Goal: Task Accomplishment & Management: Manage account settings

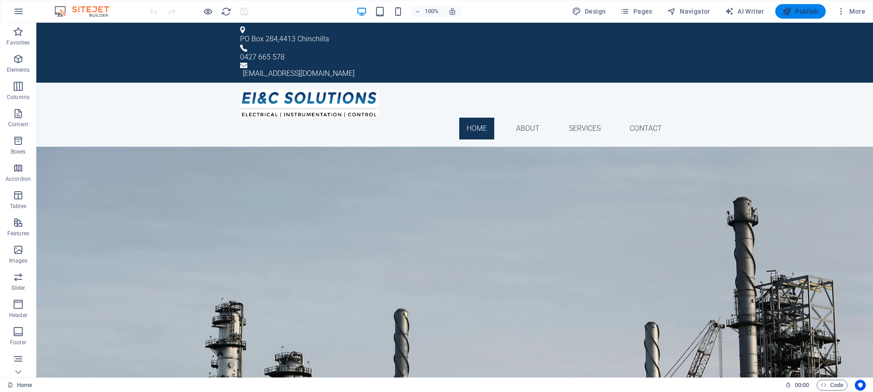
click at [796, 15] on span "Publish" at bounding box center [800, 11] width 36 height 9
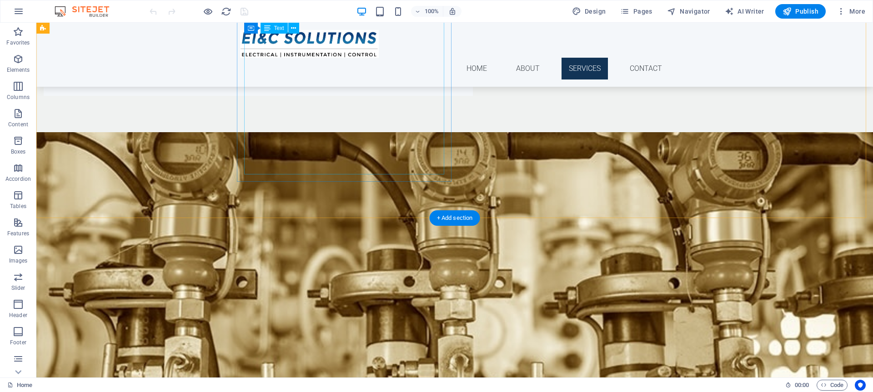
scroll to position [776, 0]
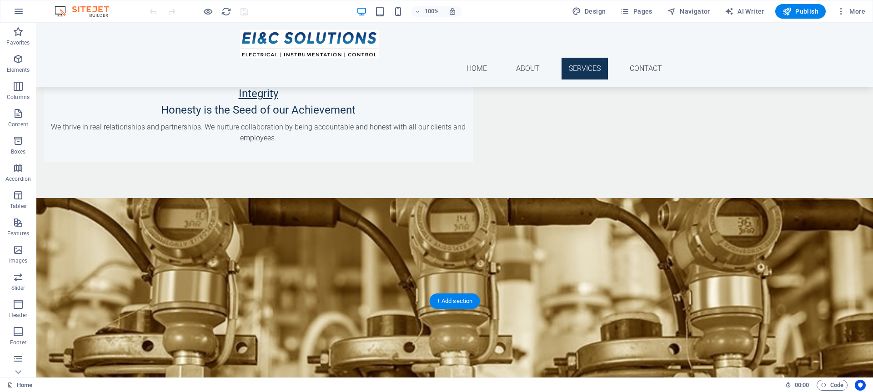
click at [171, 198] on figure at bounding box center [454, 375] width 836 height 355
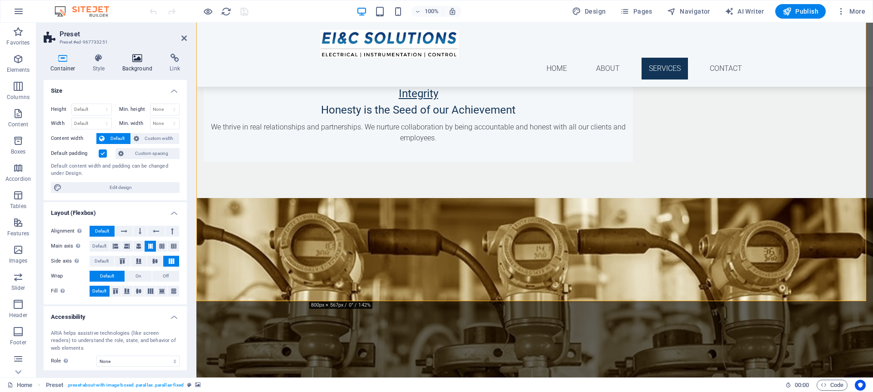
click at [144, 65] on h4 "Background" at bounding box center [139, 63] width 48 height 19
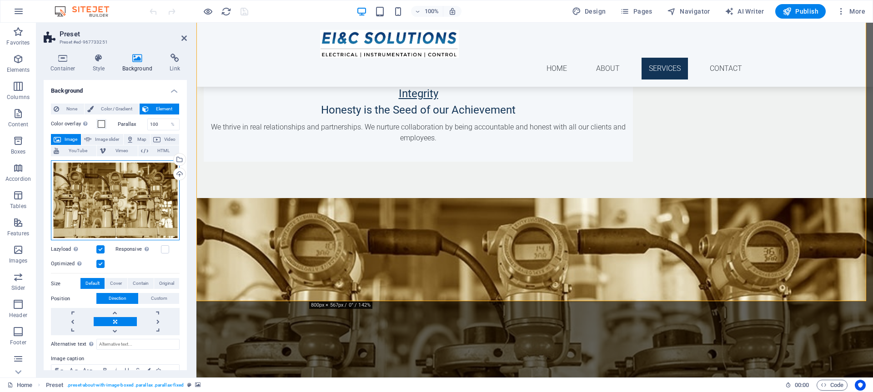
click at [126, 195] on div "Drag files here, click to choose files or select files from Files or our free s…" at bounding box center [115, 200] width 129 height 80
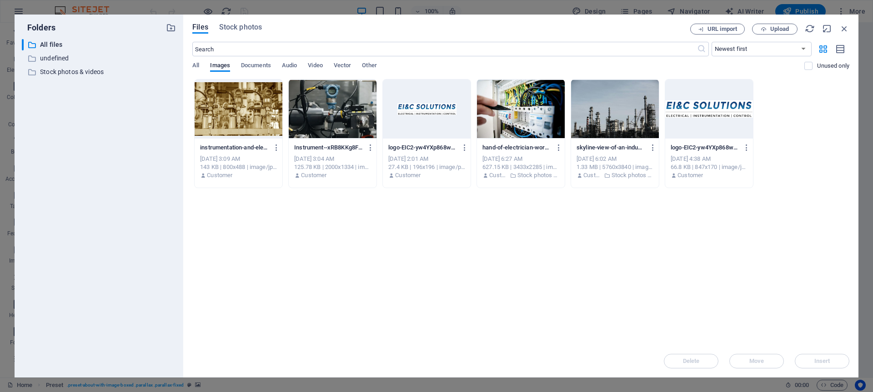
click at [240, 129] on div at bounding box center [239, 109] width 88 height 59
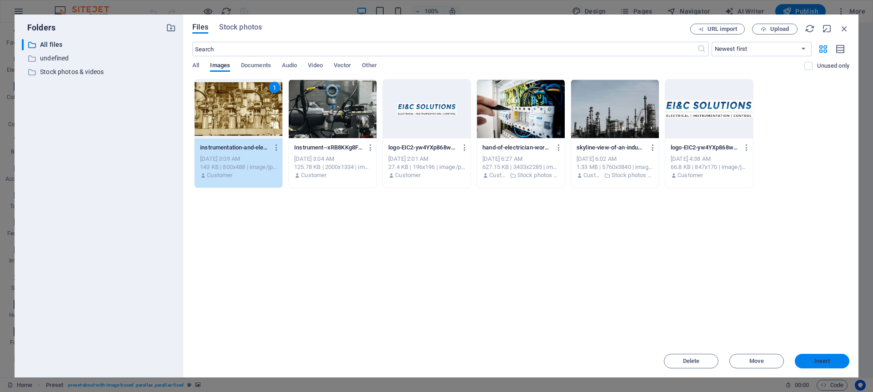
click at [819, 359] on span "Insert" at bounding box center [822, 361] width 16 height 5
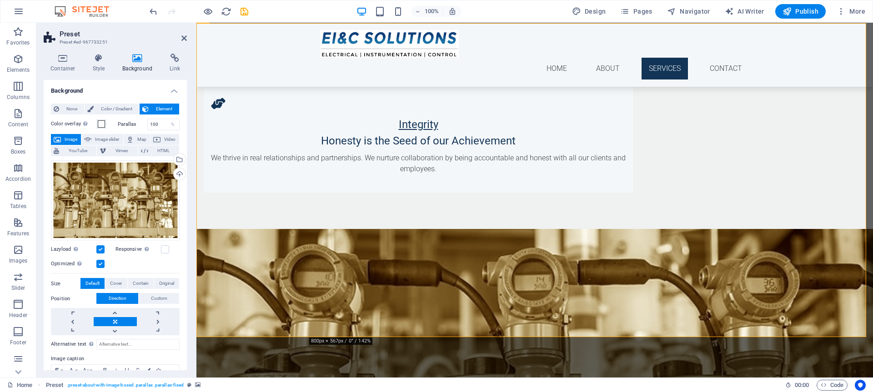
scroll to position [752, 0]
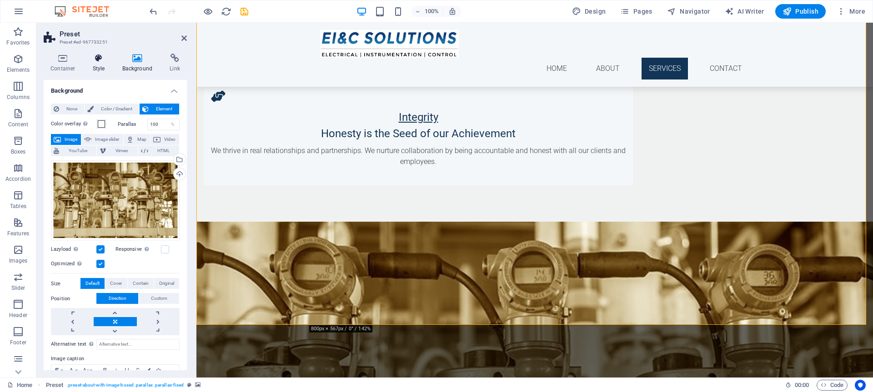
click at [94, 66] on h4 "Style" at bounding box center [101, 63] width 30 height 19
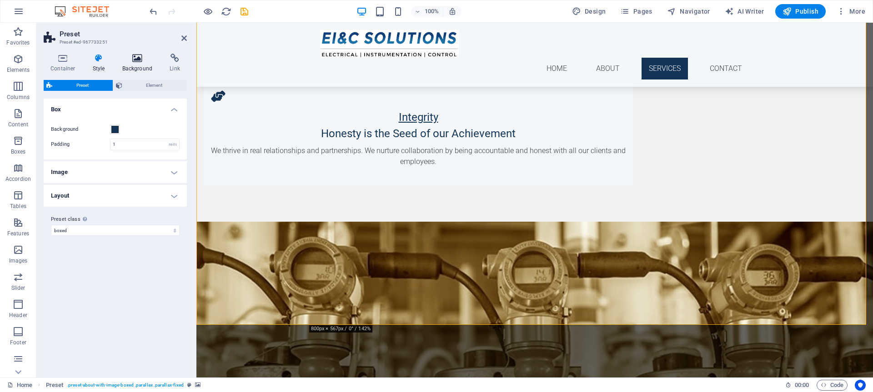
click at [124, 65] on h4 "Background" at bounding box center [139, 63] width 48 height 19
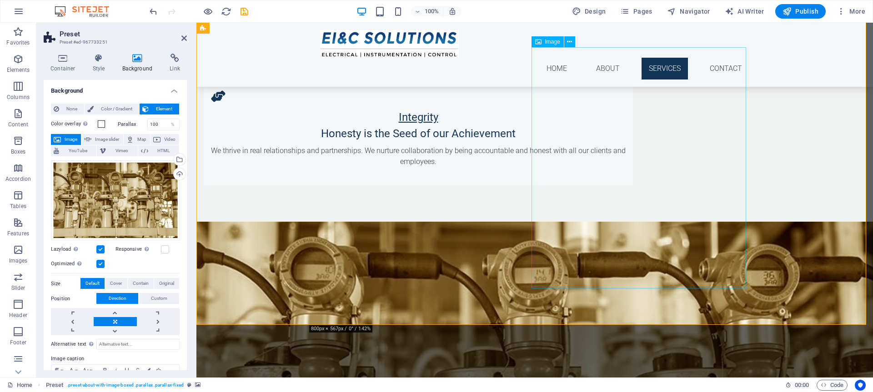
select select "px"
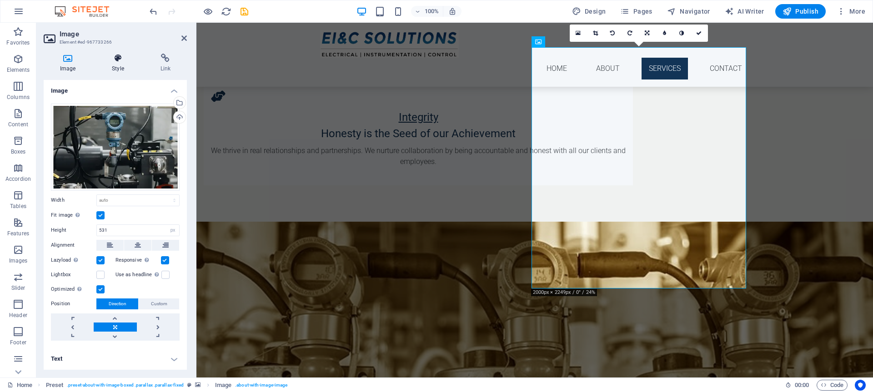
click at [121, 67] on h4 "Style" at bounding box center [119, 63] width 48 height 19
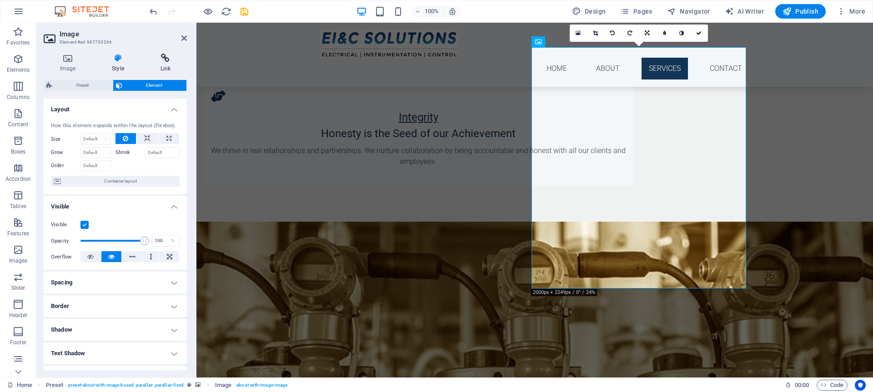
click at [165, 67] on h4 "Link" at bounding box center [165, 63] width 43 height 19
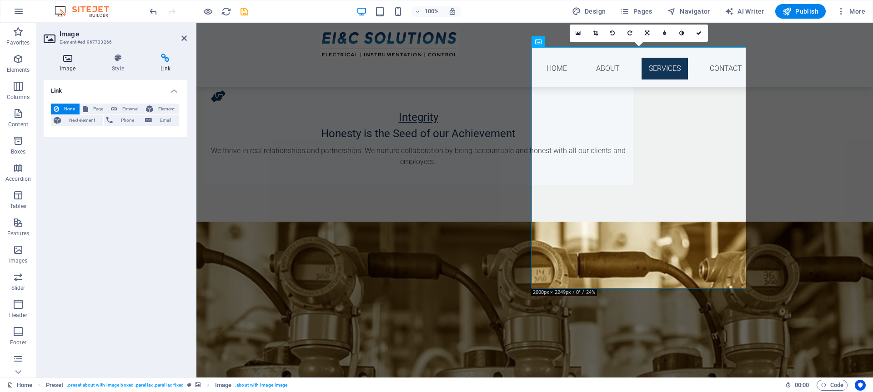
click at [60, 59] on icon at bounding box center [68, 58] width 48 height 9
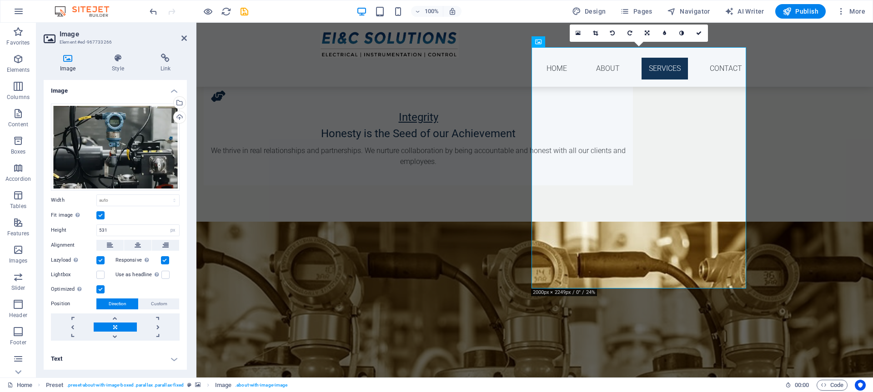
click at [264, 222] on figure at bounding box center [534, 399] width 676 height 355
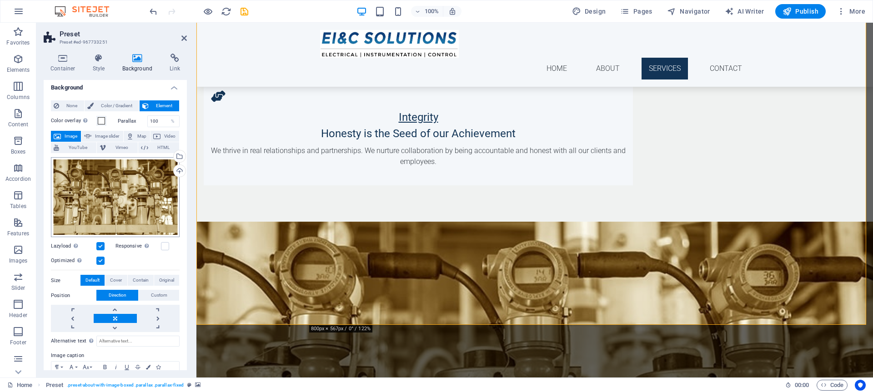
scroll to position [0, 0]
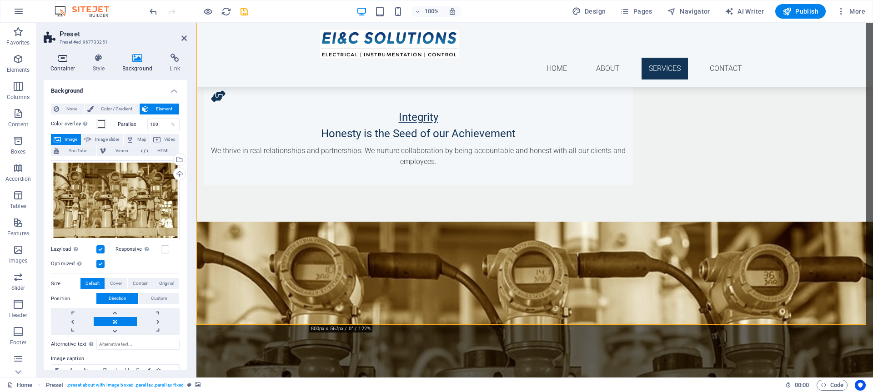
click at [69, 64] on h4 "Container" at bounding box center [65, 63] width 42 height 19
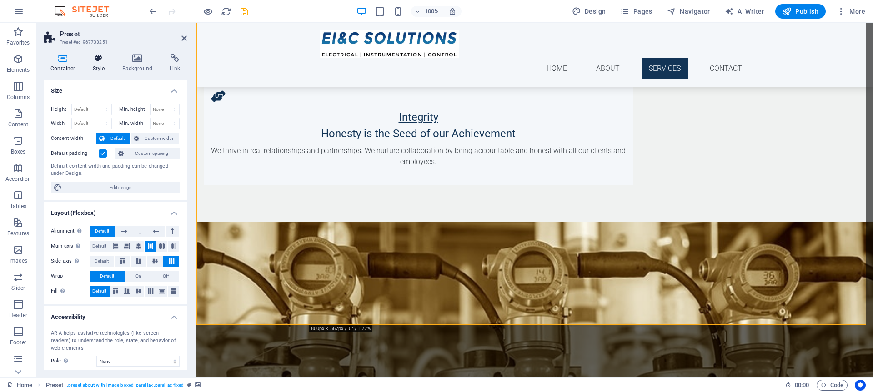
click at [107, 65] on h4 "Style" at bounding box center [101, 63] width 30 height 19
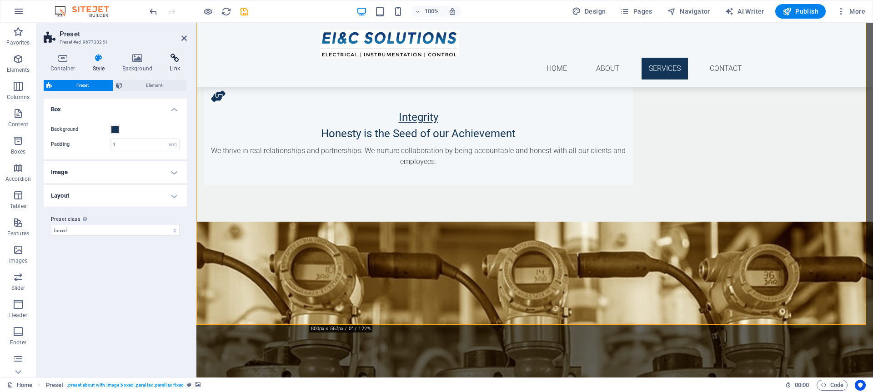
click at [175, 61] on icon at bounding box center [175, 58] width 24 height 9
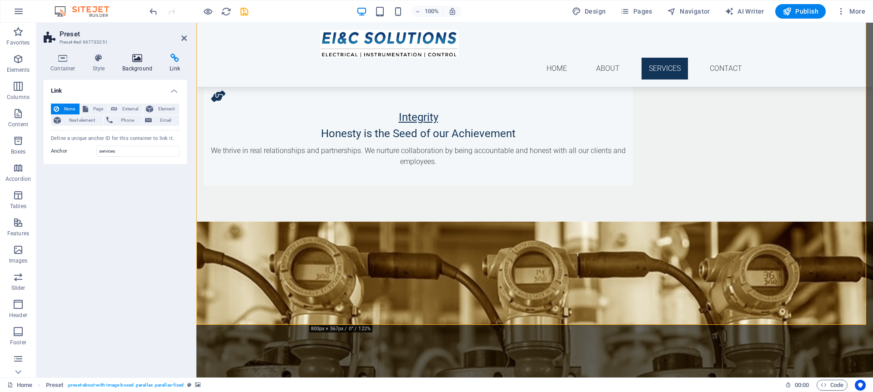
click at [144, 61] on icon at bounding box center [137, 58] width 44 height 9
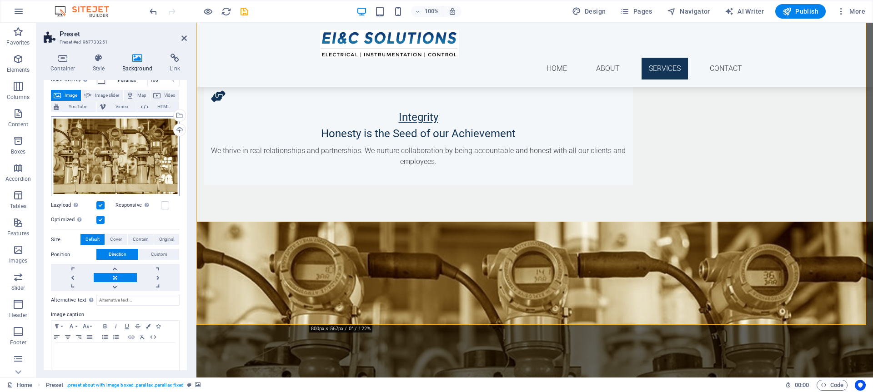
scroll to position [51, 0]
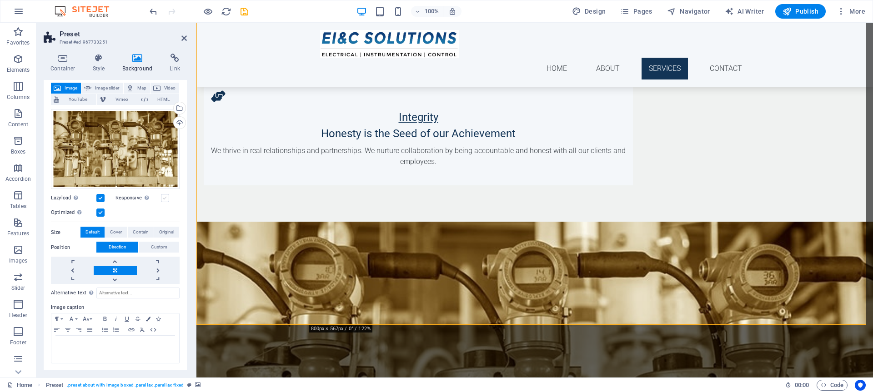
click at [164, 197] on label at bounding box center [165, 198] width 8 height 8
click at [0, 0] on input "Responsive Automatically load retina image and smartphone optimized sizes." at bounding box center [0, 0] width 0 height 0
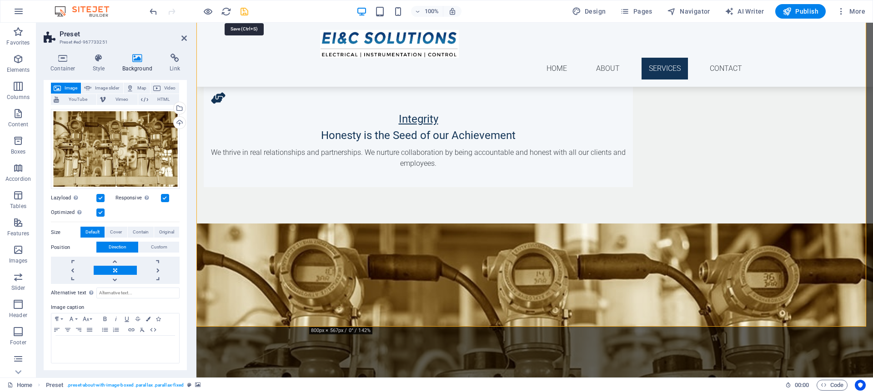
click at [241, 10] on icon "save" at bounding box center [244, 11] width 10 height 10
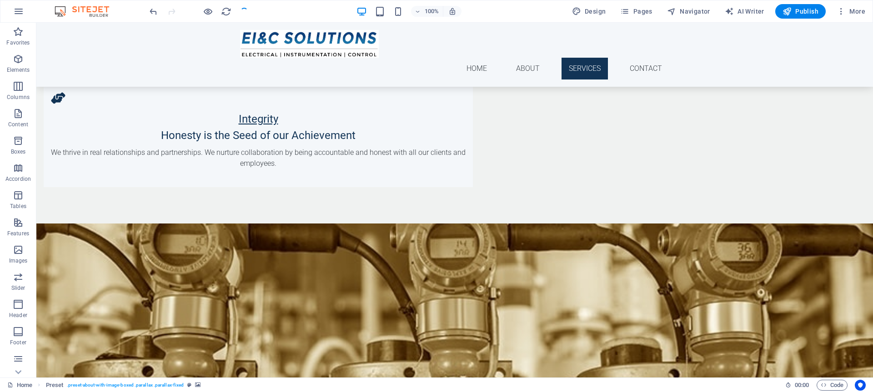
checkbox input "false"
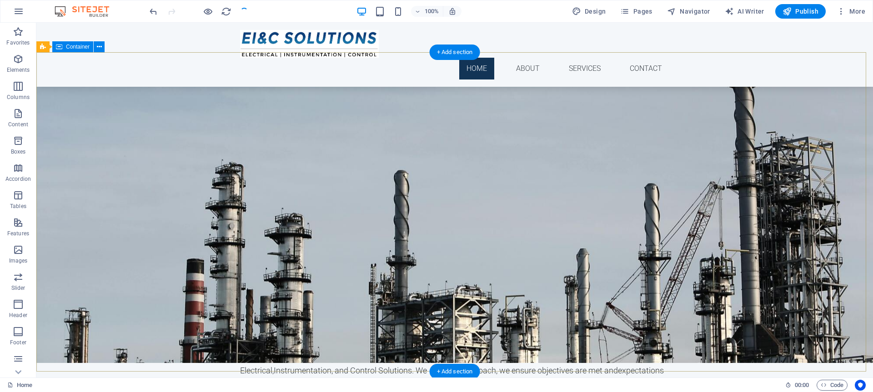
scroll to position [130, 0]
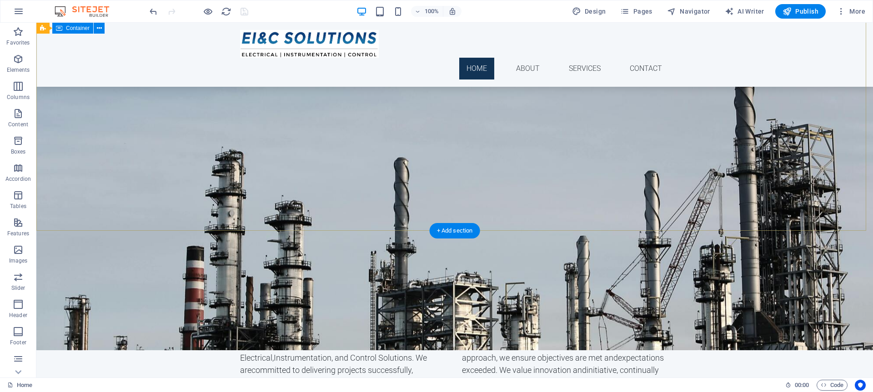
click at [211, 114] on div "EI&C SOLUTIONS Electrical, Instrumentation, and Control Solutions Learn more" at bounding box center [454, 70] width 836 height 150
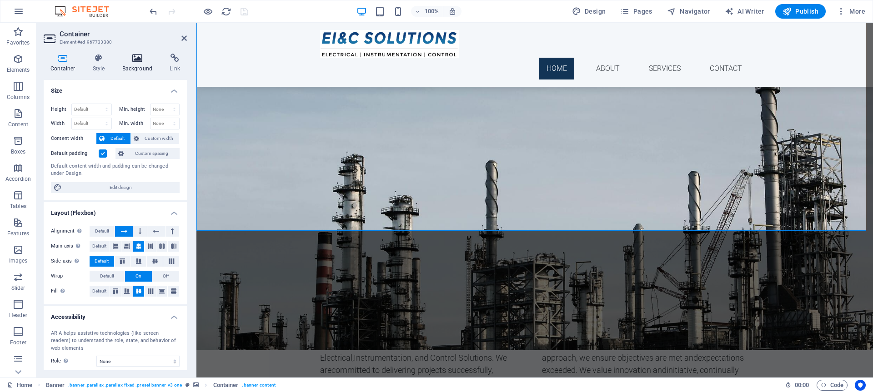
click at [142, 62] on icon at bounding box center [137, 58] width 44 height 9
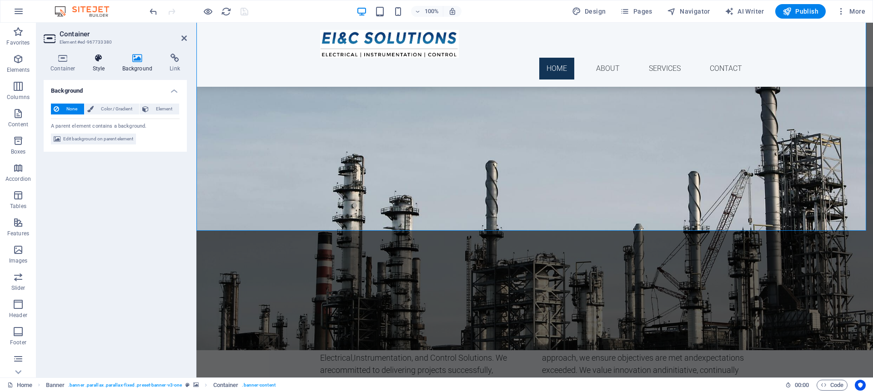
drag, startPoint x: 101, startPoint y: 54, endPoint x: 108, endPoint y: 55, distance: 6.8
click at [101, 54] on icon at bounding box center [99, 58] width 26 height 9
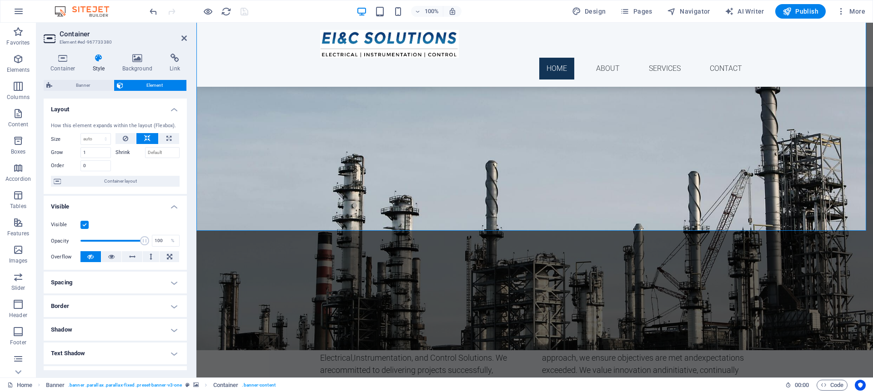
click at [131, 53] on div "Container Style Background Link Size Height Default px rem % vh vw Min. height …" at bounding box center [115, 211] width 158 height 331
click at [298, 125] on div "EI&C SOLUTIONS Electrical, Instrumentation, and Control Solutions Learn more" at bounding box center [534, 70] width 676 height 150
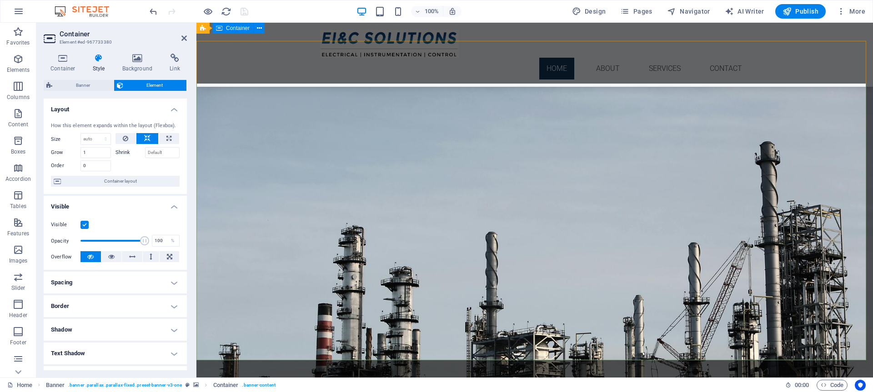
scroll to position [0, 0]
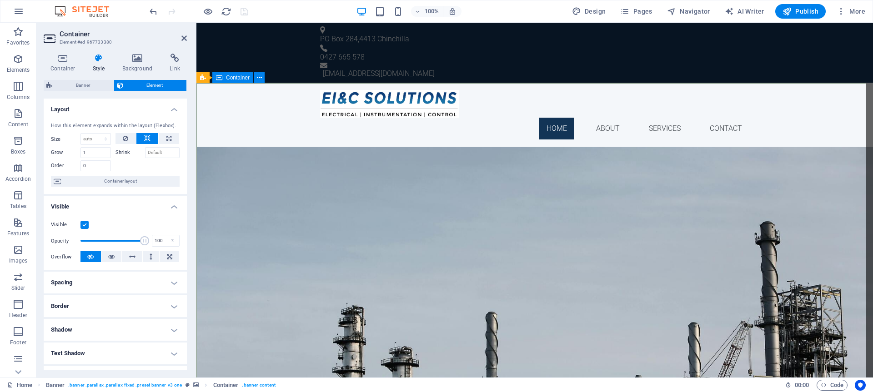
click at [274, 160] on div "EI&C SOLUTIONS Electrical, Instrumentation, and Control Solutions Learn more" at bounding box center [534, 222] width 676 height 150
click at [137, 58] on icon at bounding box center [137, 58] width 44 height 9
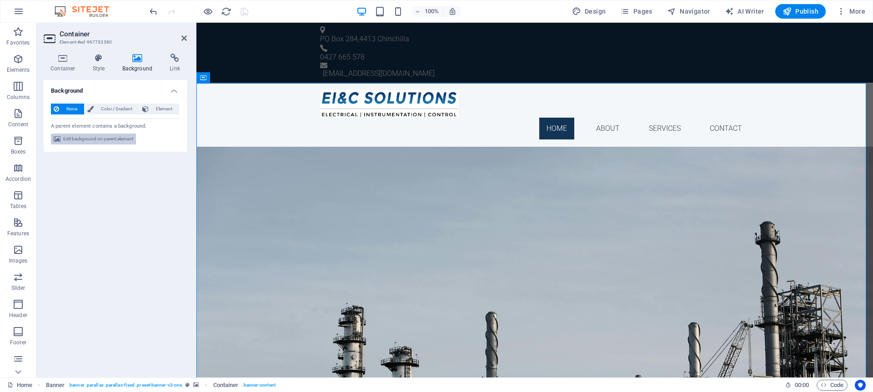
click at [126, 137] on span "Edit background on parent element" at bounding box center [98, 139] width 70 height 11
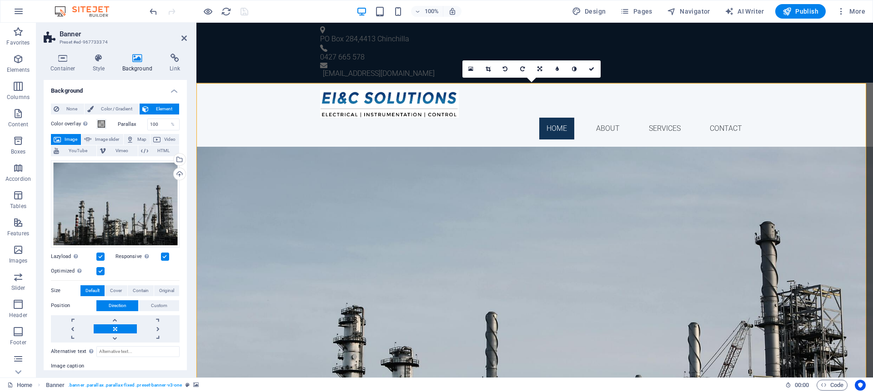
click at [136, 62] on icon at bounding box center [137, 58] width 44 height 9
click at [311, 152] on div "EI&C SOLUTIONS Electrical, Instrumentation, and Control Solutions Learn more" at bounding box center [534, 222] width 676 height 150
click at [811, 11] on span "Publish" at bounding box center [800, 11] width 36 height 9
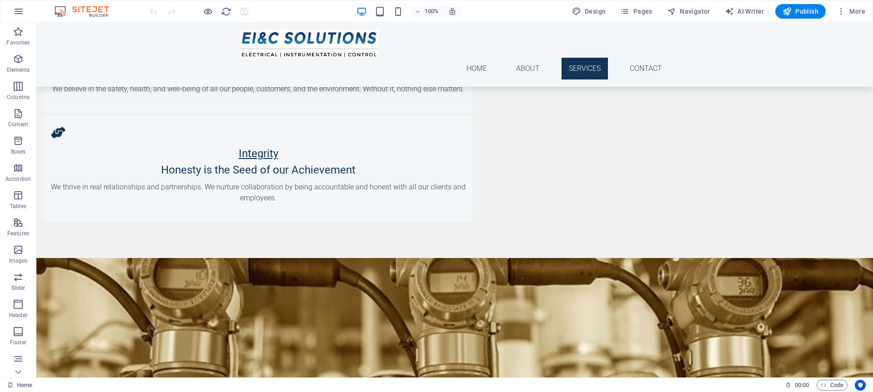
scroll to position [617, 0]
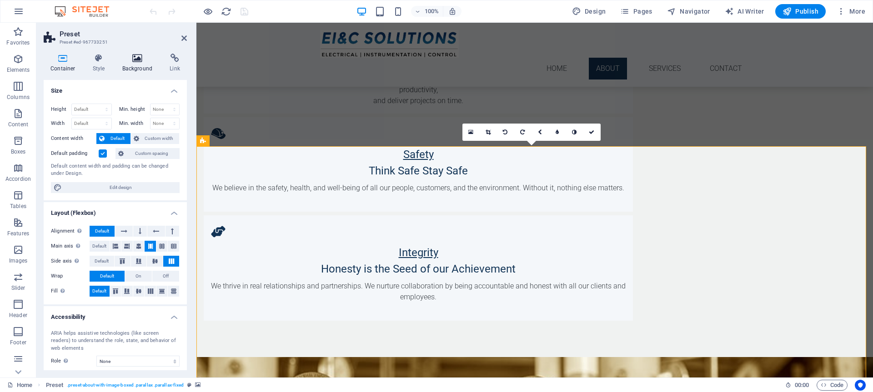
click at [144, 61] on icon at bounding box center [137, 58] width 44 height 9
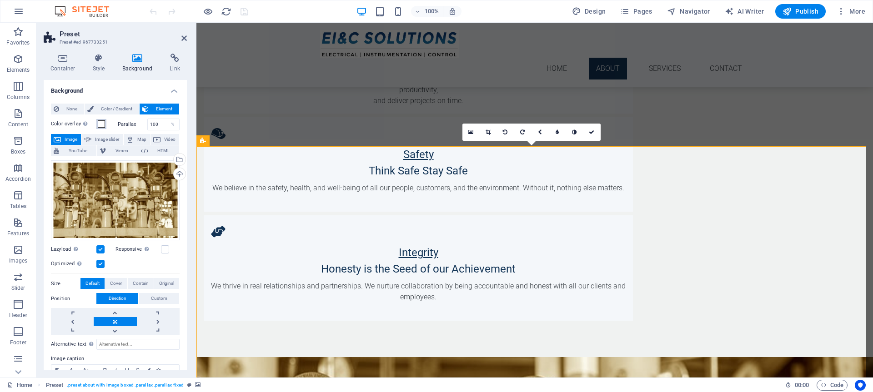
click at [98, 121] on span at bounding box center [101, 123] width 7 height 7
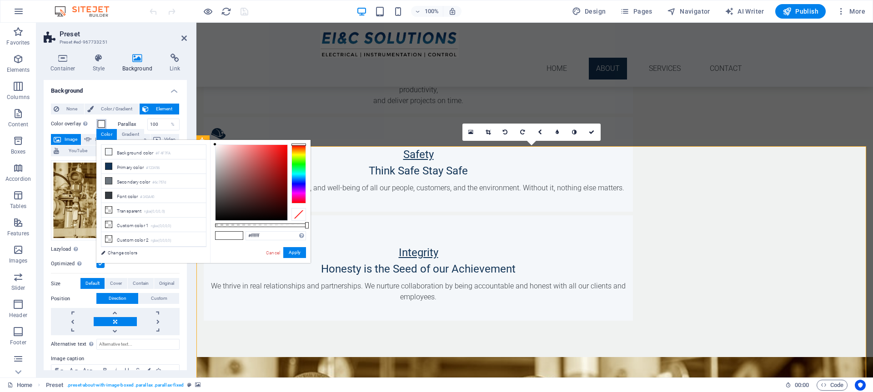
click at [100, 123] on span at bounding box center [101, 123] width 7 height 7
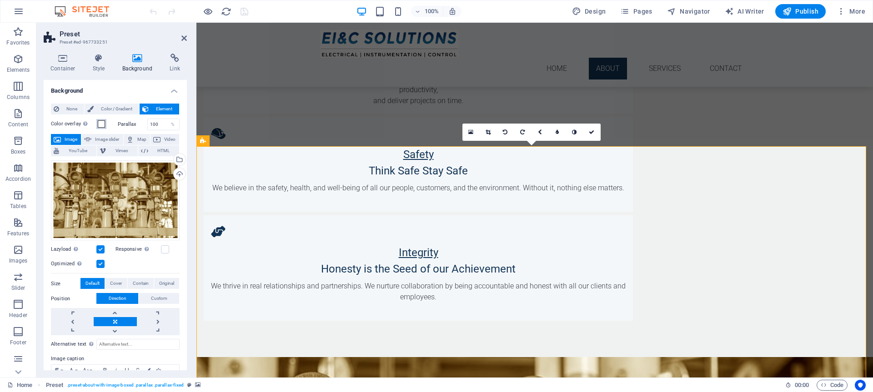
click at [102, 124] on span at bounding box center [101, 123] width 7 height 7
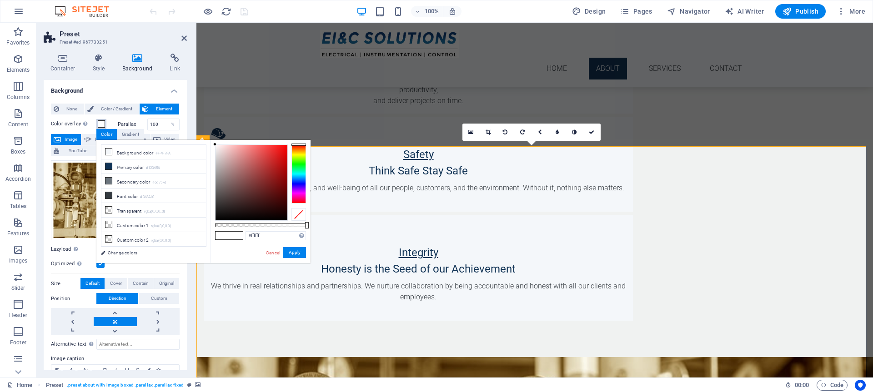
click at [103, 125] on span at bounding box center [101, 123] width 7 height 7
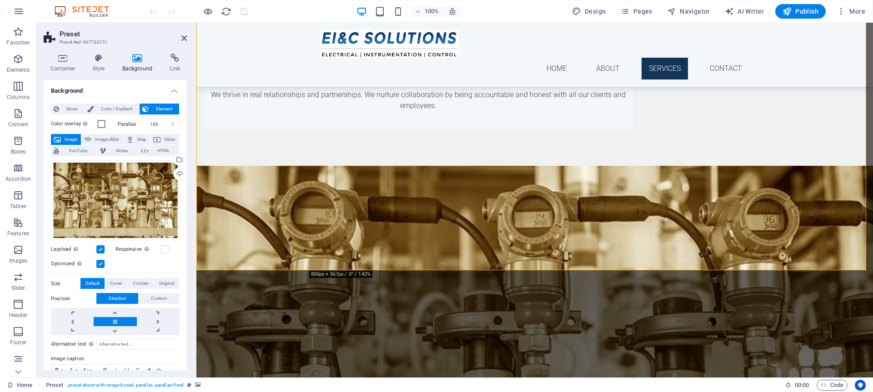
scroll to position [808, 0]
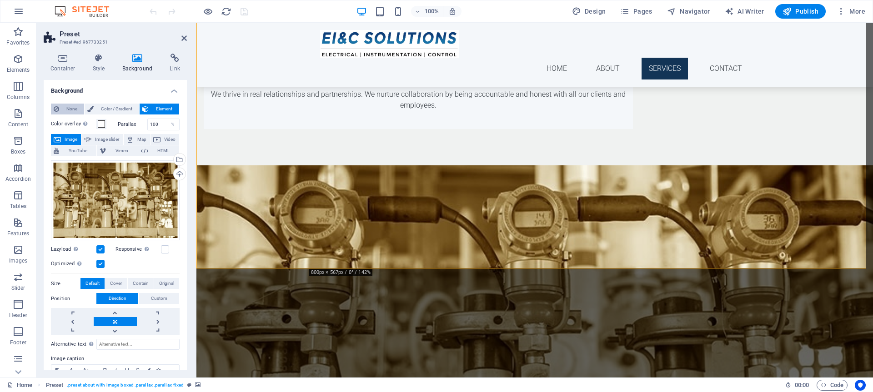
click at [69, 111] on span "None" at bounding box center [72, 109] width 20 height 11
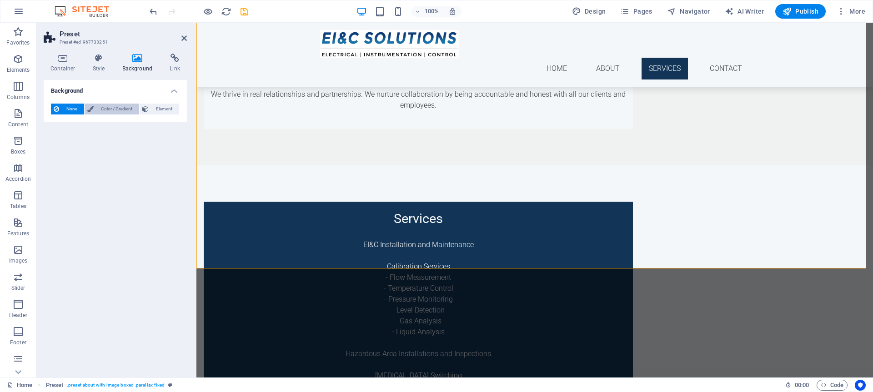
click at [106, 111] on span "Color / Gradient" at bounding box center [116, 109] width 40 height 11
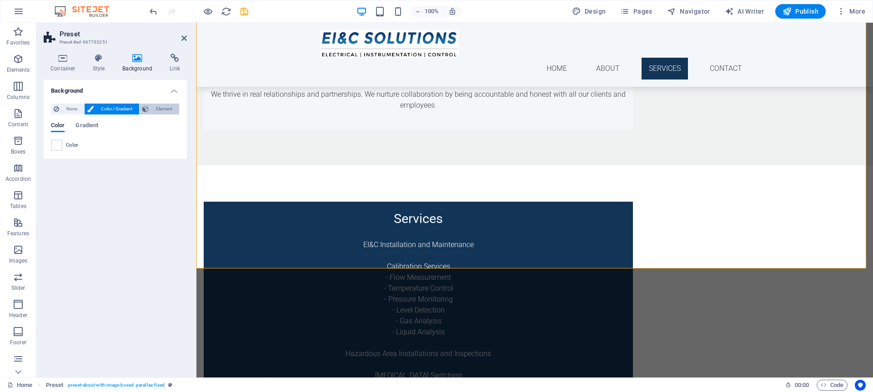
click at [159, 109] on span "Element" at bounding box center [163, 109] width 25 height 11
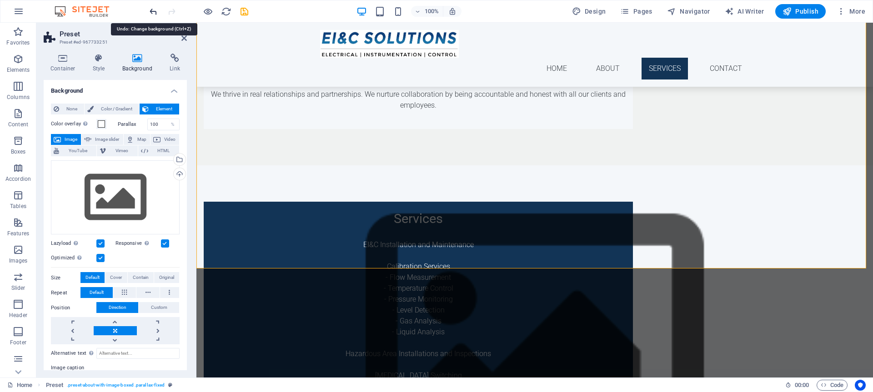
click at [150, 11] on icon "undo" at bounding box center [153, 11] width 10 height 10
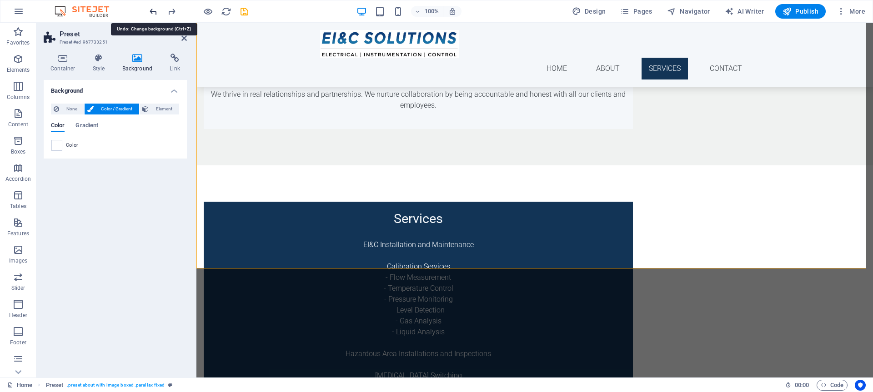
click at [150, 11] on icon "undo" at bounding box center [153, 11] width 10 height 10
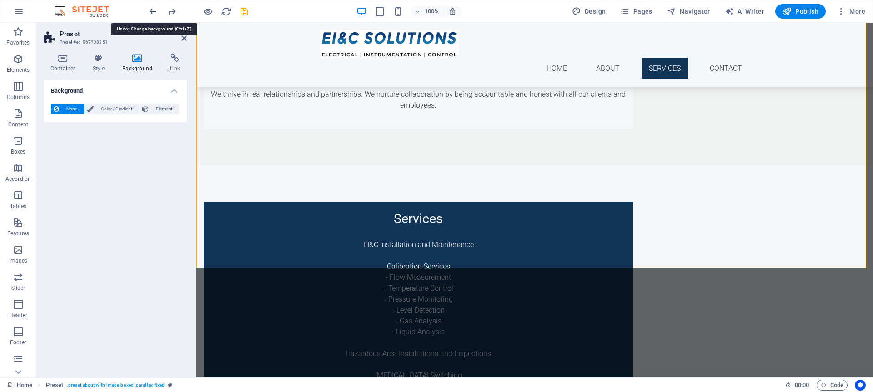
click at [150, 11] on icon "undo" at bounding box center [153, 11] width 10 height 10
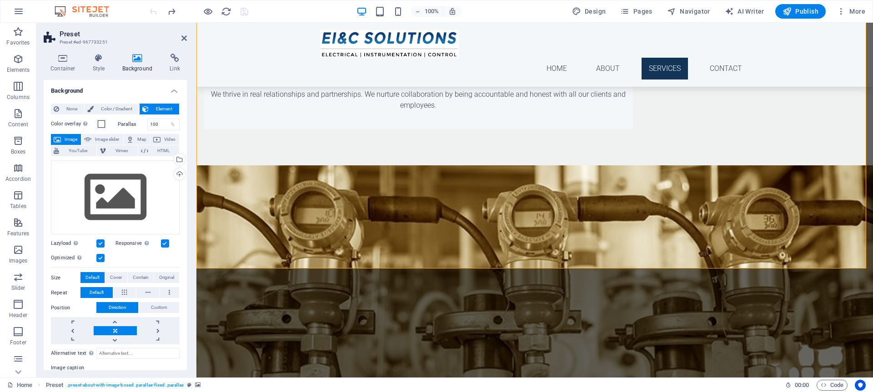
click at [150, 11] on div at bounding box center [199, 11] width 102 height 15
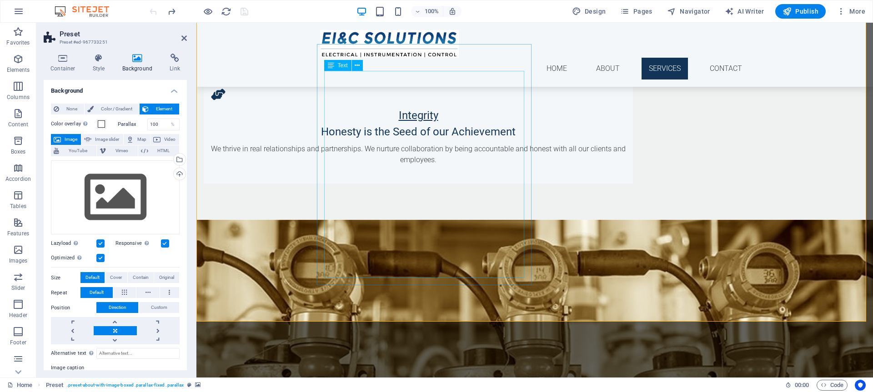
scroll to position [755, 0]
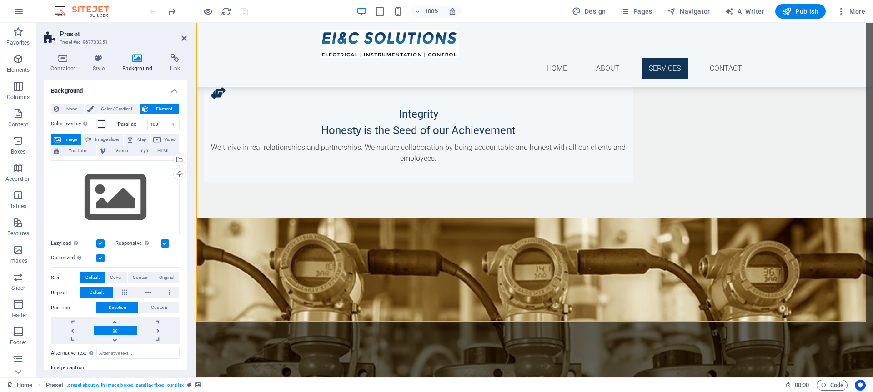
click at [260, 219] on figure at bounding box center [534, 396] width 676 height 355
click at [137, 180] on div "Drag files here, click to choose files or select files from Files or our free s…" at bounding box center [115, 197] width 129 height 75
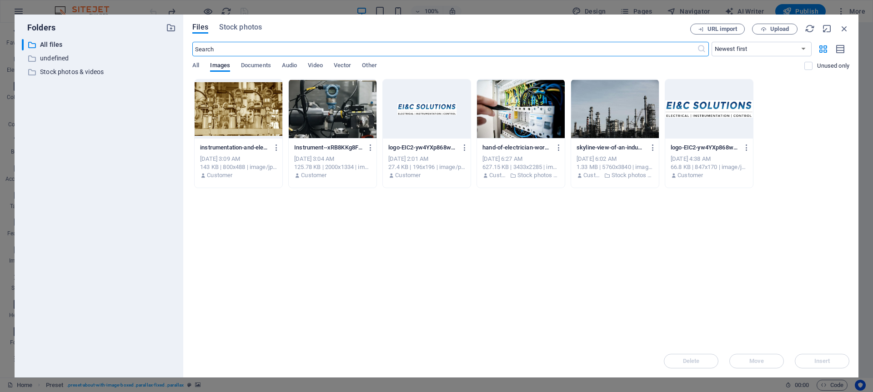
click at [256, 123] on div at bounding box center [239, 109] width 88 height 59
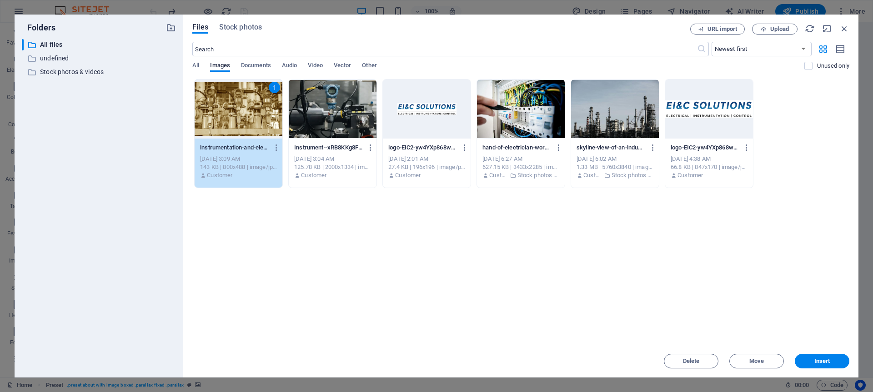
drag, startPoint x: 256, startPoint y: 123, endPoint x: 60, endPoint y: 101, distance: 197.6
click at [256, 123] on div "1" at bounding box center [239, 109] width 88 height 59
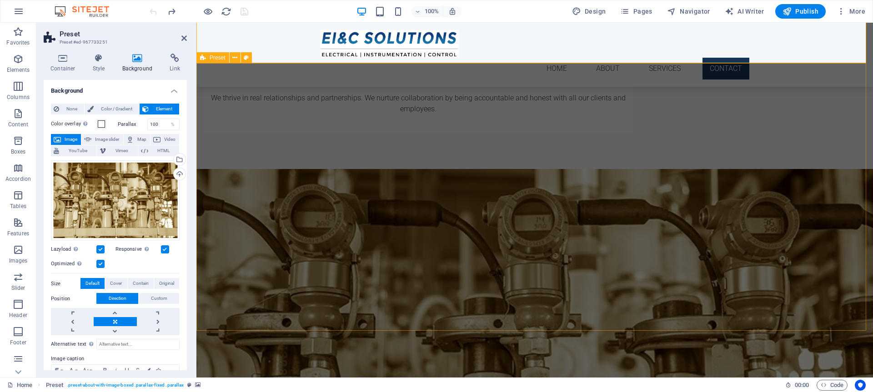
scroll to position [707, 0]
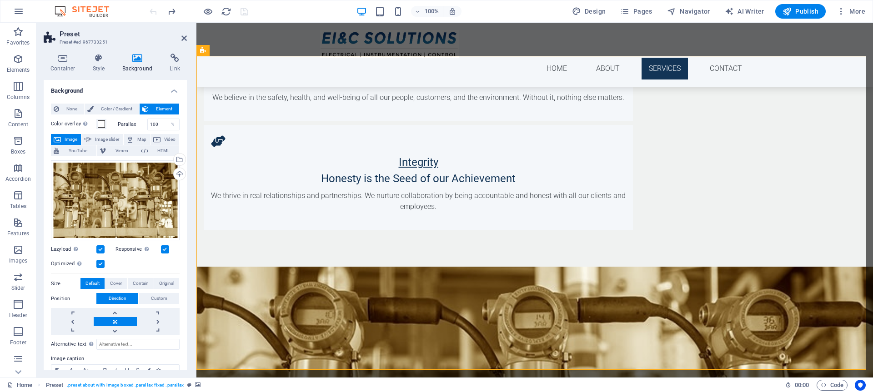
click at [103, 123] on span at bounding box center [101, 123] width 7 height 7
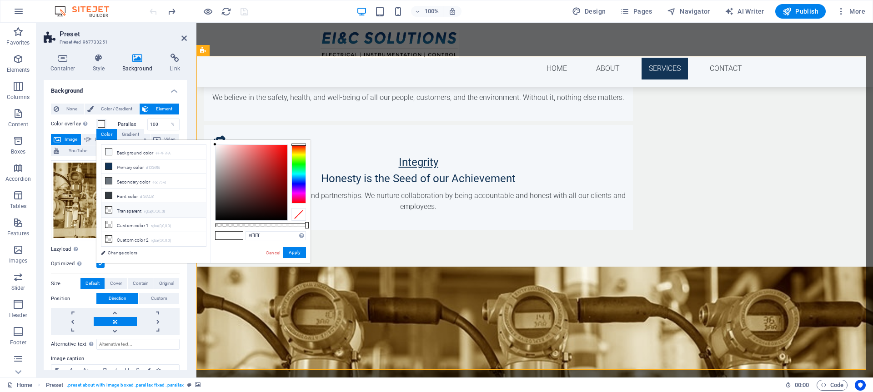
click at [144, 210] on li "Transparent rgba(0,0,0,.0)" at bounding box center [153, 210] width 105 height 15
type input "rgba(0, 0, 0, 0)"
click at [165, 225] on small "rgba(0,0,0,0)" at bounding box center [161, 226] width 20 height 6
click at [140, 227] on li "Custom color 1 rgba(0,0,0,0)" at bounding box center [153, 225] width 105 height 15
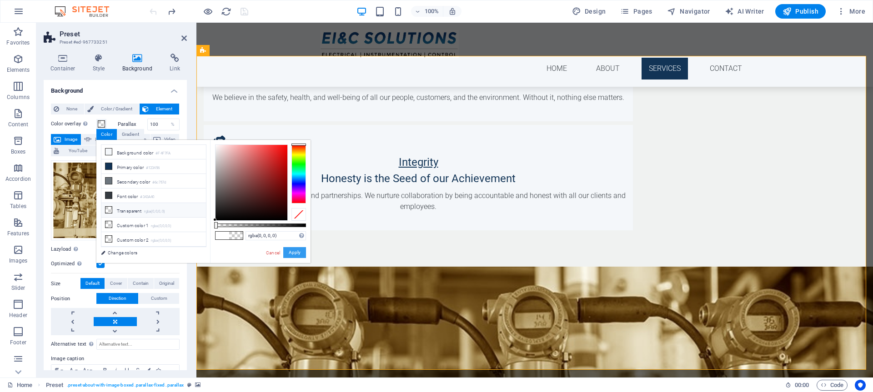
click at [293, 253] on button "Apply" at bounding box center [294, 252] width 23 height 11
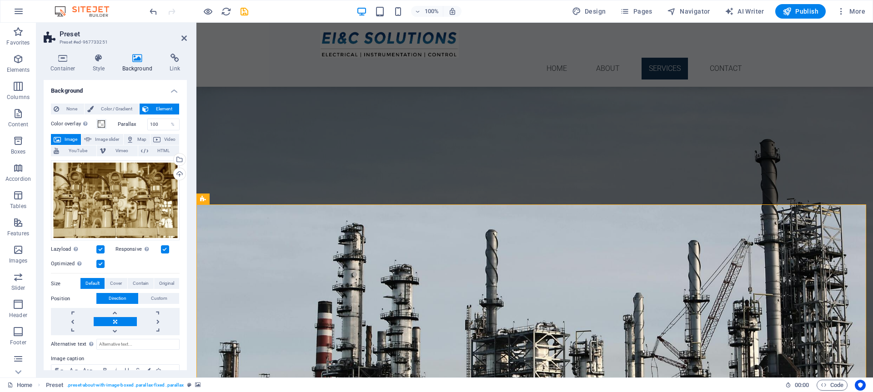
scroll to position [0, 0]
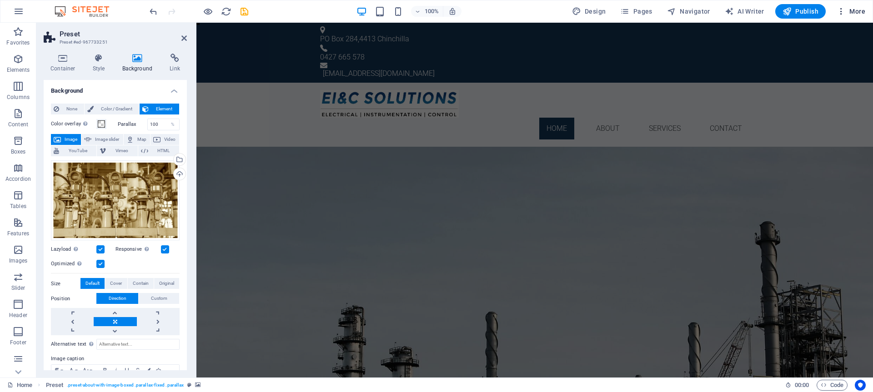
click at [857, 11] on span "More" at bounding box center [850, 11] width 29 height 9
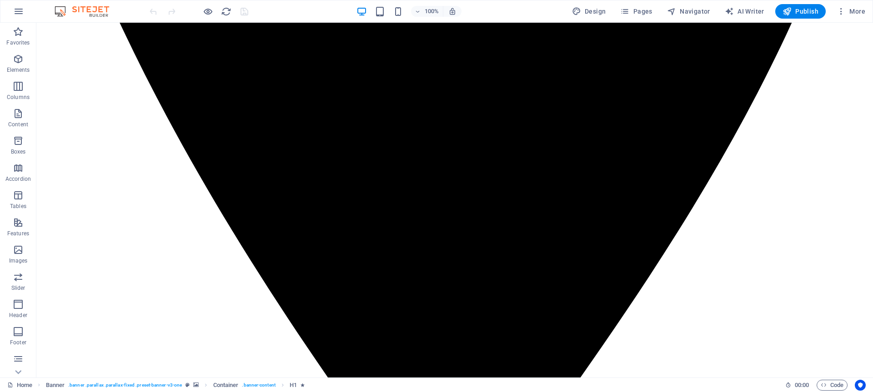
scroll to position [736, 0]
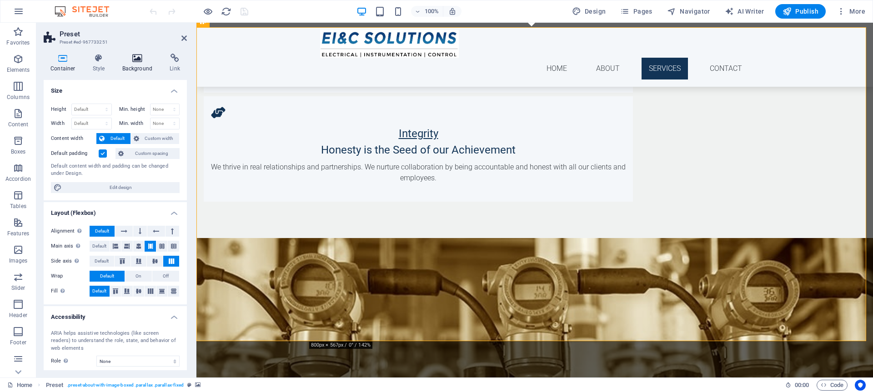
click at [135, 70] on h4 "Background" at bounding box center [139, 63] width 48 height 19
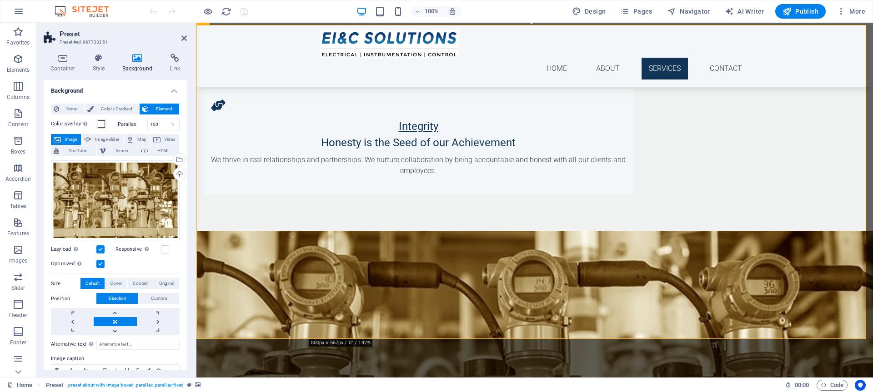
scroll to position [744, 0]
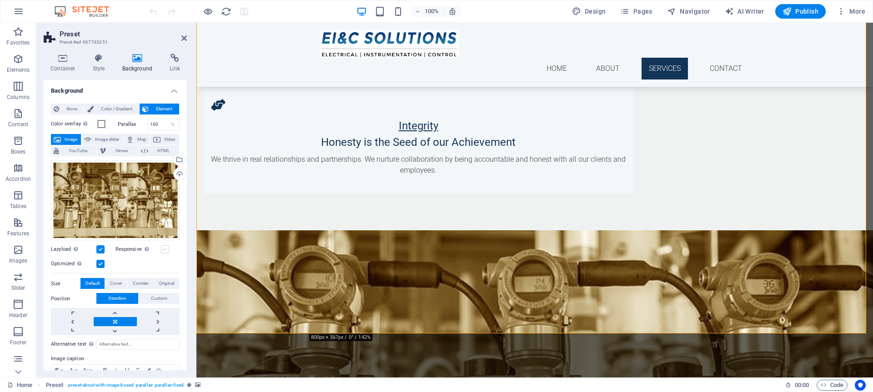
click at [163, 245] on label at bounding box center [165, 249] width 8 height 8
click at [0, 0] on input "Responsive Automatically load retina image and smartphone optimized sizes." at bounding box center [0, 0] width 0 height 0
click at [244, 7] on icon "save" at bounding box center [244, 11] width 10 height 10
checkbox input "false"
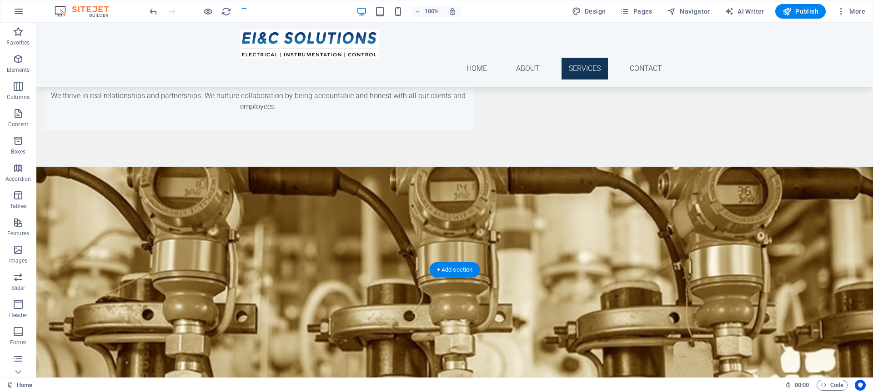
scroll to position [621, 0]
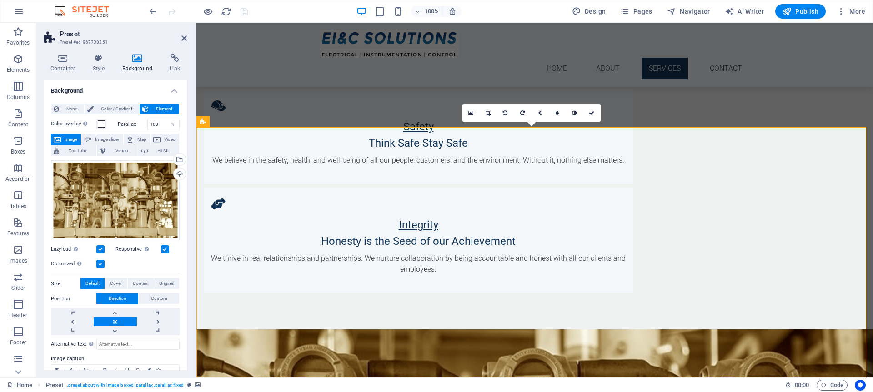
scroll to position [648, 0]
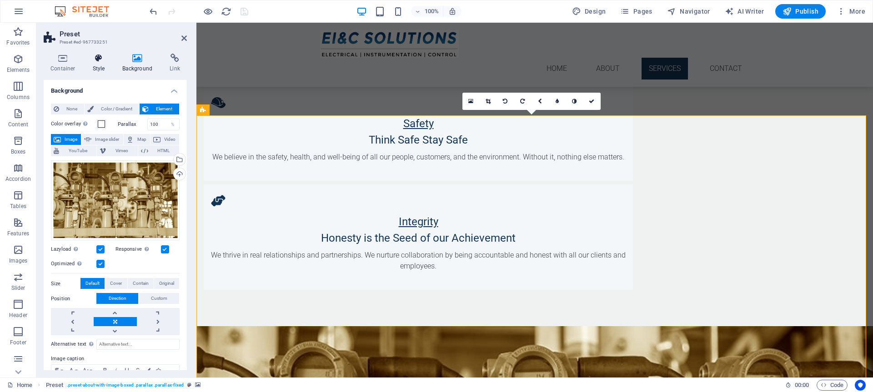
click at [96, 68] on h4 "Style" at bounding box center [101, 63] width 30 height 19
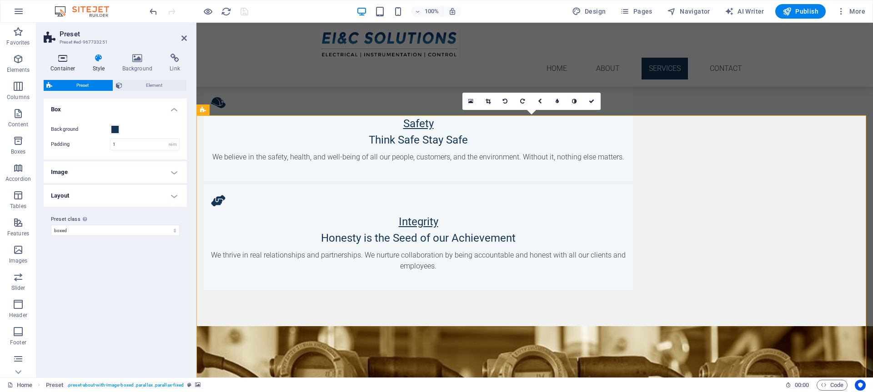
click at [62, 64] on h4 "Container" at bounding box center [65, 63] width 42 height 19
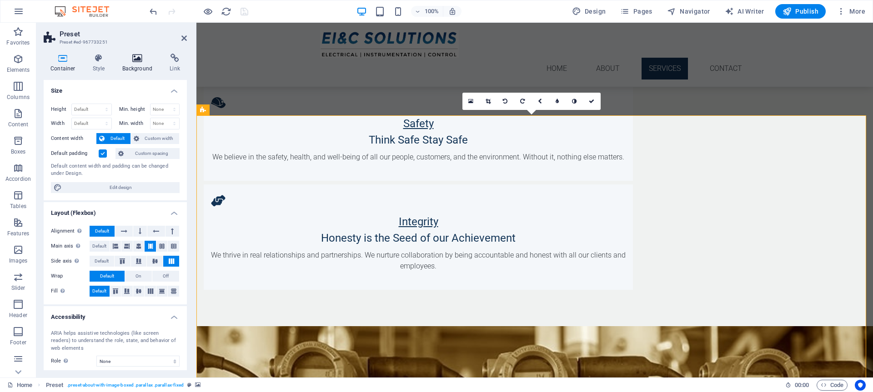
click at [124, 62] on icon at bounding box center [137, 58] width 44 height 9
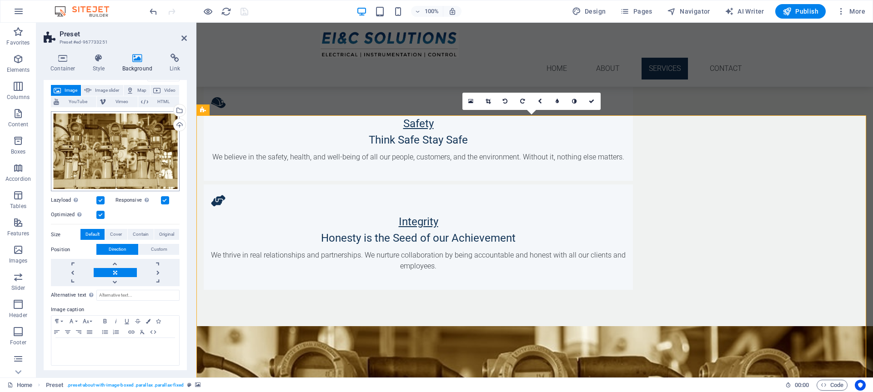
scroll to position [51, 0]
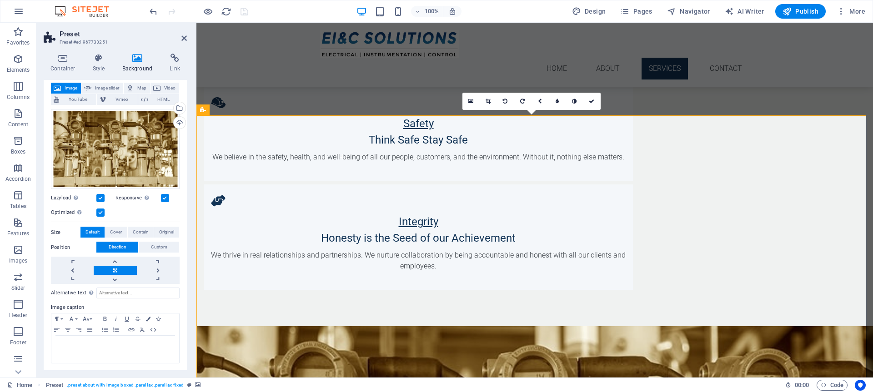
click at [185, 35] on icon at bounding box center [183, 38] width 5 height 7
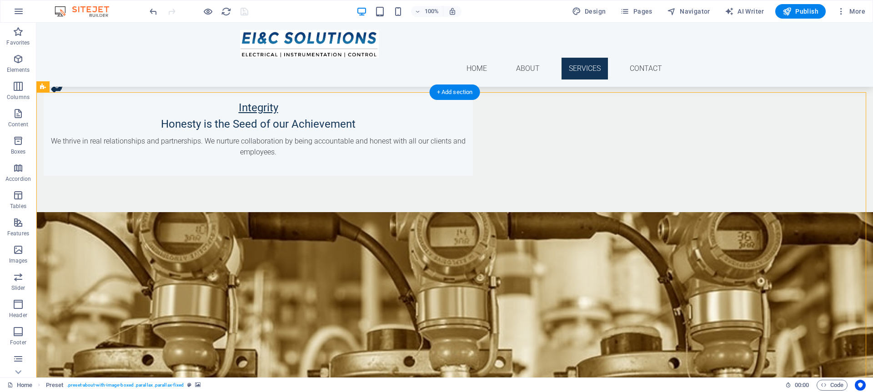
scroll to position [787, 0]
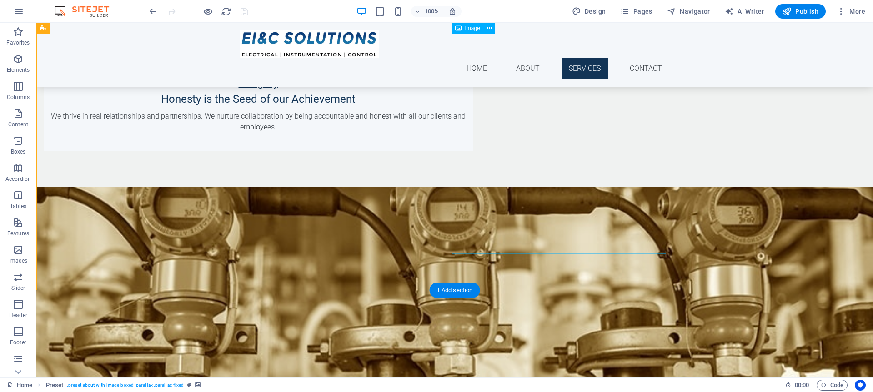
drag, startPoint x: 560, startPoint y: 120, endPoint x: 366, endPoint y: 125, distance: 194.6
select select "px"
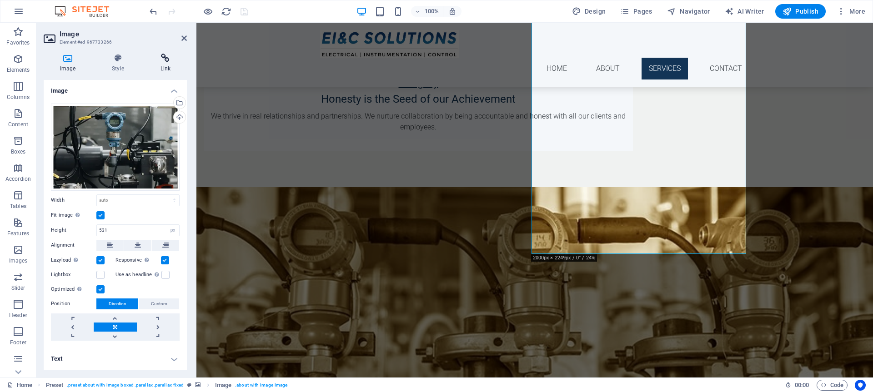
drag, startPoint x: 118, startPoint y: 54, endPoint x: 155, endPoint y: 55, distance: 36.4
click at [118, 54] on icon at bounding box center [117, 58] width 45 height 9
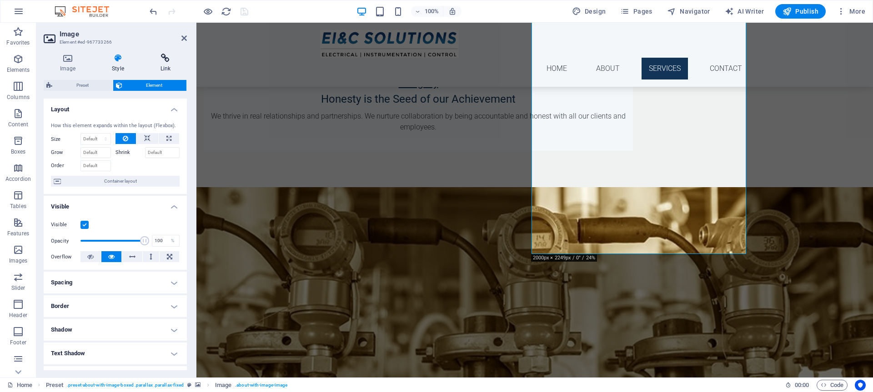
click at [155, 57] on icon at bounding box center [165, 58] width 43 height 9
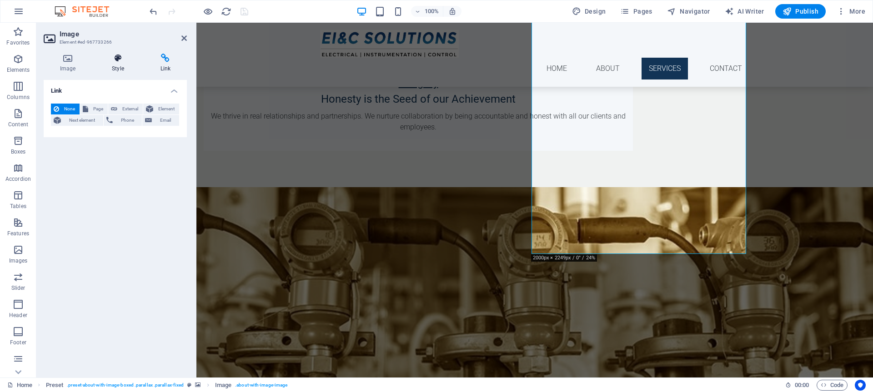
drag, startPoint x: 122, startPoint y: 60, endPoint x: 98, endPoint y: 61, distance: 23.6
click at [121, 61] on icon at bounding box center [117, 58] width 45 height 9
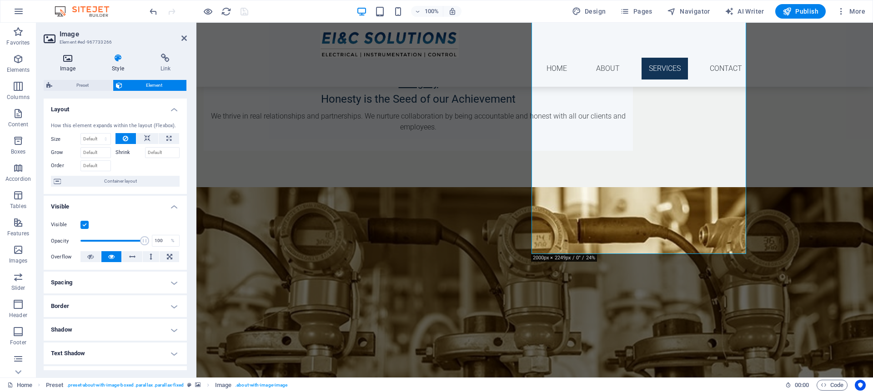
click at [70, 59] on icon at bounding box center [68, 58] width 48 height 9
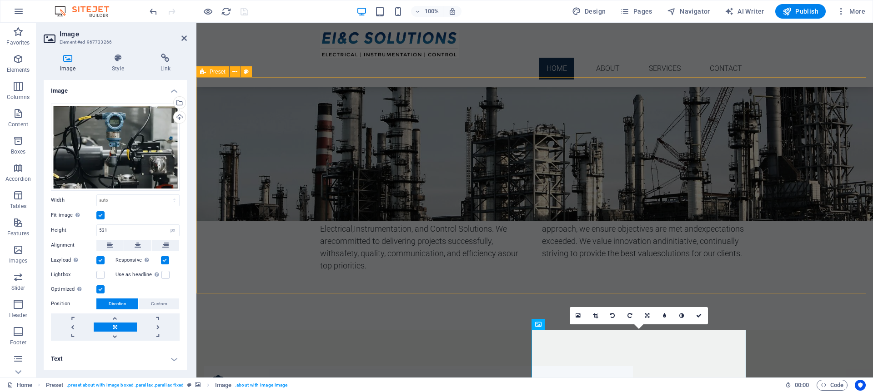
scroll to position [149, 0]
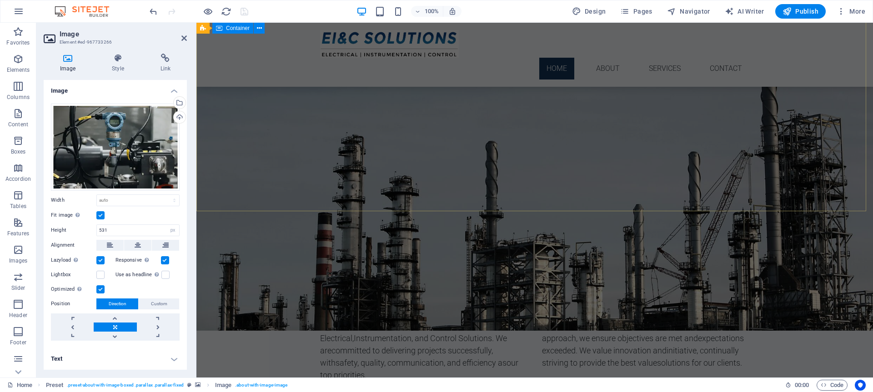
click at [261, 126] on div "EI&C SOLUTIONS Electrical, Instrumentation, and Control Solutions Learn more" at bounding box center [534, 51] width 676 height 150
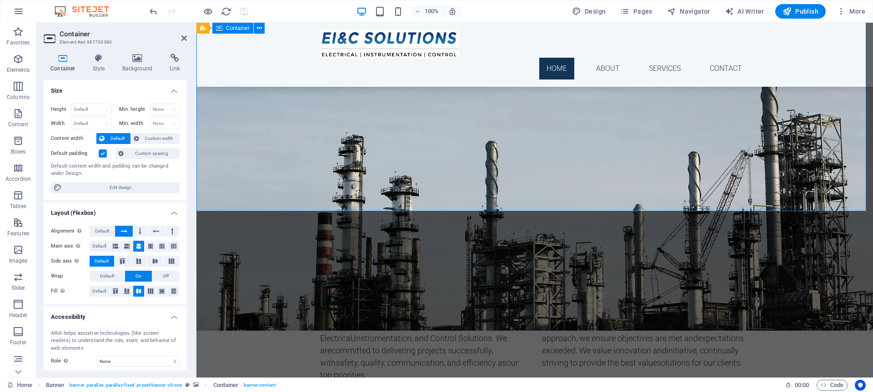
click at [261, 126] on div "EI&C SOLUTIONS Electrical, Instrumentation, and Control Solutions Learn more" at bounding box center [534, 51] width 676 height 150
click at [145, 65] on h4 "Background" at bounding box center [139, 63] width 48 height 19
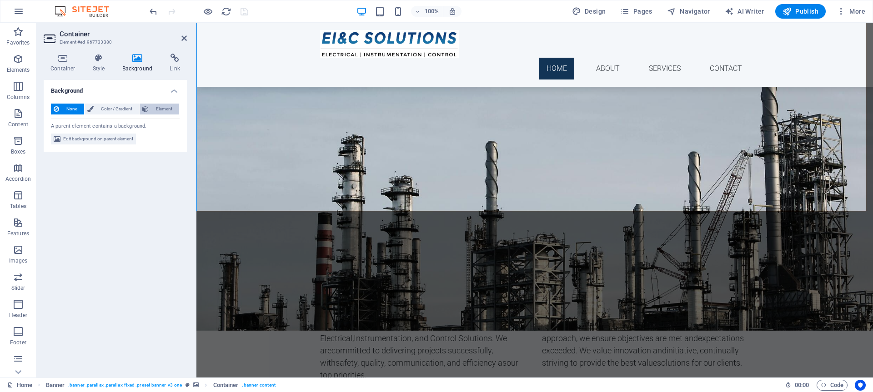
click at [155, 111] on span "Element" at bounding box center [163, 109] width 25 height 11
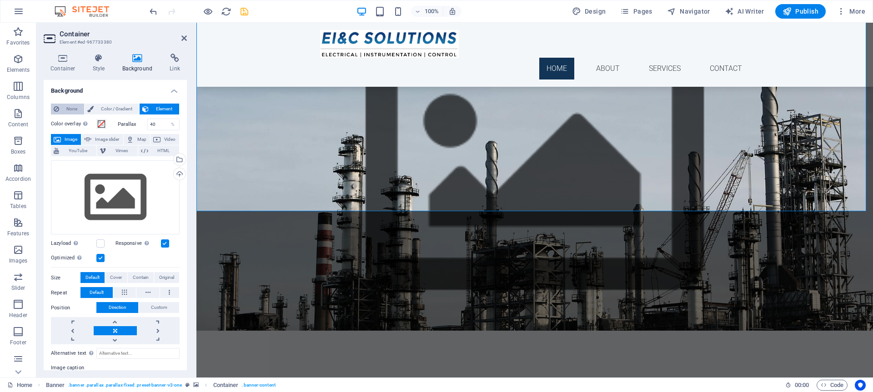
click at [70, 109] on span "None" at bounding box center [72, 109] width 20 height 11
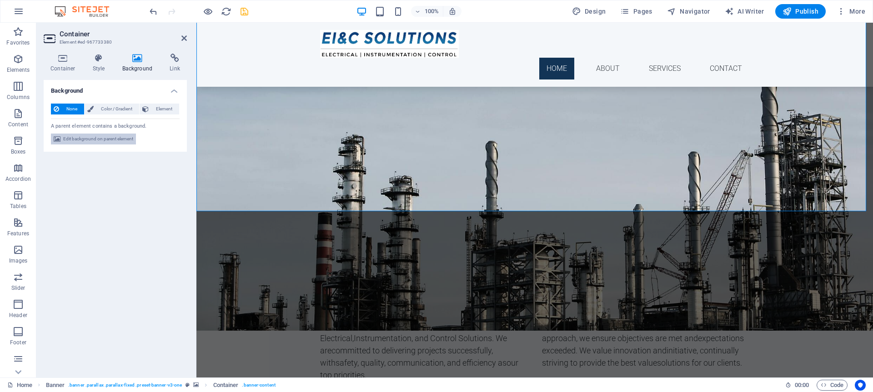
click at [108, 137] on span "Edit background on parent element" at bounding box center [98, 139] width 70 height 11
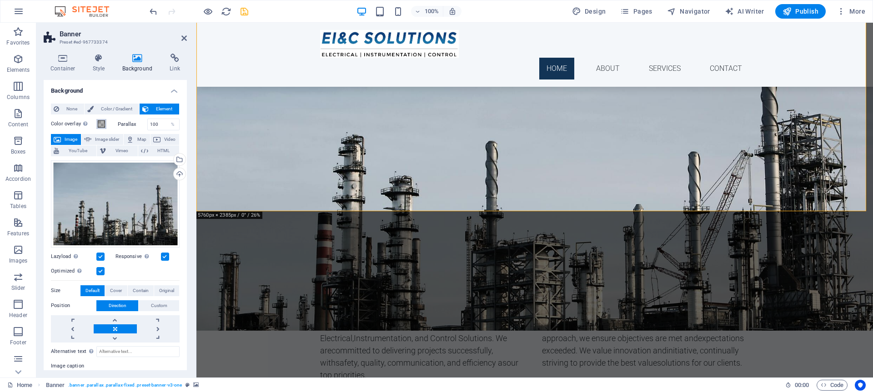
click at [102, 125] on span at bounding box center [101, 123] width 7 height 7
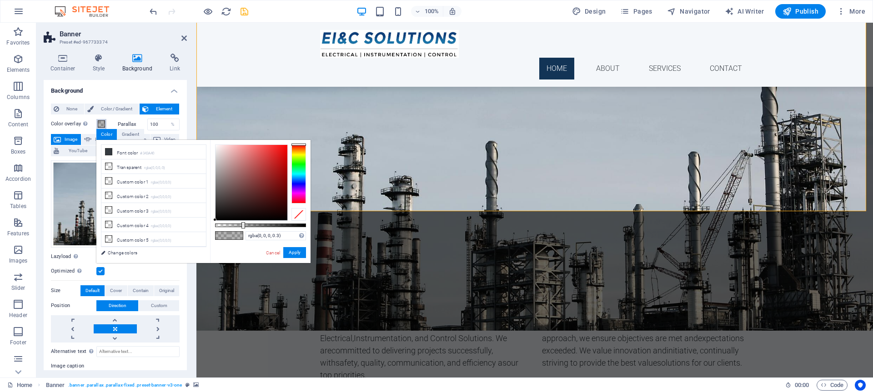
scroll to position [0, 0]
click at [269, 251] on link "Cancel" at bounding box center [273, 253] width 16 height 7
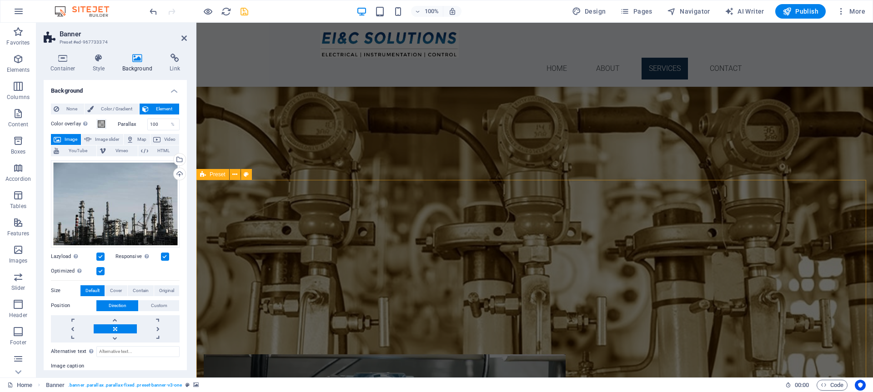
scroll to position [707, 0]
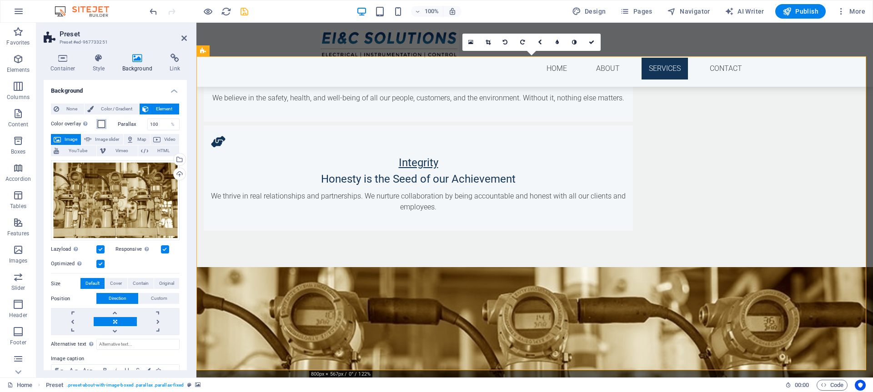
click at [104, 125] on span at bounding box center [101, 123] width 7 height 7
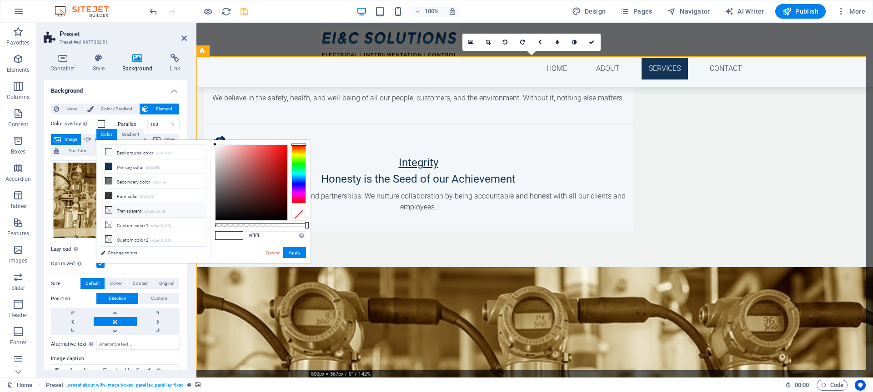
click at [137, 215] on li "Transparent rgba(0,0,0,.0)" at bounding box center [153, 210] width 105 height 15
type input "rgba(0, 0, 0, 0)"
click at [297, 251] on button "Apply" at bounding box center [294, 252] width 23 height 11
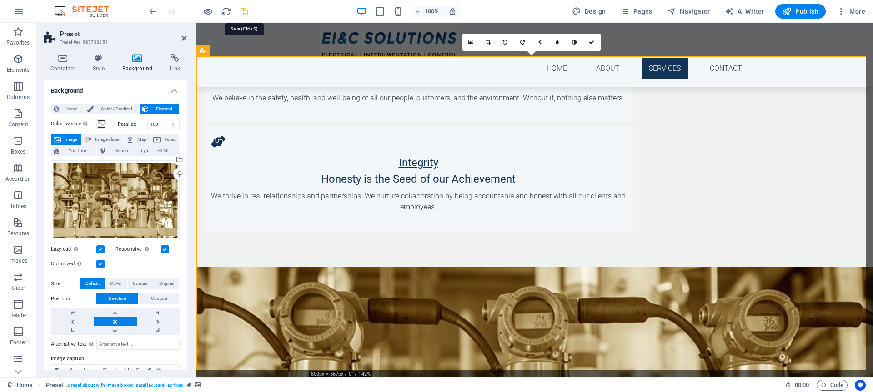
click at [241, 12] on icon "save" at bounding box center [244, 11] width 10 height 10
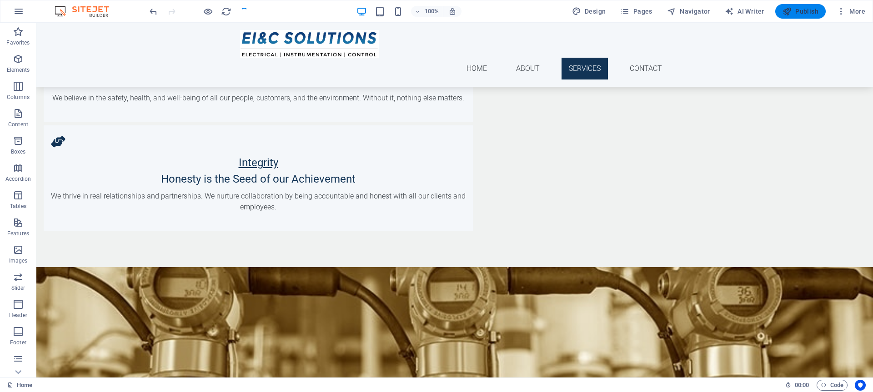
click at [814, 10] on span "Publish" at bounding box center [800, 11] width 36 height 9
checkbox input "false"
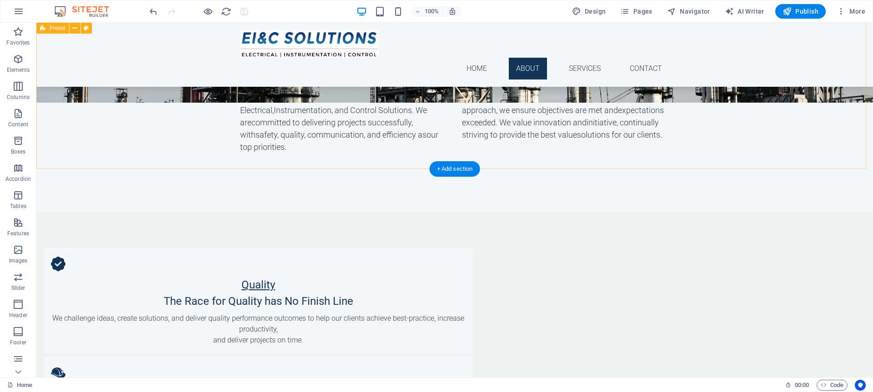
scroll to position [378, 0]
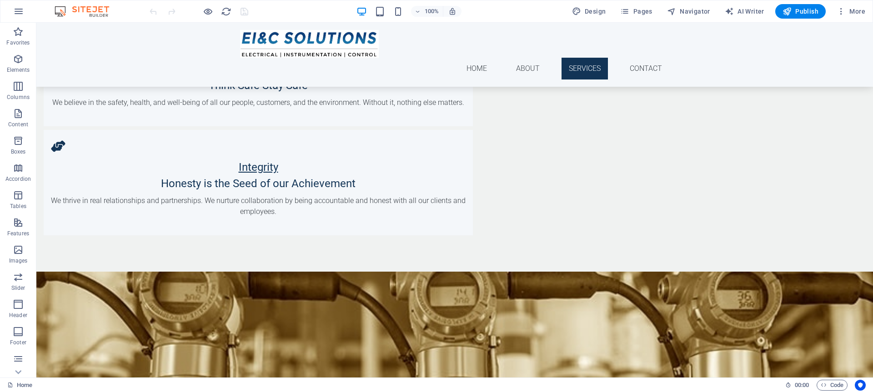
scroll to position [704, 0]
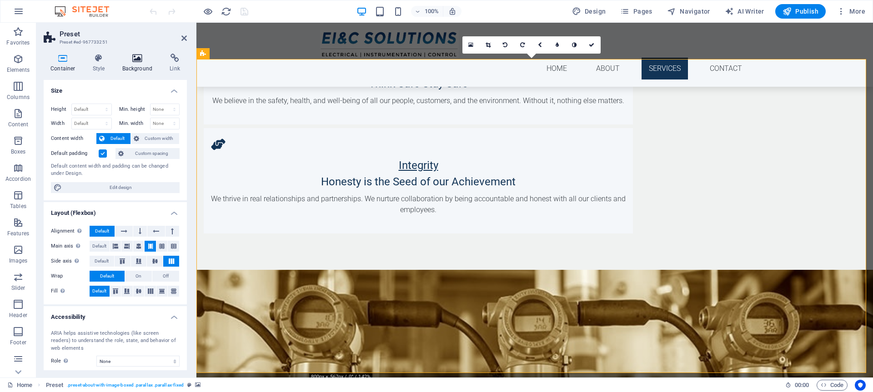
click at [134, 69] on h4 "Background" at bounding box center [139, 63] width 48 height 19
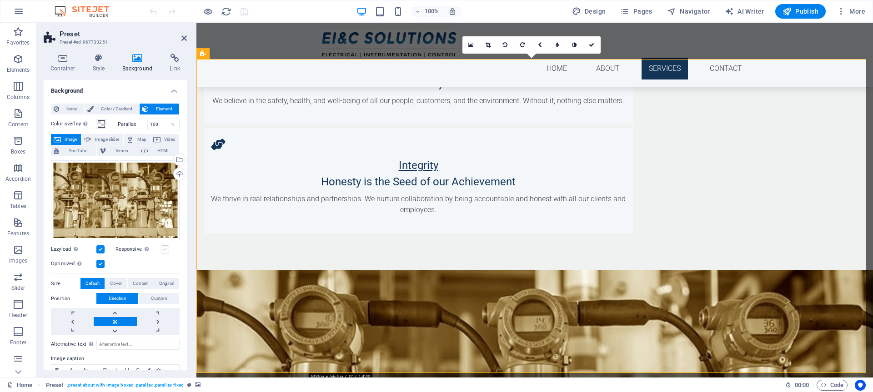
click at [164, 249] on label at bounding box center [165, 249] width 8 height 8
click at [0, 0] on input "Responsive Automatically load retina image and smartphone optimized sizes." at bounding box center [0, 0] width 0 height 0
click at [246, 9] on icon "save" at bounding box center [244, 11] width 10 height 10
checkbox input "false"
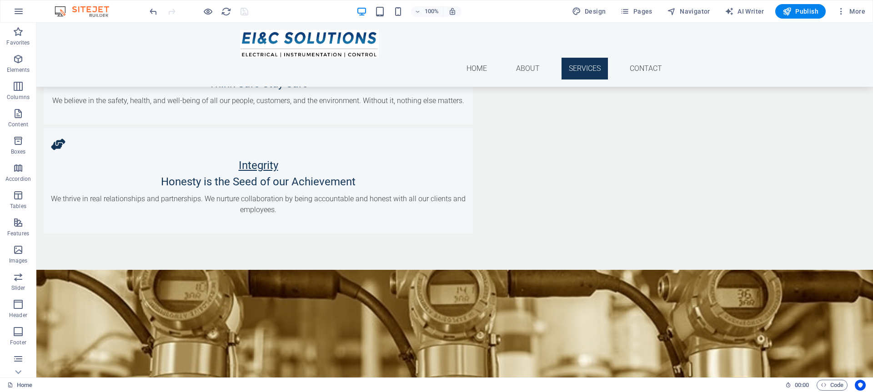
drag, startPoint x: 848, startPoint y: 34, endPoint x: 262, endPoint y: 110, distance: 591.2
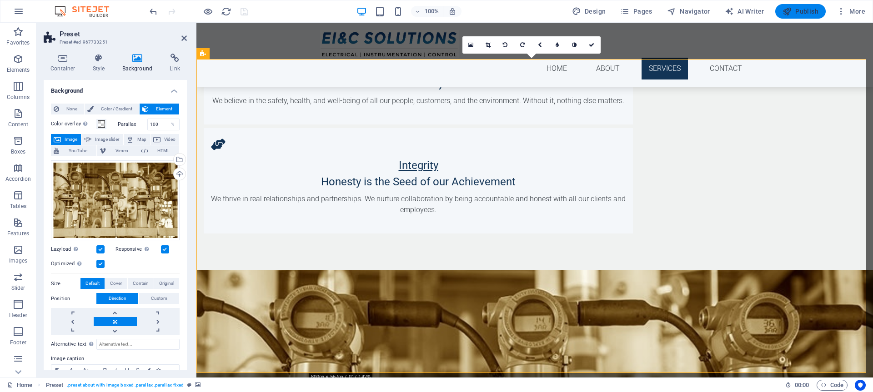
click at [796, 11] on span "Publish" at bounding box center [800, 11] width 36 height 9
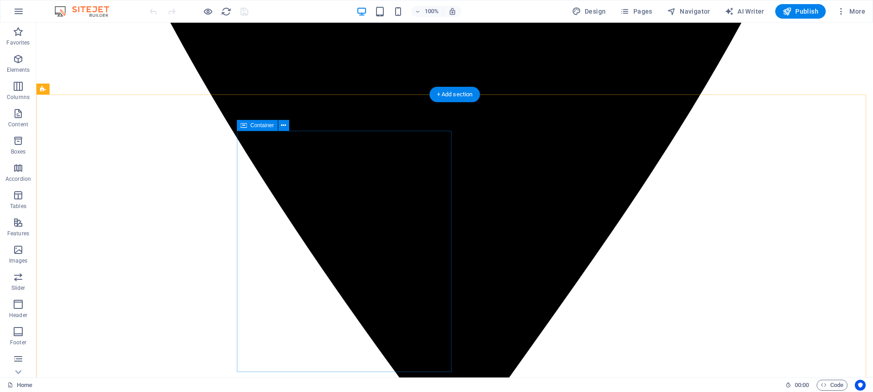
scroll to position [669, 0]
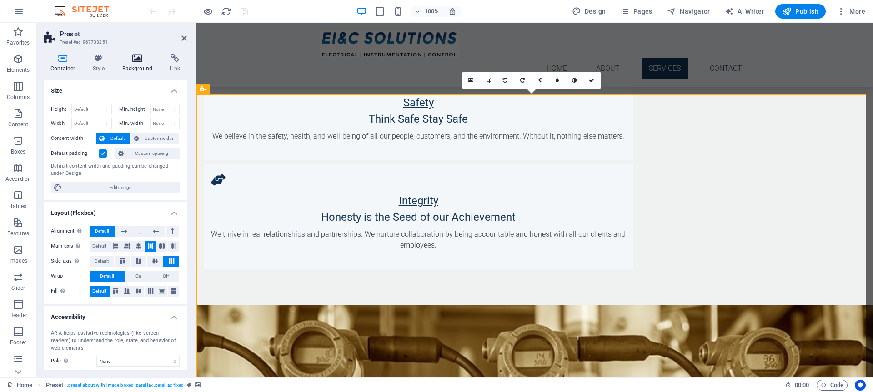
click at [140, 65] on h4 "Background" at bounding box center [139, 63] width 48 height 19
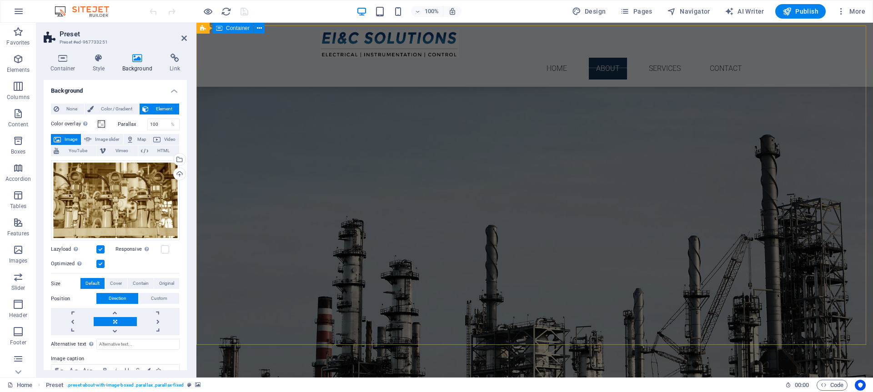
scroll to position [0, 0]
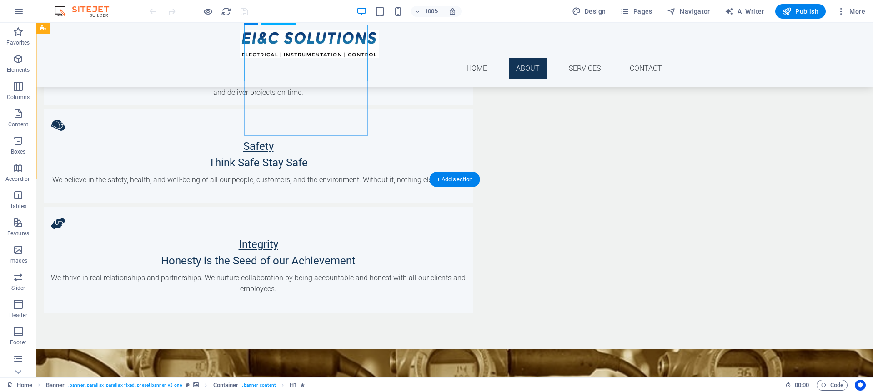
scroll to position [647, 0]
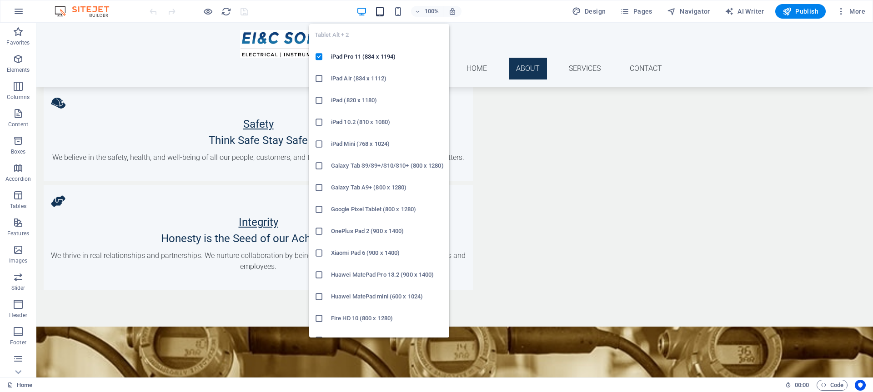
click at [382, 6] on icon "button" at bounding box center [379, 11] width 10 height 10
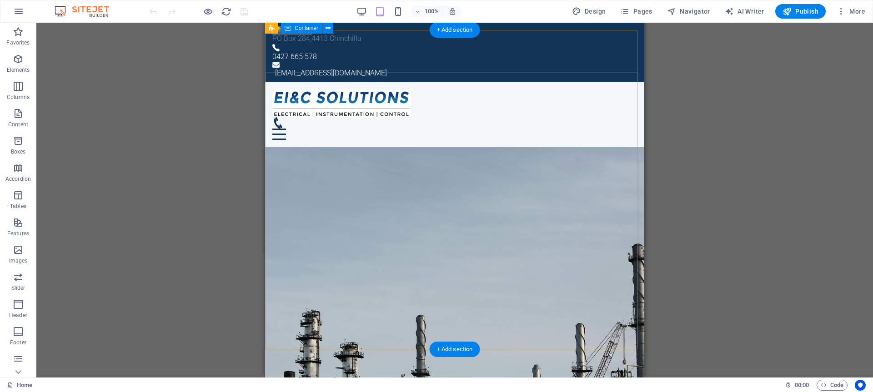
scroll to position [0, 0]
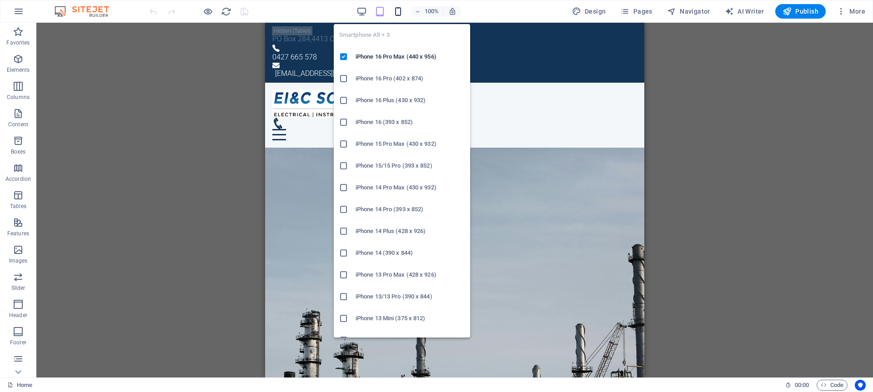
click at [400, 13] on icon "button" at bounding box center [398, 11] width 10 height 10
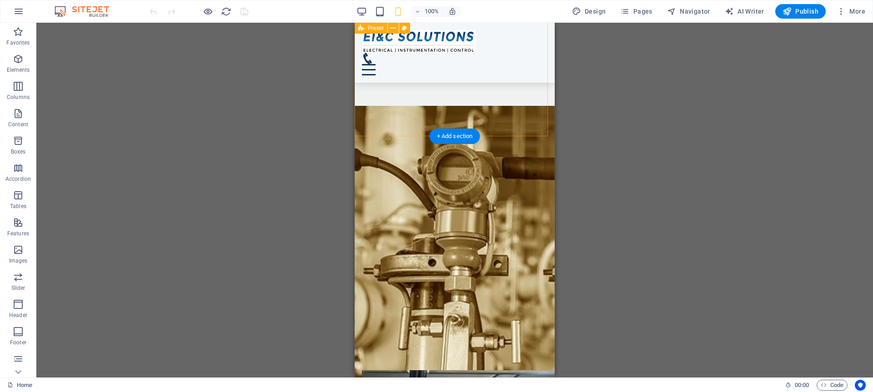
scroll to position [1067, 0]
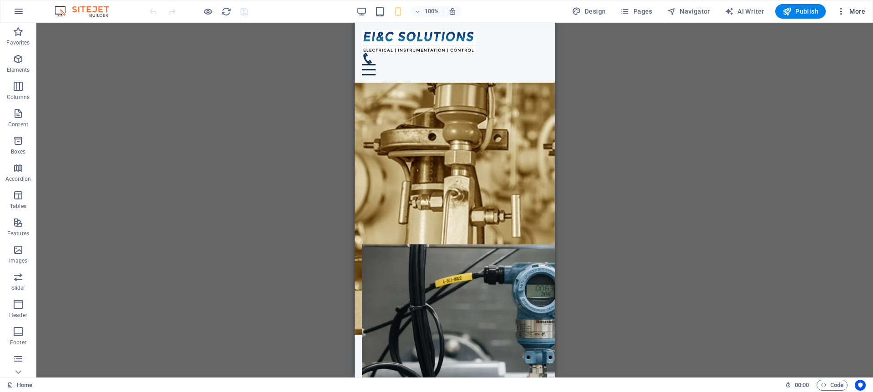
click at [843, 10] on icon "button" at bounding box center [840, 11] width 9 height 9
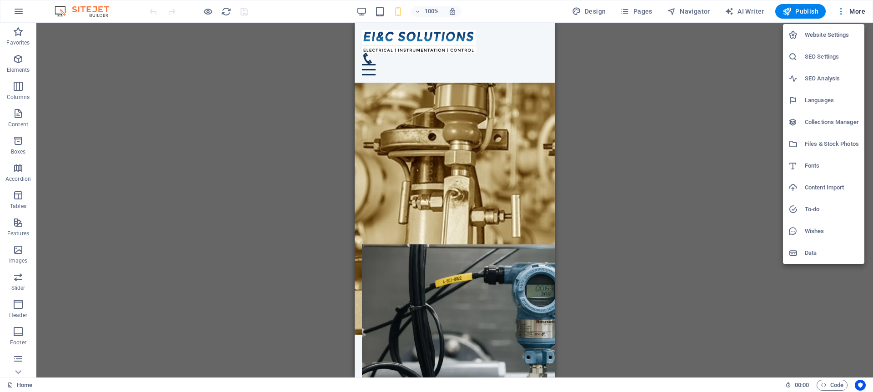
click at [805, 11] on div at bounding box center [436, 196] width 873 height 392
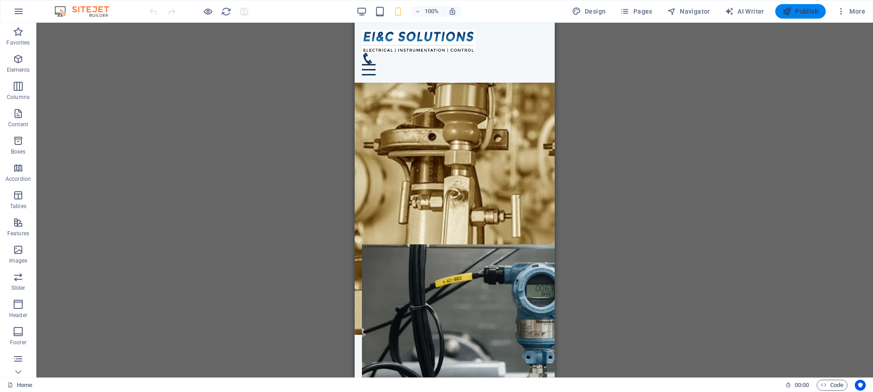
click at [805, 11] on span "Publish" at bounding box center [800, 11] width 36 height 9
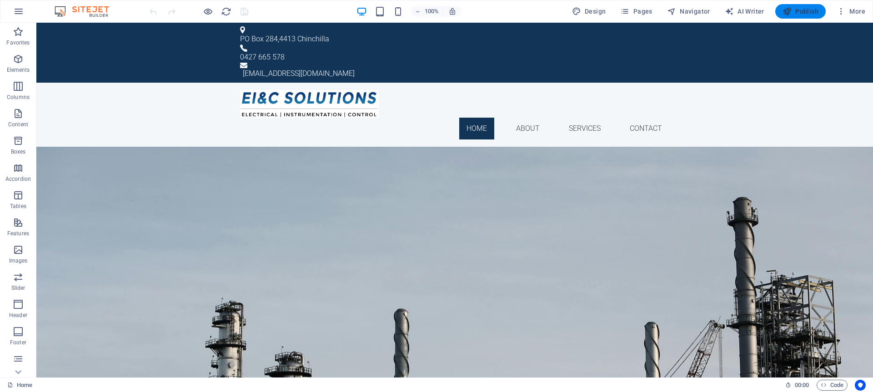
click at [790, 9] on icon "button" at bounding box center [786, 11] width 9 height 9
click at [454, 216] on div "EI&C SOLUTIONS" at bounding box center [454, 199] width 429 height 33
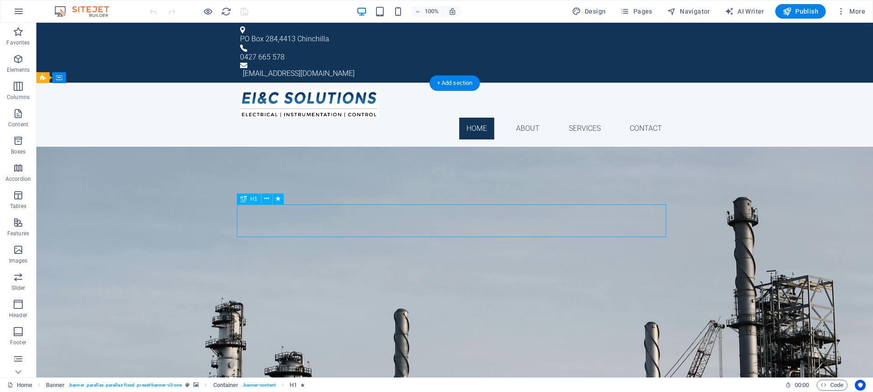
click at [454, 216] on div "EI&C SOLUTIONS" at bounding box center [454, 199] width 429 height 33
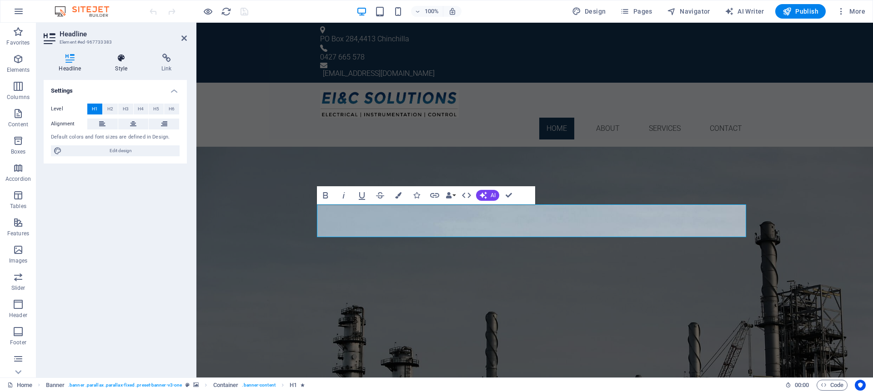
click at [124, 65] on h4 "Style" at bounding box center [123, 63] width 46 height 19
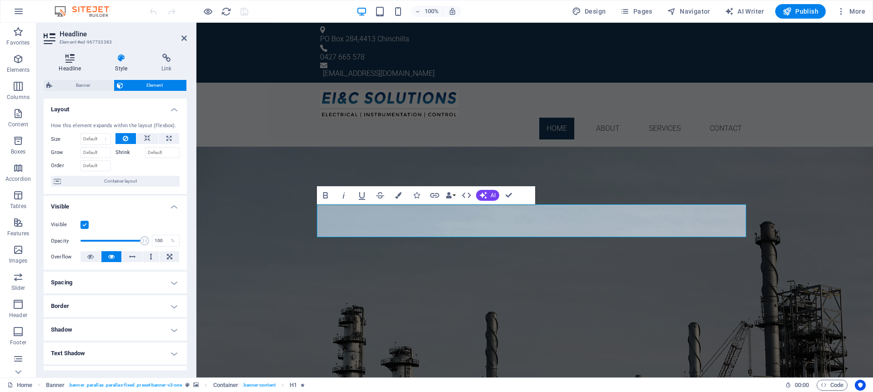
click at [71, 65] on h4 "Headline" at bounding box center [72, 63] width 56 height 19
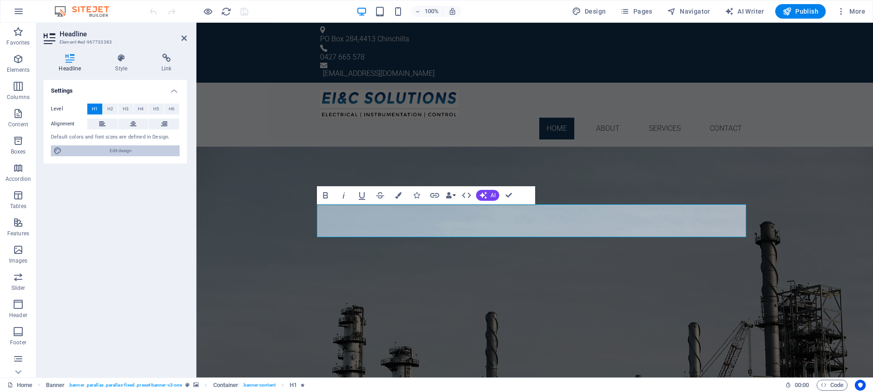
click at [112, 151] on span "Edit design" at bounding box center [121, 150] width 112 height 11
select select "px"
select select "300"
select select "px"
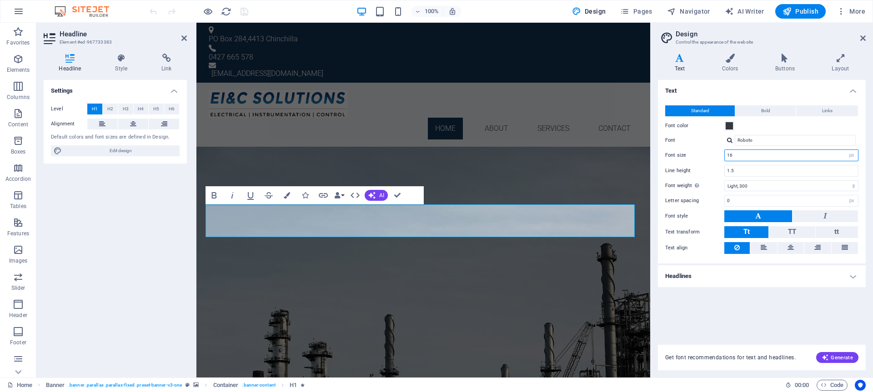
drag, startPoint x: 773, startPoint y: 155, endPoint x: 719, endPoint y: 153, distance: 54.1
click at [719, 153] on div "Font size 16 rem px" at bounding box center [761, 156] width 193 height 12
click at [559, 216] on h1 "EI&C SOLUTIONS" at bounding box center [423, 199] width 429 height 33
drag, startPoint x: 407, startPoint y: 223, endPoint x: 329, endPoint y: 223, distance: 78.2
click at [329, 216] on h1 "EI&C SOLUTIONS" at bounding box center [423, 199] width 429 height 33
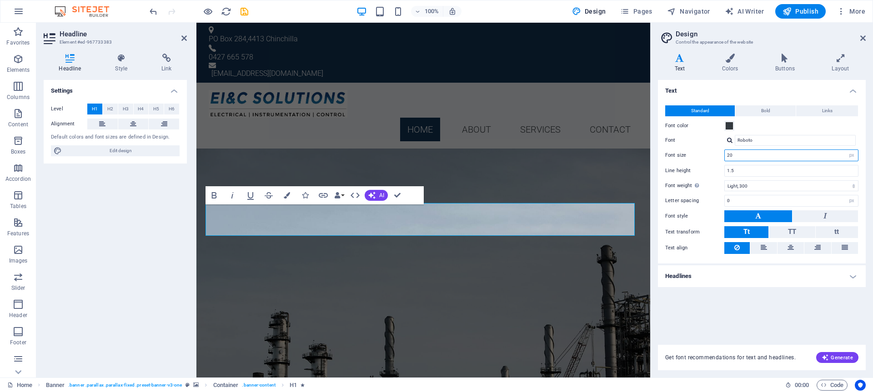
click at [804, 156] on input "20" at bounding box center [790, 155] width 133 height 11
drag, startPoint x: 779, startPoint y: 156, endPoint x: 688, endPoint y: 155, distance: 90.9
click at [688, 155] on div "Font size 20 rem px" at bounding box center [761, 156] width 193 height 12
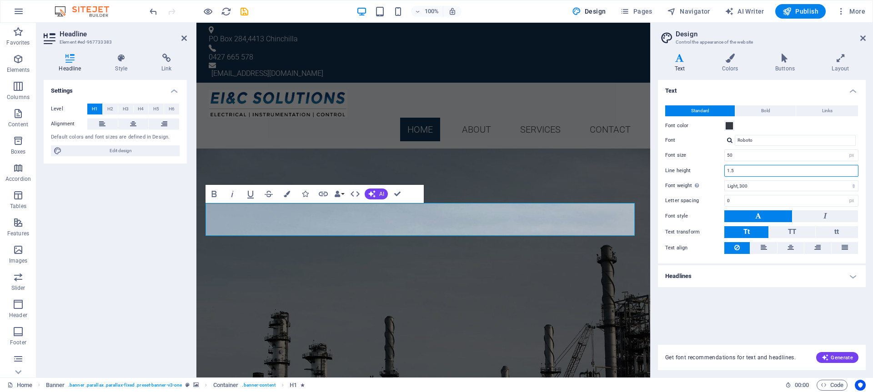
click at [744, 169] on input "1.5" at bounding box center [790, 170] width 133 height 11
click at [747, 154] on input "50" at bounding box center [790, 155] width 133 height 11
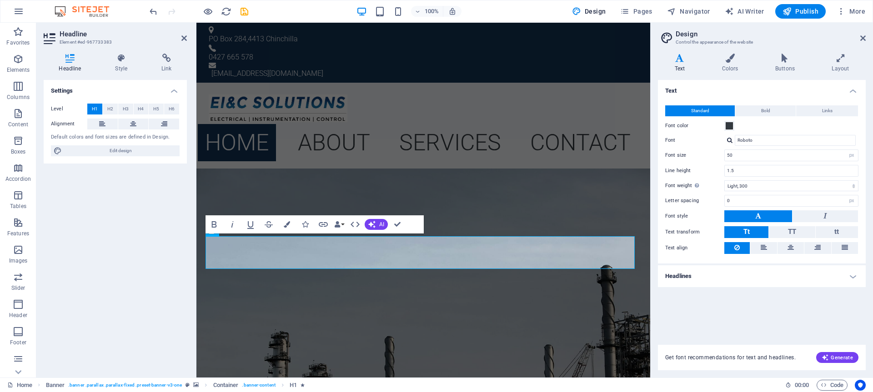
drag, startPoint x: 759, startPoint y: 160, endPoint x: 720, endPoint y: 157, distance: 39.7
click at [720, 157] on div "Font size 50 rem px" at bounding box center [761, 156] width 193 height 12
drag, startPoint x: 739, startPoint y: 155, endPoint x: 699, endPoint y: 155, distance: 40.5
click at [699, 155] on div "Font size 50 rem px" at bounding box center [761, 156] width 193 height 12
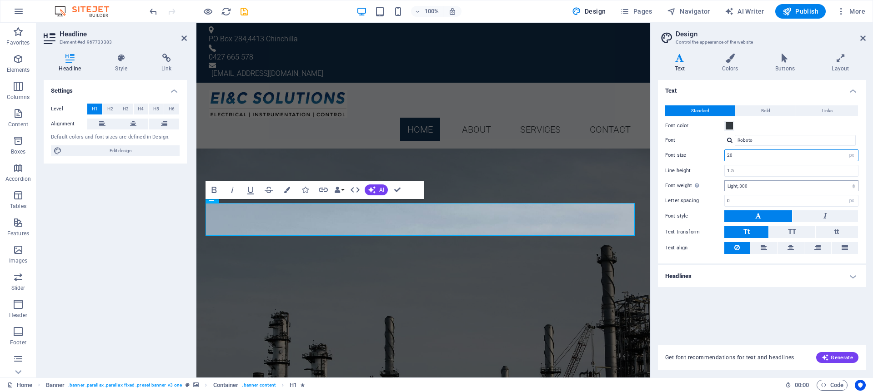
type input "2"
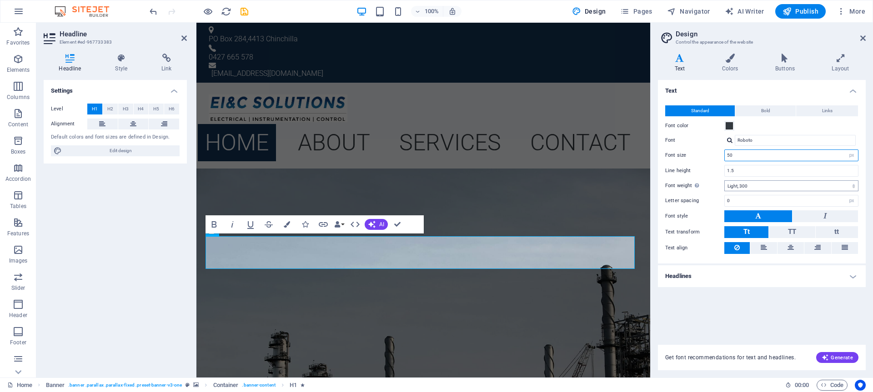
type input "5"
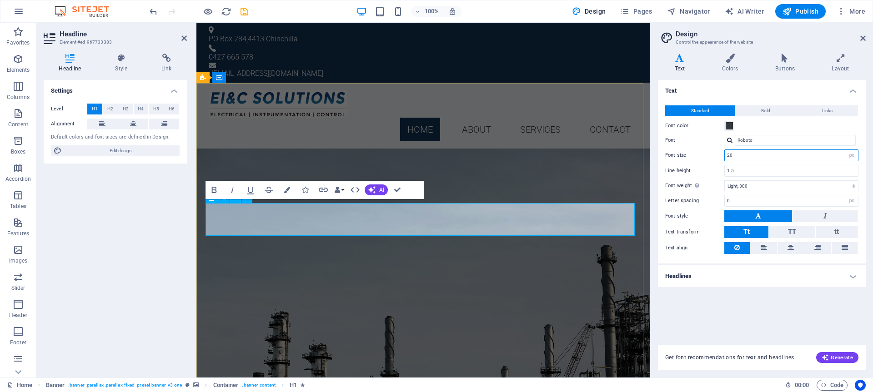
type input "20"
click at [520, 218] on h1 "EI&C SOLUTIONS" at bounding box center [423, 201] width 429 height 33
click at [844, 278] on h4 "Headlines" at bounding box center [762, 276] width 208 height 22
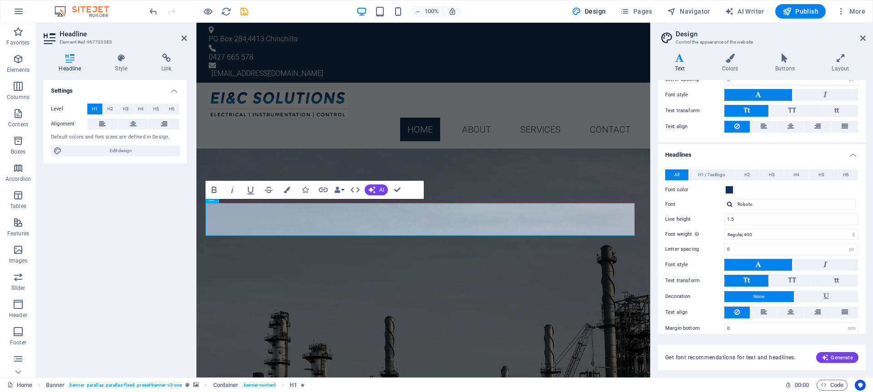
scroll to position [131, 0]
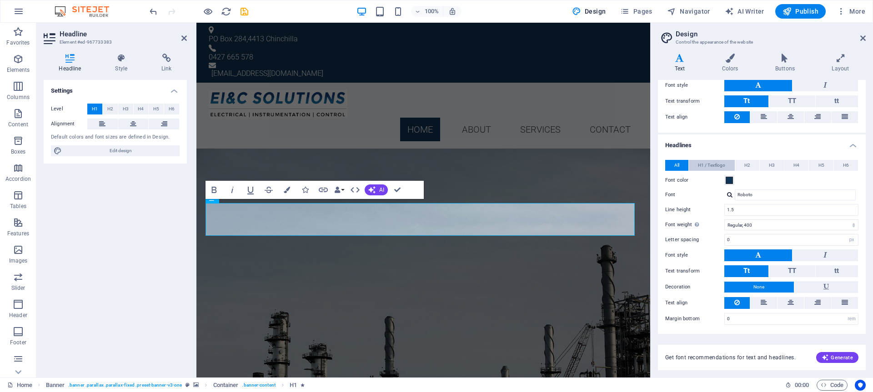
click at [715, 166] on span "H1 / Textlogo" at bounding box center [711, 165] width 27 height 11
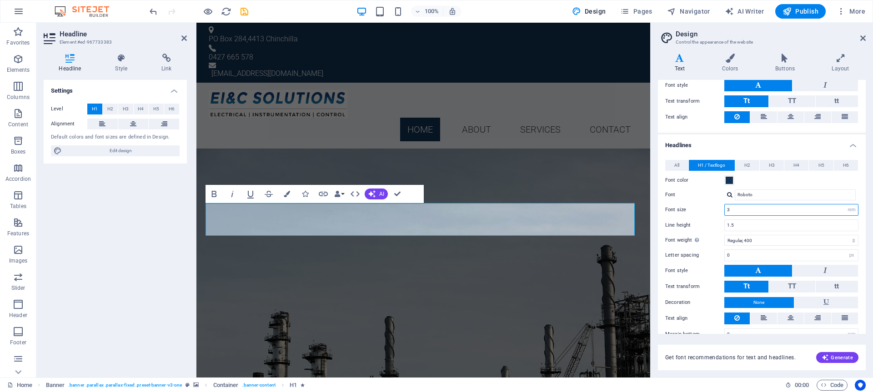
drag, startPoint x: 741, startPoint y: 210, endPoint x: 722, endPoint y: 209, distance: 18.7
click at [722, 209] on div "Font size 3 rem px em %" at bounding box center [761, 210] width 193 height 12
type input "3"
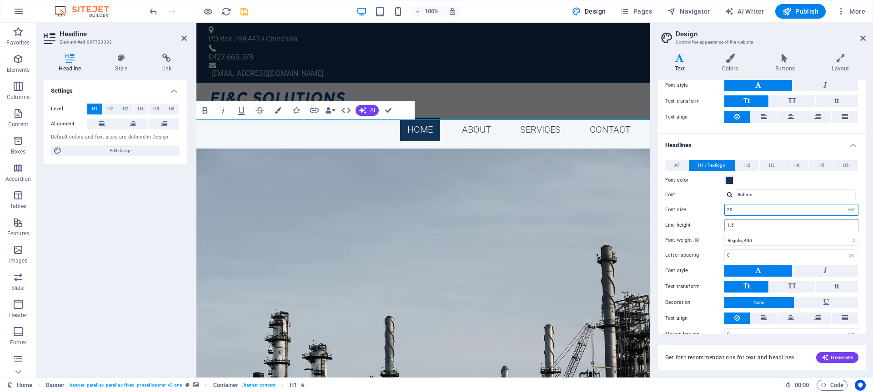
type input "2"
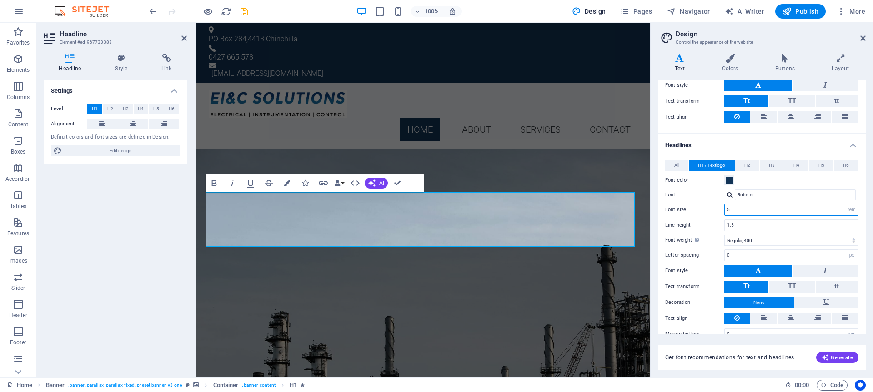
type input "5"
click at [200, 10] on div at bounding box center [199, 11] width 102 height 15
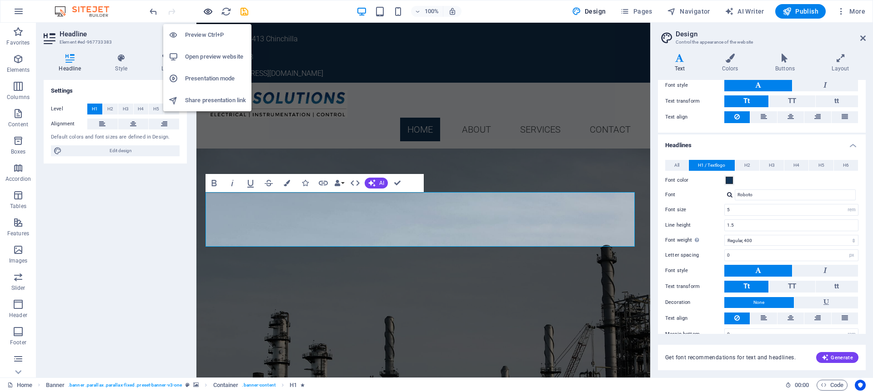
click at [205, 11] on icon "button" at bounding box center [208, 11] width 10 height 10
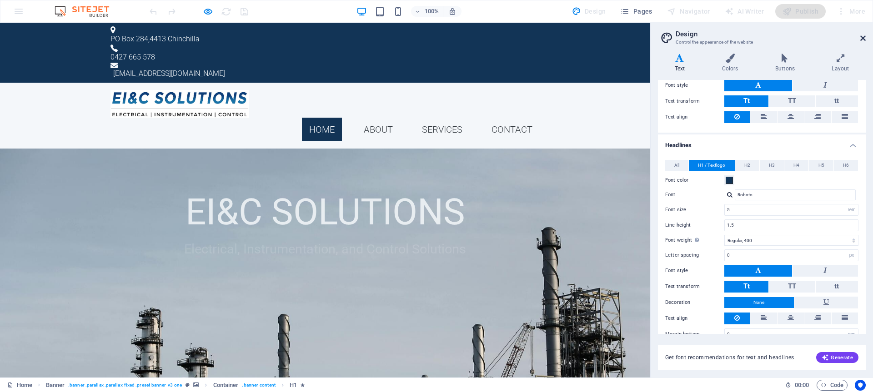
drag, startPoint x: 862, startPoint y: 41, endPoint x: 794, endPoint y: 45, distance: 67.8
click at [862, 41] on icon at bounding box center [862, 38] width 5 height 7
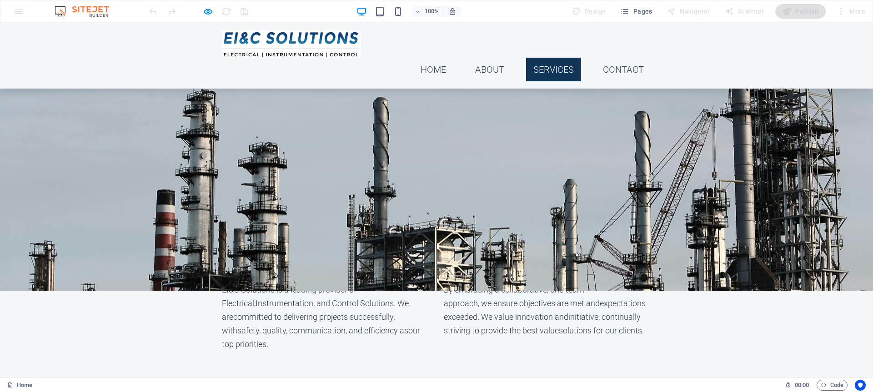
scroll to position [0, 0]
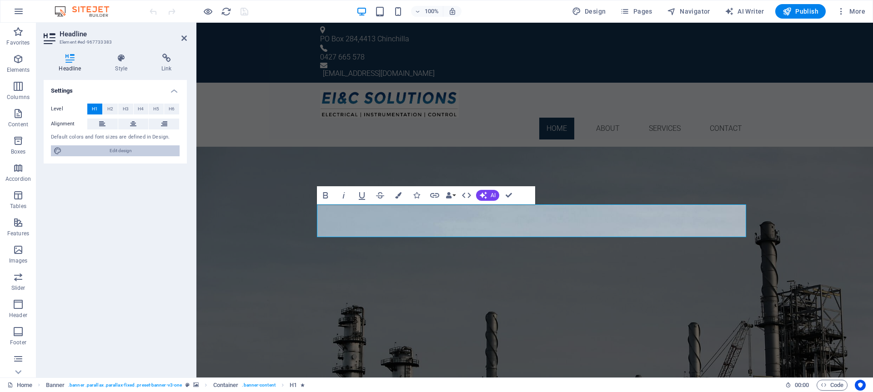
click at [103, 150] on span "Edit design" at bounding box center [121, 150] width 112 height 11
select select "px"
select select "300"
select select "px"
select select "rem"
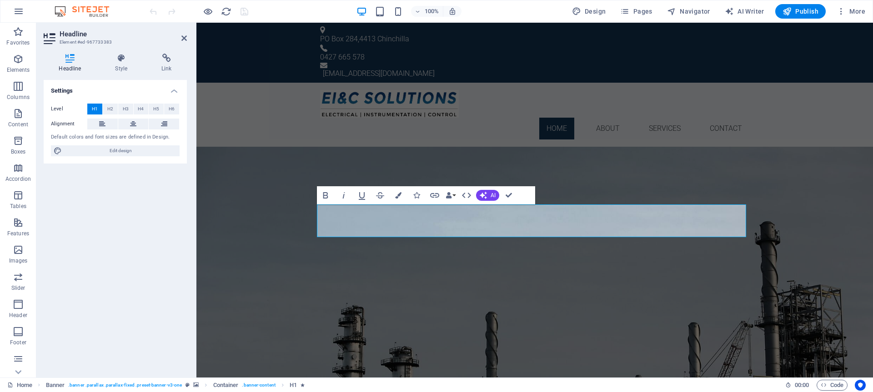
select select "400"
select select "px"
select select "rem"
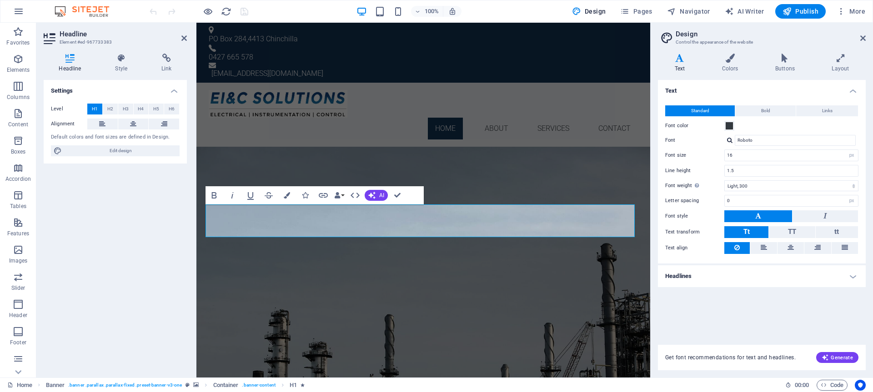
click at [850, 270] on h4 "Headlines" at bounding box center [762, 276] width 208 height 22
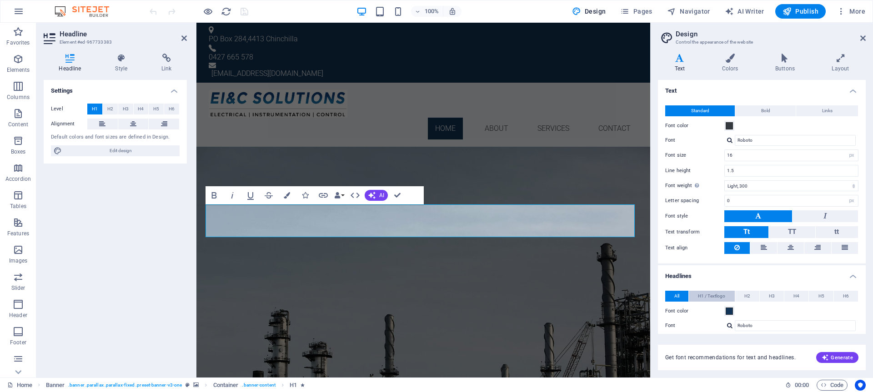
click at [719, 298] on span "H1 / Textlogo" at bounding box center [711, 296] width 27 height 11
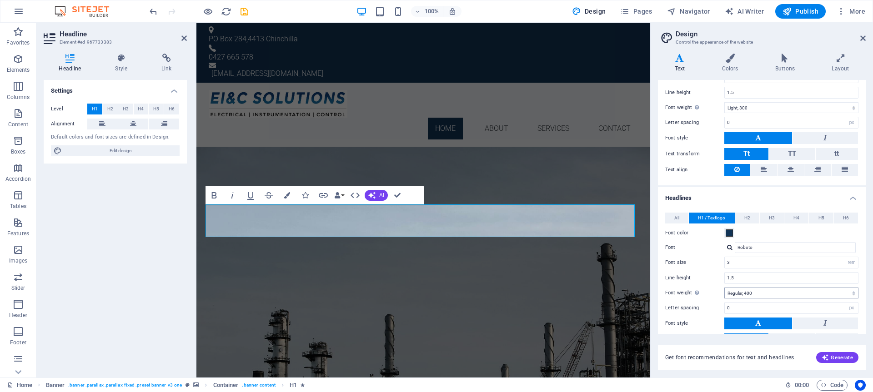
scroll to position [80, 0]
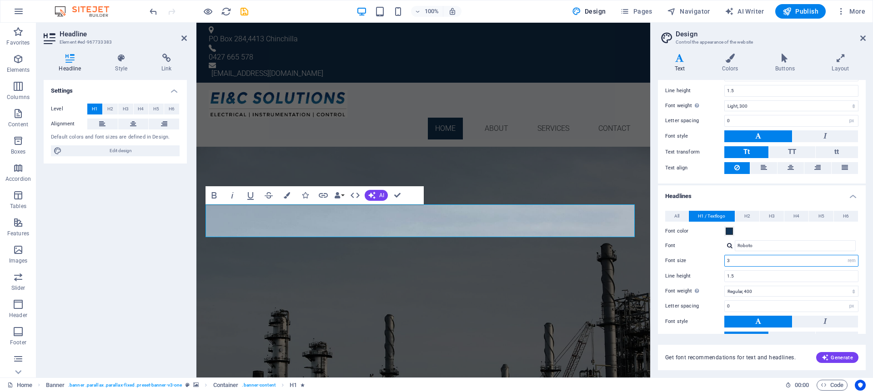
click at [732, 265] on input "3" at bounding box center [790, 260] width 133 height 11
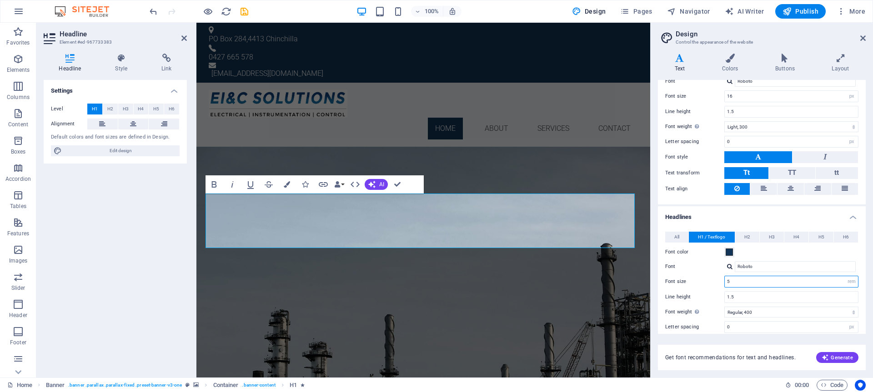
scroll to position [73, 0]
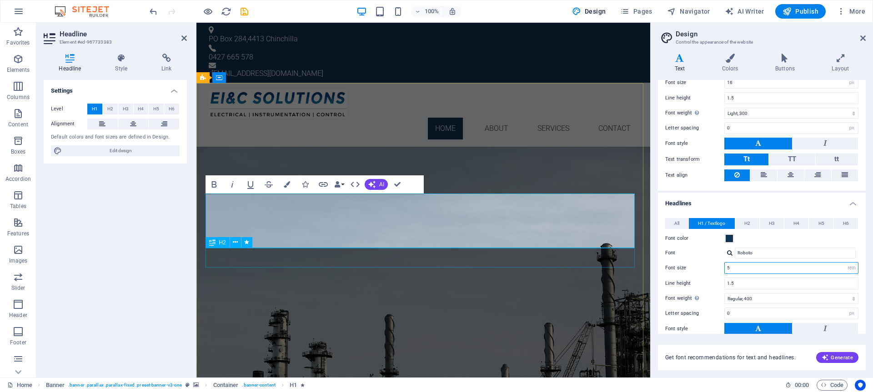
type input "5"
click at [550, 257] on div "Electrical, Instrumentation, and Control Solutions" at bounding box center [423, 248] width 429 height 20
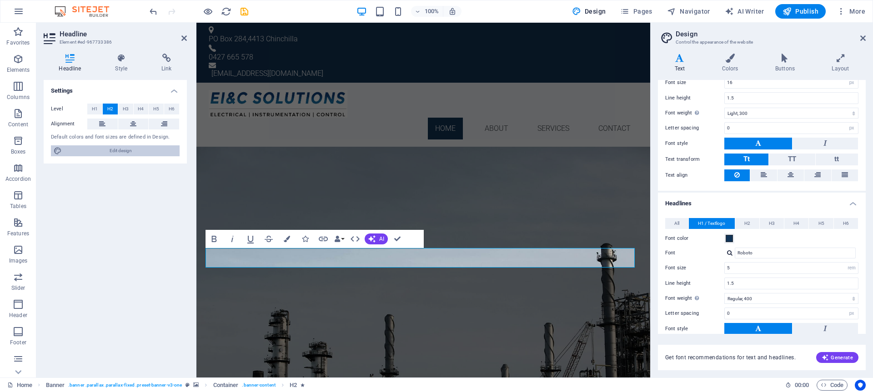
click at [106, 151] on span "Edit design" at bounding box center [121, 150] width 112 height 11
click at [749, 223] on button "H2" at bounding box center [747, 223] width 24 height 11
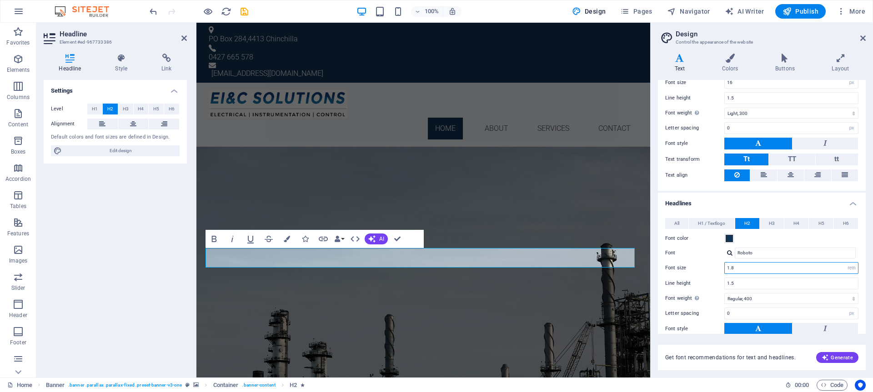
drag, startPoint x: 739, startPoint y: 268, endPoint x: 715, endPoint y: 268, distance: 23.6
click at [715, 268] on div "Font size 1.8 rem px em %" at bounding box center [761, 268] width 193 height 12
type input "3"
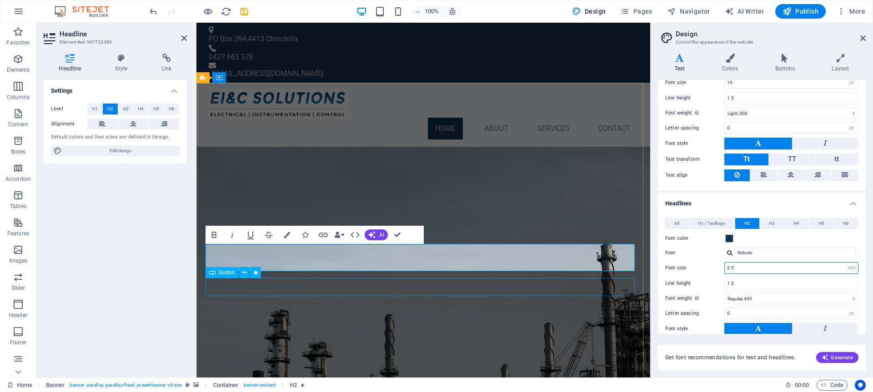
type input "2.5"
click at [437, 284] on div "Learn more" at bounding box center [423, 281] width 429 height 18
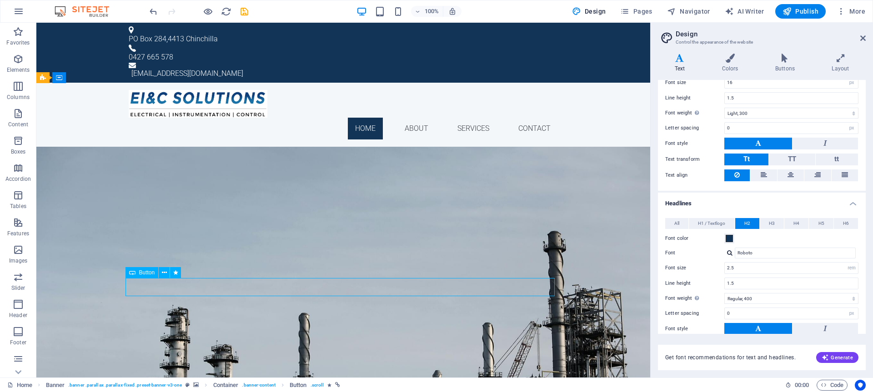
click at [437, 284] on div "Learn more" at bounding box center [343, 281] width 429 height 18
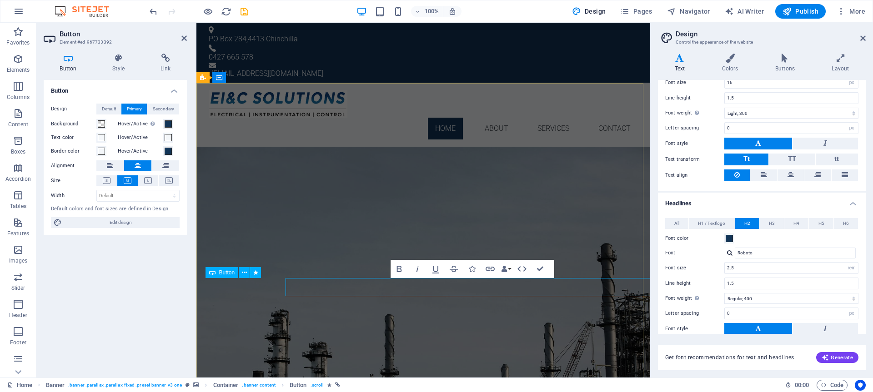
click at [437, 284] on link "Learn more" at bounding box center [423, 281] width 59 height 18
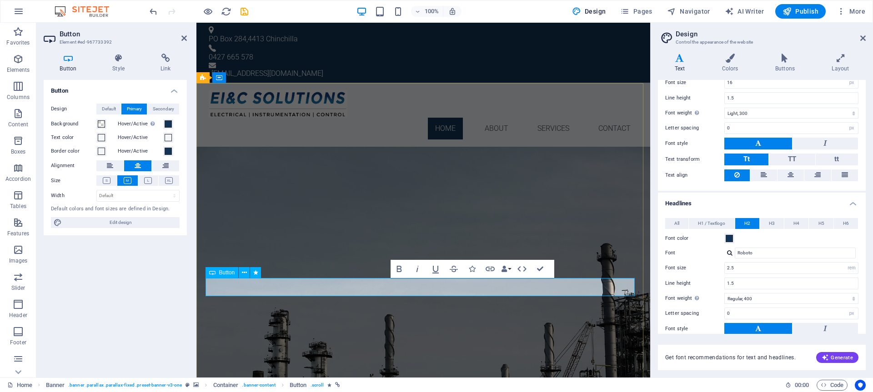
click at [354, 285] on div "Learn more" at bounding box center [423, 281] width 429 height 18
click at [140, 224] on span "Edit design" at bounding box center [121, 222] width 112 height 11
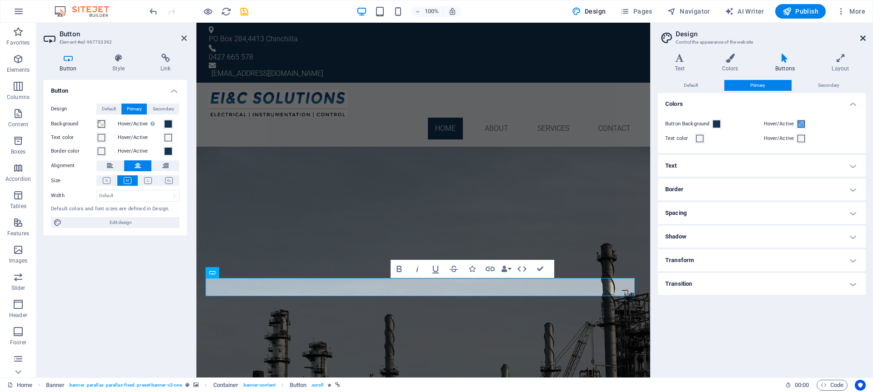
click at [865, 39] on icon at bounding box center [862, 38] width 5 height 7
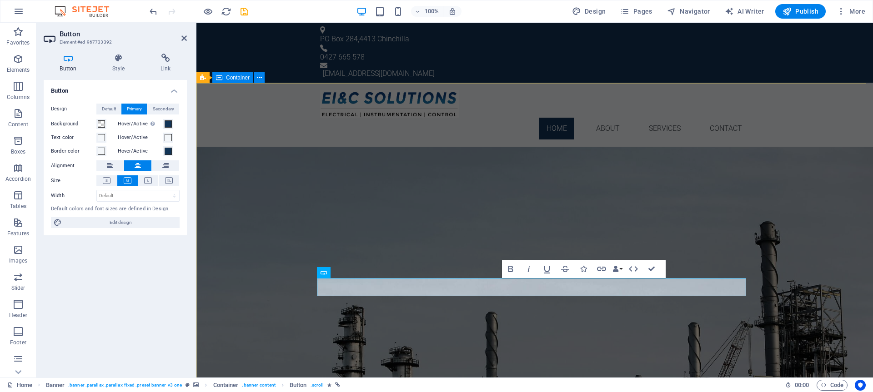
click at [370, 154] on div "EI&C SOLUTIONS Electrical, Instrumentation, and Control Solutions Learn more" at bounding box center [534, 237] width 676 height 180
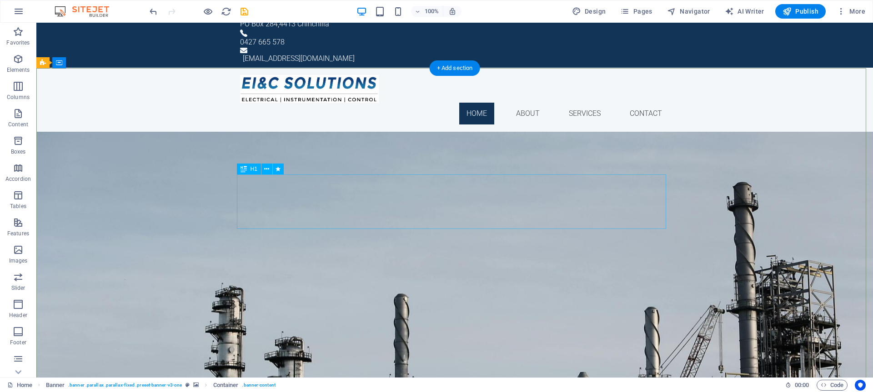
scroll to position [17, 0]
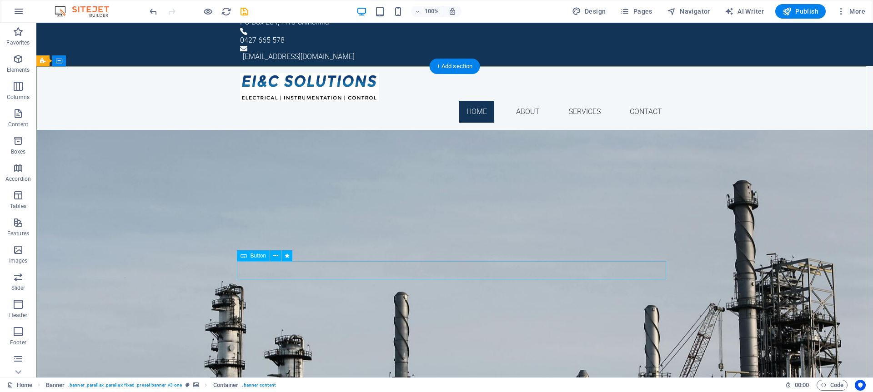
click at [446, 268] on div "Learn more" at bounding box center [454, 264] width 429 height 18
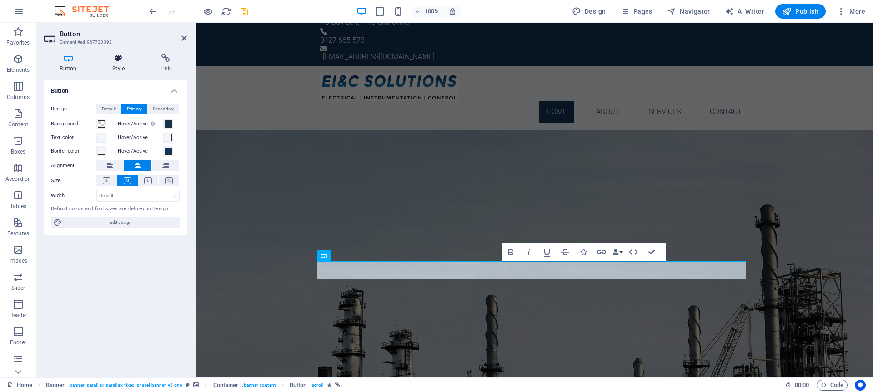
click at [118, 60] on icon at bounding box center [118, 58] width 45 height 9
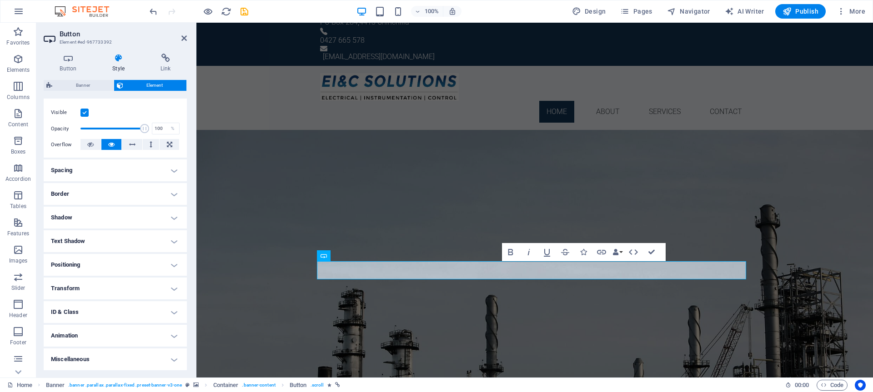
scroll to position [0, 0]
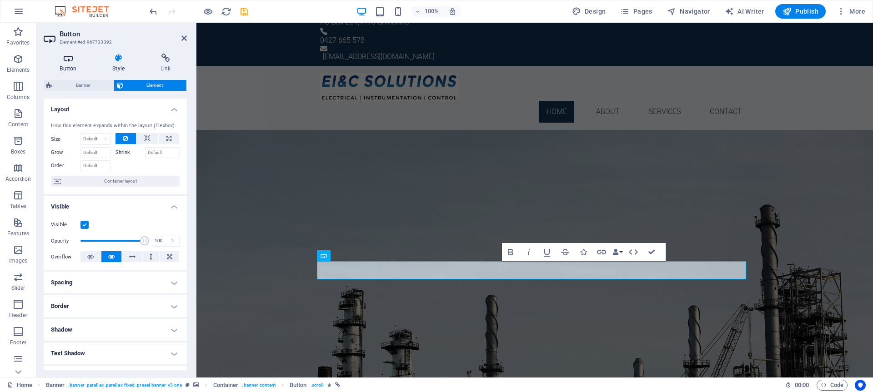
click at [70, 72] on div "Button Style Link Button Design Default Primary Secondary Background Hover/Acti…" at bounding box center [115, 212] width 143 height 317
click at [70, 68] on h4 "Button" at bounding box center [70, 63] width 53 height 19
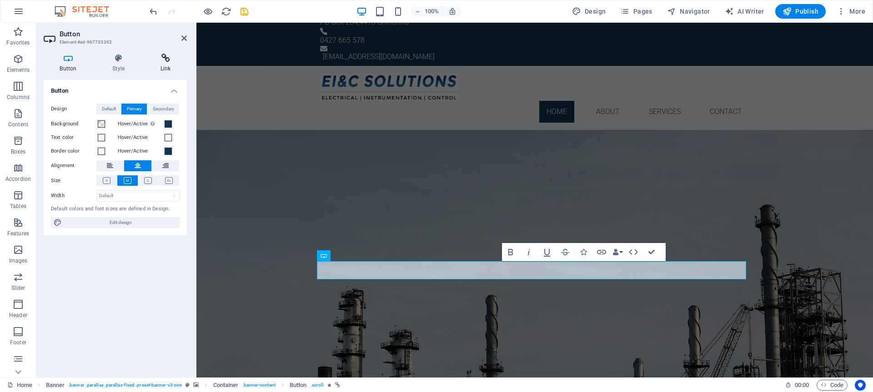
drag, startPoint x: 118, startPoint y: 65, endPoint x: 145, endPoint y: 65, distance: 27.7
click at [119, 65] on h4 "Style" at bounding box center [120, 63] width 48 height 19
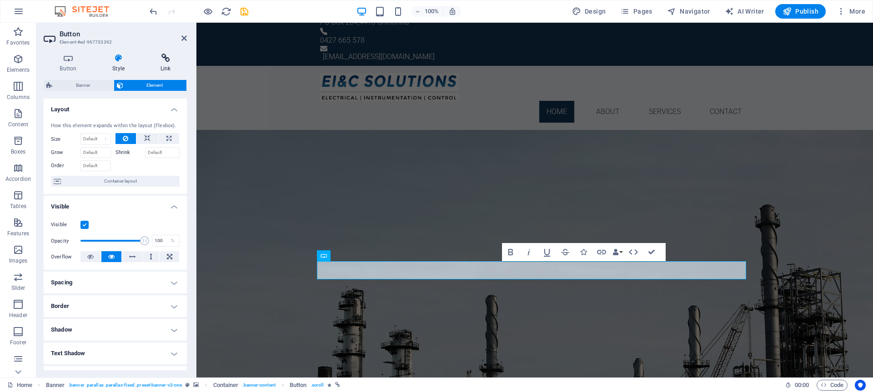
click at [171, 63] on h4 "Link" at bounding box center [165, 63] width 43 height 19
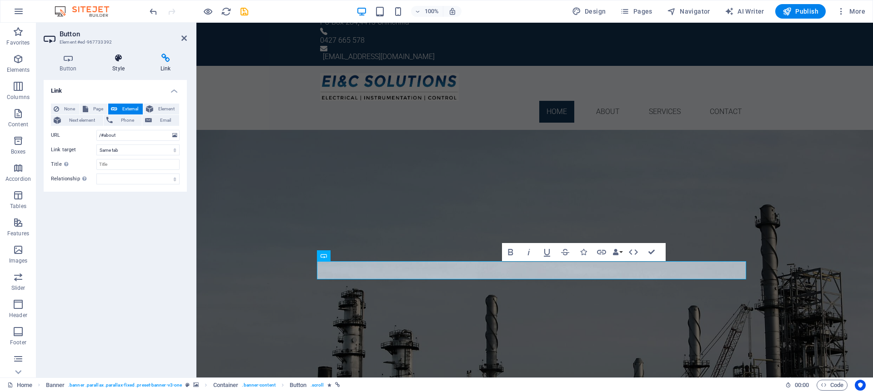
click at [126, 65] on h4 "Style" at bounding box center [120, 63] width 48 height 19
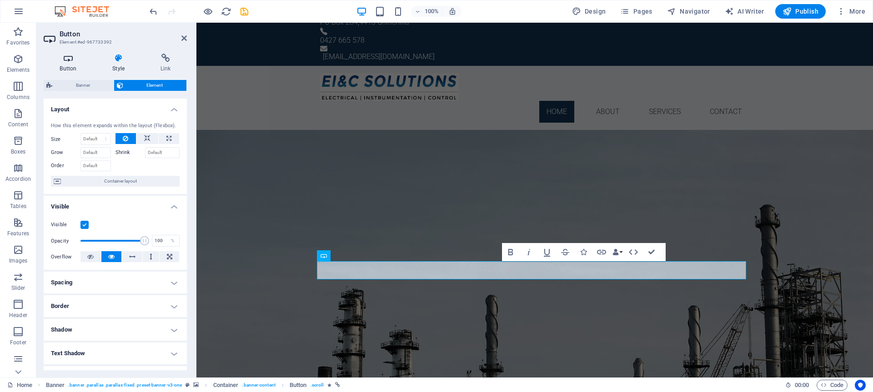
click at [78, 65] on h4 "Button" at bounding box center [70, 63] width 53 height 19
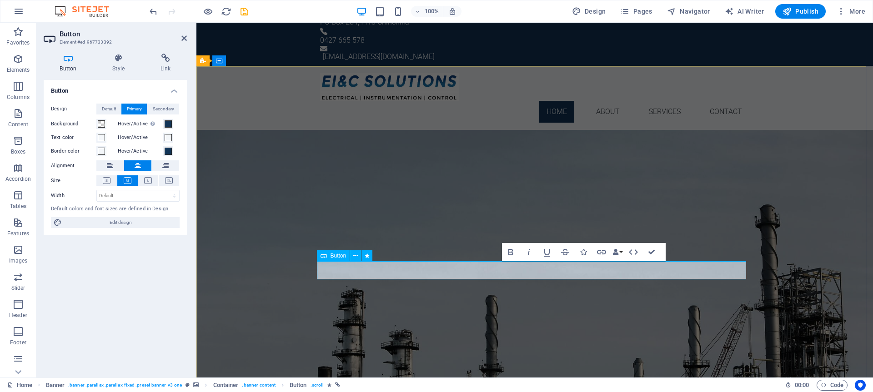
click at [456, 271] on div "Learn more" at bounding box center [534, 264] width 429 height 18
click at [149, 218] on span "Edit design" at bounding box center [121, 222] width 112 height 11
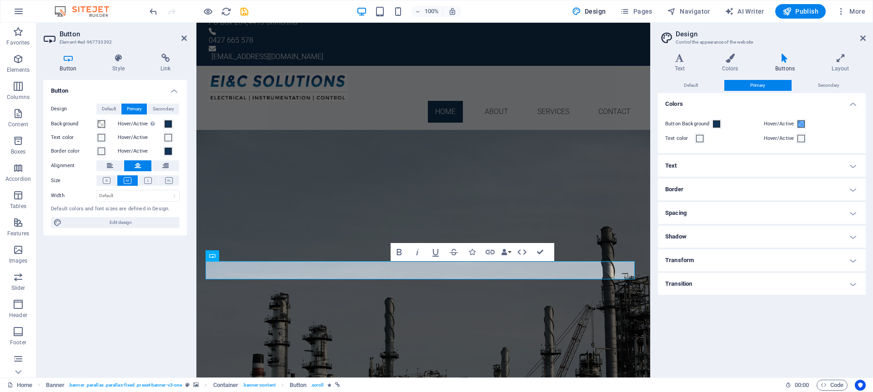
click at [787, 63] on h4 "Buttons" at bounding box center [786, 63] width 56 height 19
click at [711, 85] on button "Default" at bounding box center [691, 85] width 66 height 11
click at [749, 85] on button "Primary" at bounding box center [757, 85] width 67 height 11
click at [749, 163] on h4 "Text" at bounding box center [762, 166] width 208 height 22
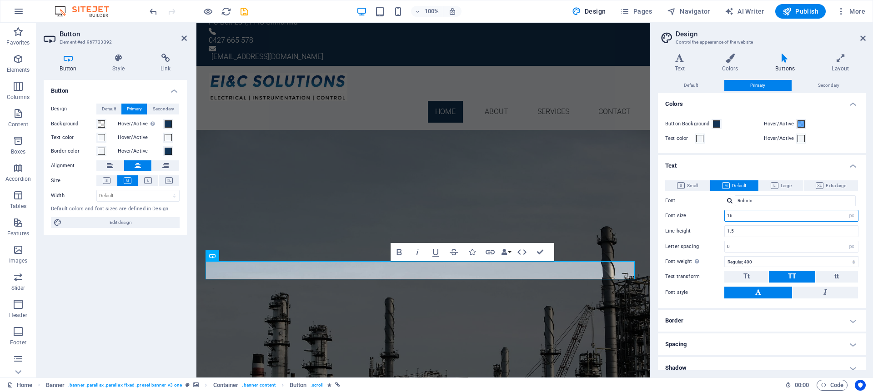
drag, startPoint x: 739, startPoint y: 216, endPoint x: 717, endPoint y: 215, distance: 22.3
click at [718, 216] on div "Font size 16 rem px em %" at bounding box center [761, 216] width 193 height 12
drag, startPoint x: 746, startPoint y: 218, endPoint x: 719, endPoint y: 217, distance: 27.3
click at [719, 217] on div "Font size 18 rem px em %" at bounding box center [761, 216] width 193 height 12
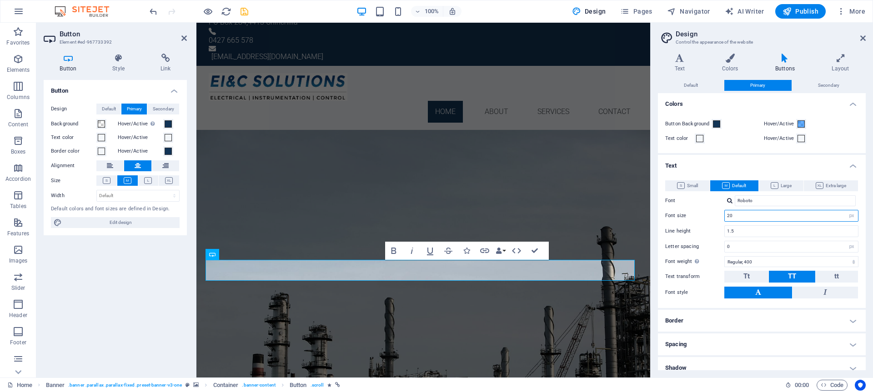
type input "20"
drag, startPoint x: 246, startPoint y: 13, endPoint x: 220, endPoint y: 14, distance: 26.8
click at [246, 13] on icon "save" at bounding box center [244, 11] width 10 height 10
checkbox input "false"
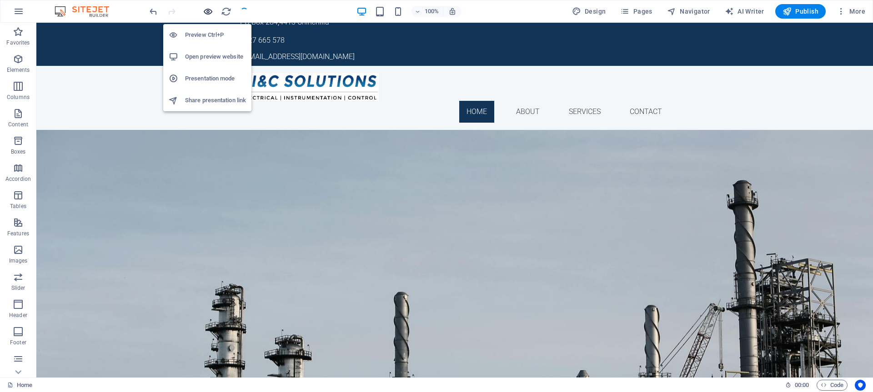
click at [210, 12] on icon "button" at bounding box center [208, 11] width 10 height 10
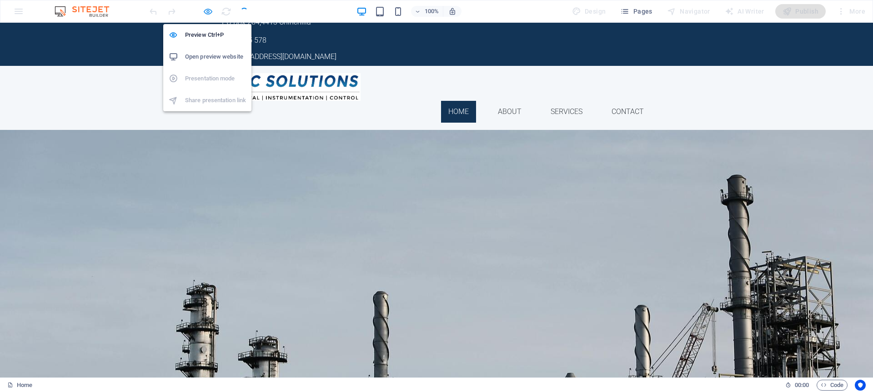
click at [210, 12] on icon "button" at bounding box center [208, 11] width 10 height 10
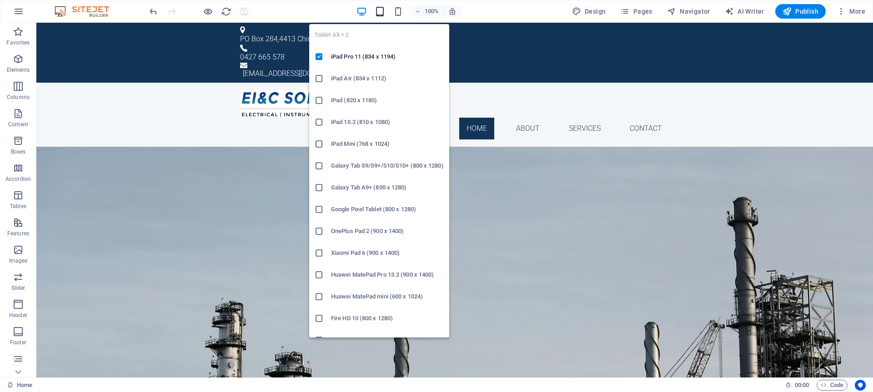
click at [375, 10] on icon "button" at bounding box center [379, 11] width 10 height 10
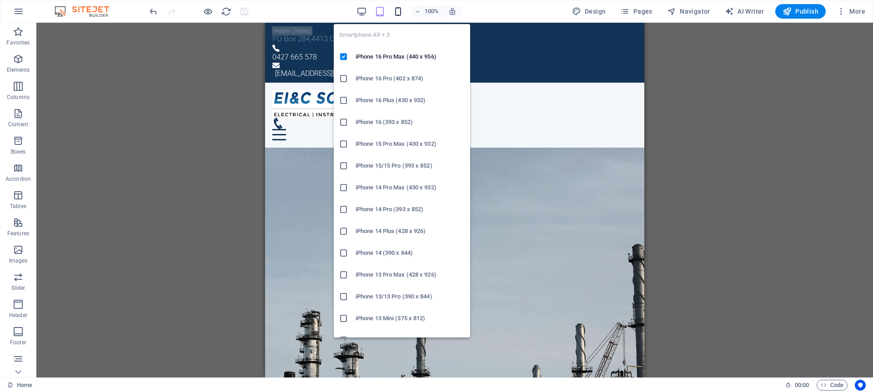
click at [397, 14] on icon "button" at bounding box center [398, 11] width 10 height 10
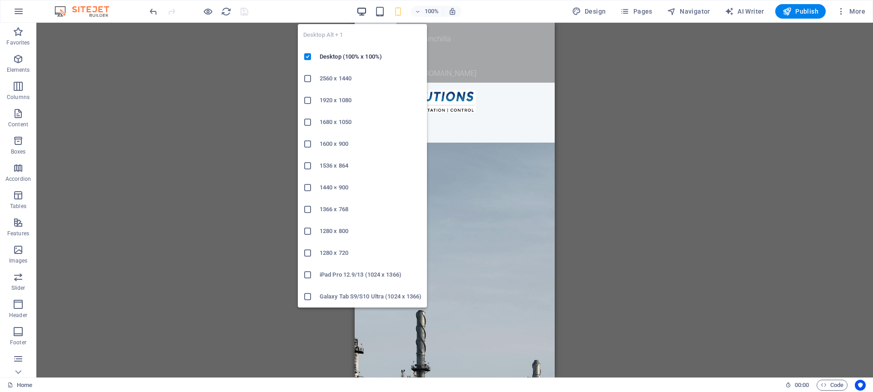
click at [364, 14] on icon "button" at bounding box center [361, 11] width 10 height 10
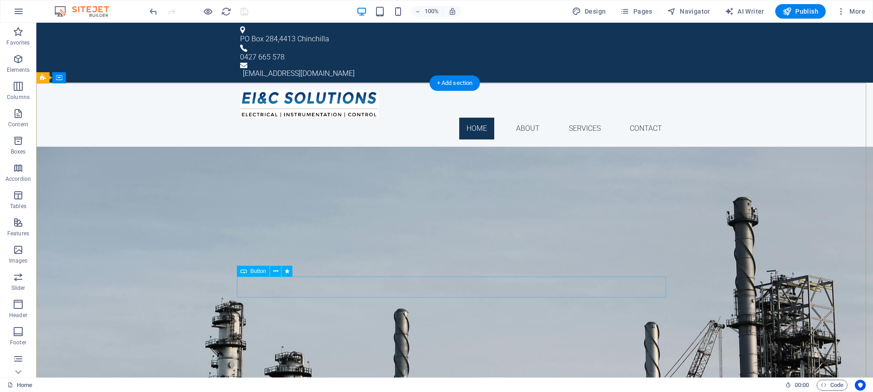
click at [435, 287] on div "Learn more" at bounding box center [454, 282] width 429 height 21
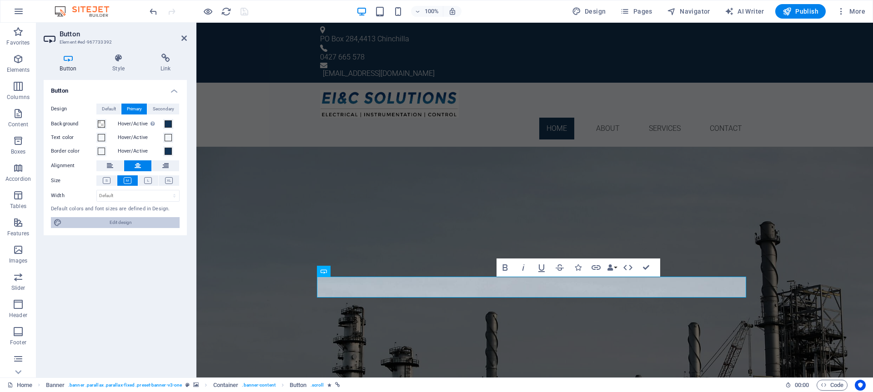
click at [92, 218] on span "Edit design" at bounding box center [121, 222] width 112 height 11
select select "px"
select select "400"
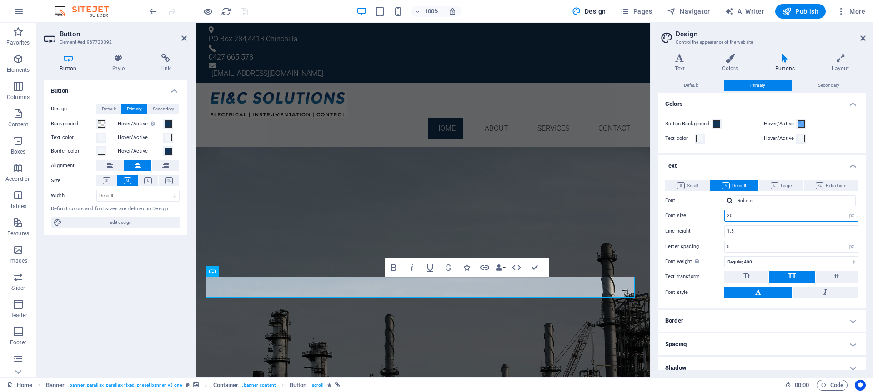
click at [742, 218] on input "20" at bounding box center [790, 215] width 133 height 11
drag, startPoint x: 739, startPoint y: 216, endPoint x: 716, endPoint y: 216, distance: 22.3
click at [716, 216] on div "Font size 29 rem px em %" at bounding box center [761, 216] width 193 height 12
type input "19"
click at [598, 164] on div "EI&C SOLUTIONS Electrical, Instrumentation, and Control Solutions Learn more" at bounding box center [423, 238] width 454 height 182
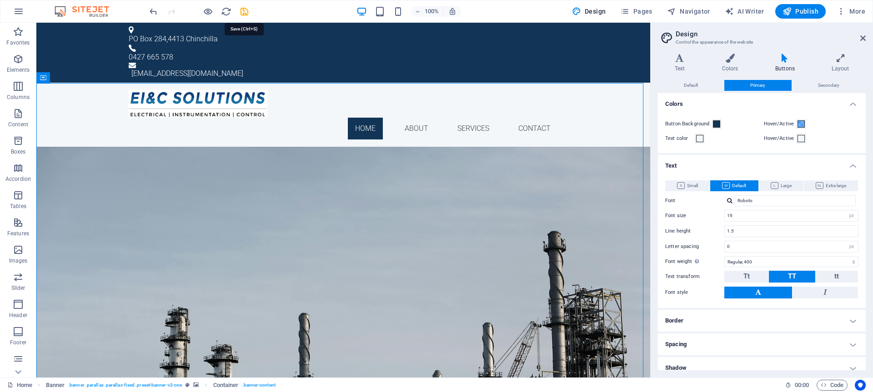
click at [244, 11] on icon "save" at bounding box center [244, 11] width 10 height 10
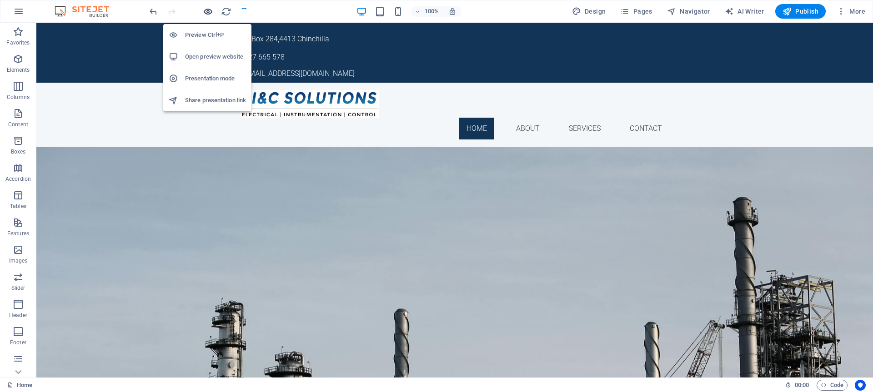
click at [211, 11] on icon "button" at bounding box center [208, 11] width 10 height 10
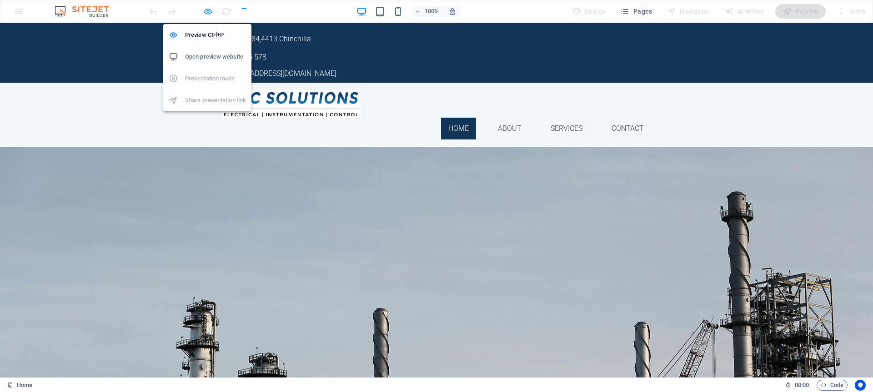
click at [207, 12] on icon "button" at bounding box center [208, 11] width 10 height 10
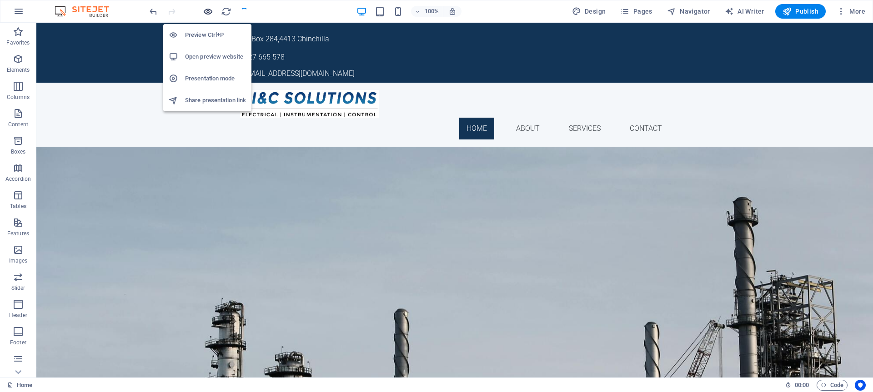
click at [207, 12] on icon "button" at bounding box center [208, 11] width 10 height 10
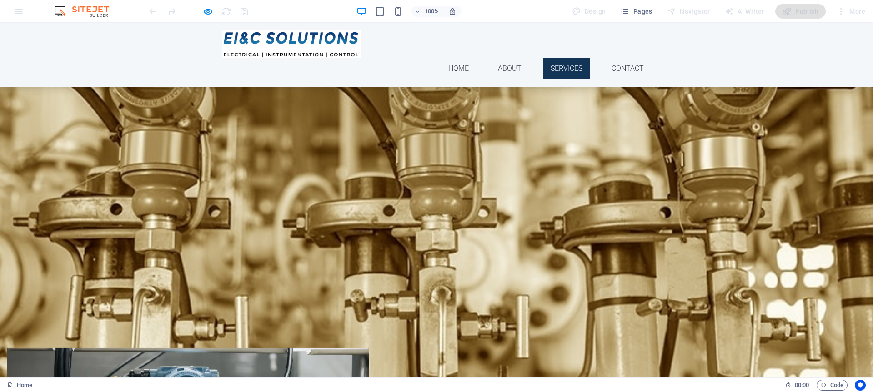
scroll to position [908, 0]
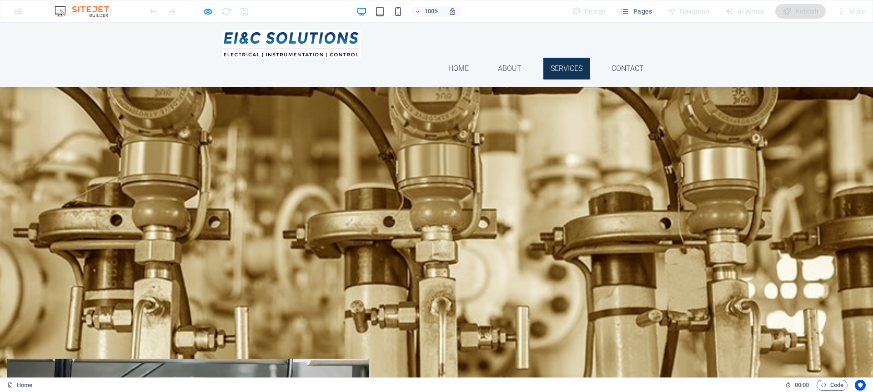
click at [135, 130] on div at bounding box center [436, 251] width 873 height 355
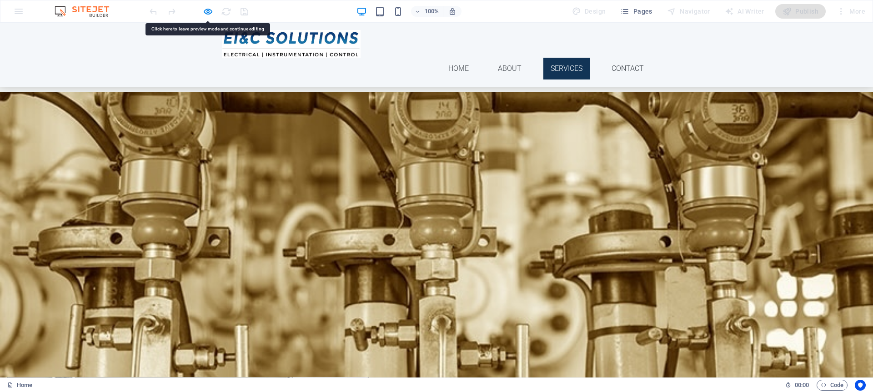
scroll to position [723, 0]
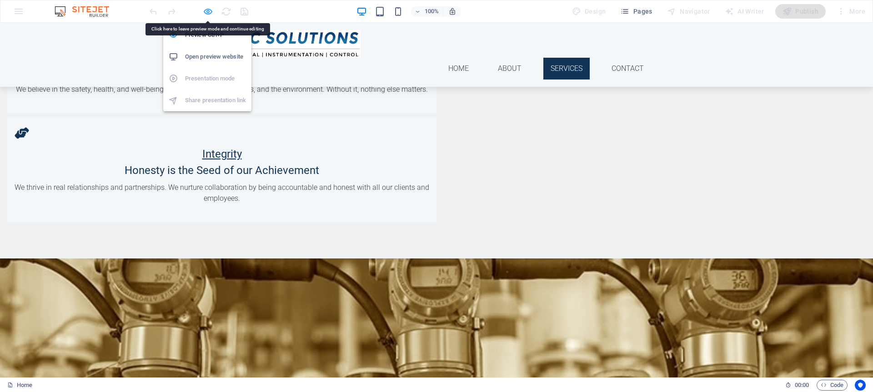
click at [207, 10] on icon "button" at bounding box center [208, 11] width 10 height 10
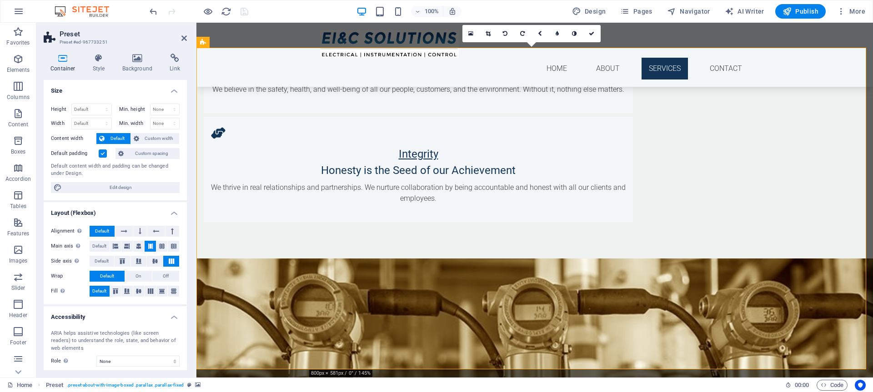
click at [66, 59] on icon at bounding box center [63, 58] width 39 height 9
click at [99, 60] on icon at bounding box center [99, 58] width 26 height 9
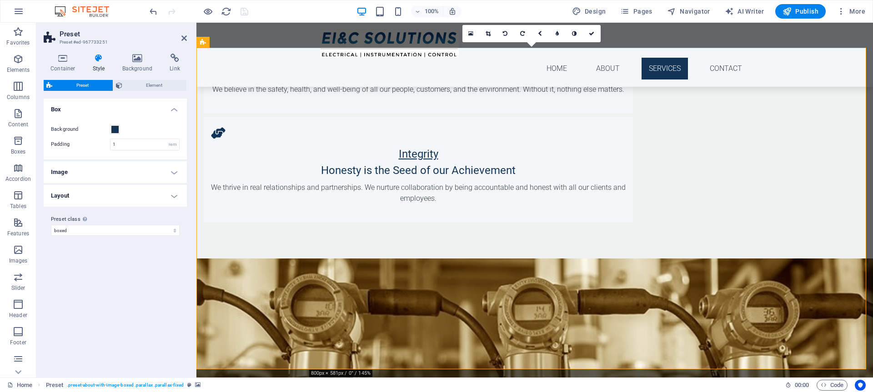
drag, startPoint x: 130, startPoint y: 57, endPoint x: 129, endPoint y: 75, distance: 17.7
click at [129, 73] on div "Container Style Background Link Size Height Default px rem % vh vw Min. height …" at bounding box center [115, 212] width 143 height 317
click at [133, 85] on span "Element" at bounding box center [154, 85] width 59 height 11
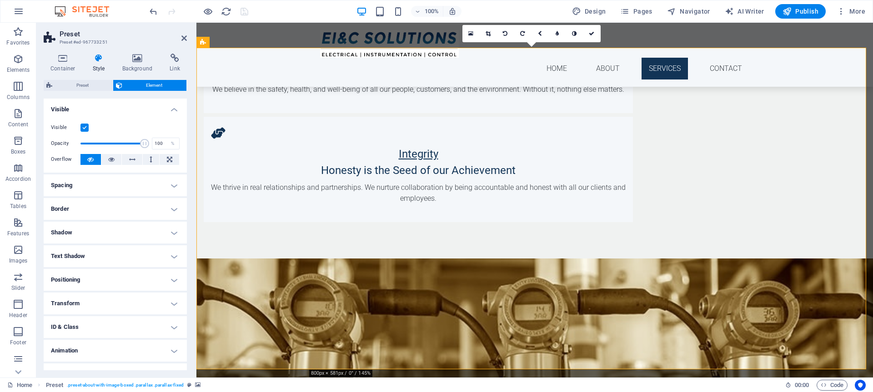
click at [85, 130] on label at bounding box center [84, 128] width 8 height 8
click at [0, 0] on input "Visible" at bounding box center [0, 0] width 0 height 0
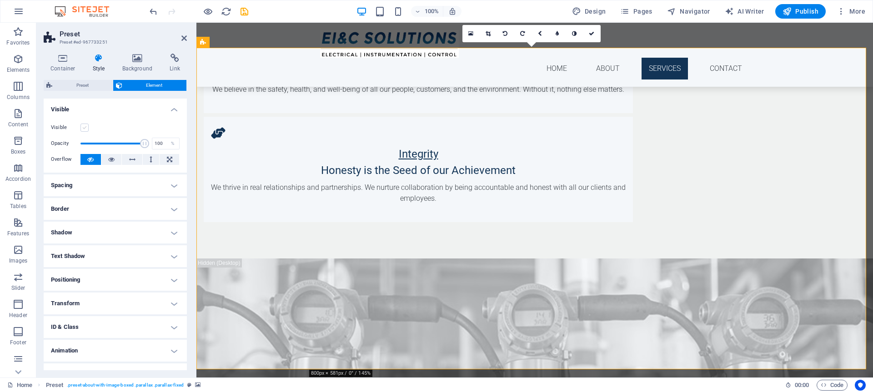
click at [85, 130] on label at bounding box center [84, 128] width 8 height 8
click at [0, 0] on input "Visible" at bounding box center [0, 0] width 0 height 0
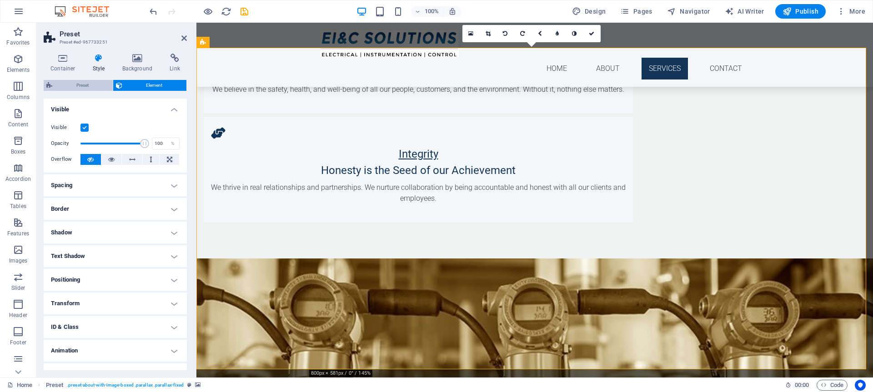
click at [94, 84] on span "Preset" at bounding box center [82, 85] width 55 height 11
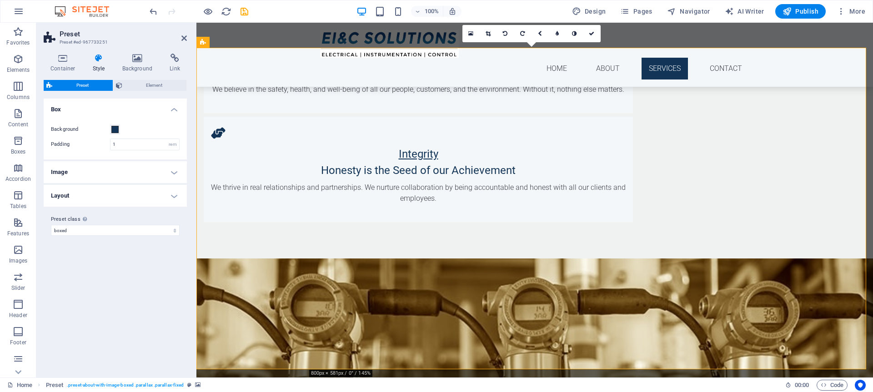
click at [168, 170] on h4 "Image" at bounding box center [115, 172] width 143 height 22
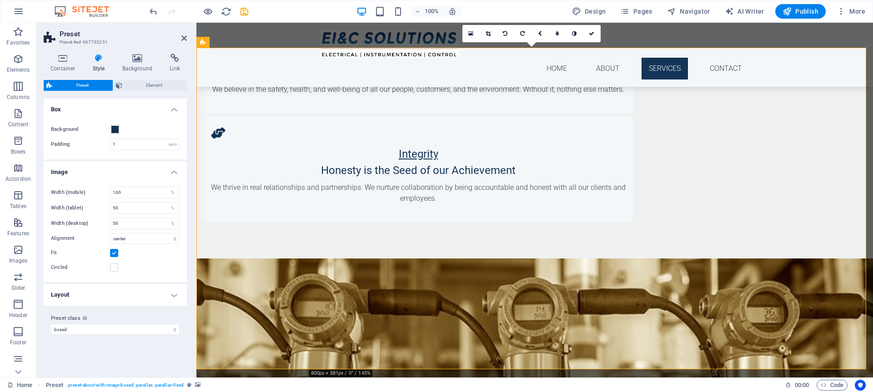
click at [176, 293] on h4 "Layout" at bounding box center [115, 295] width 143 height 22
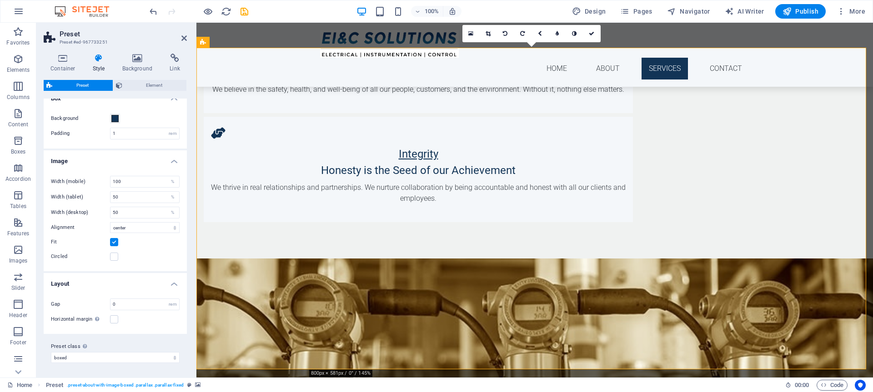
scroll to position [0, 0]
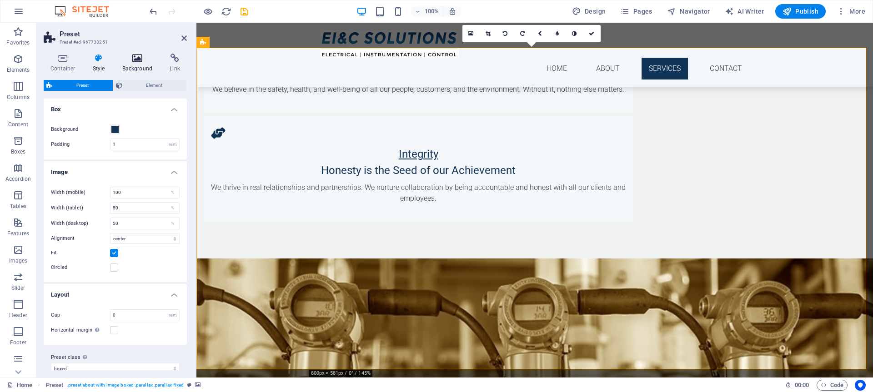
click at [135, 60] on icon at bounding box center [137, 58] width 44 height 9
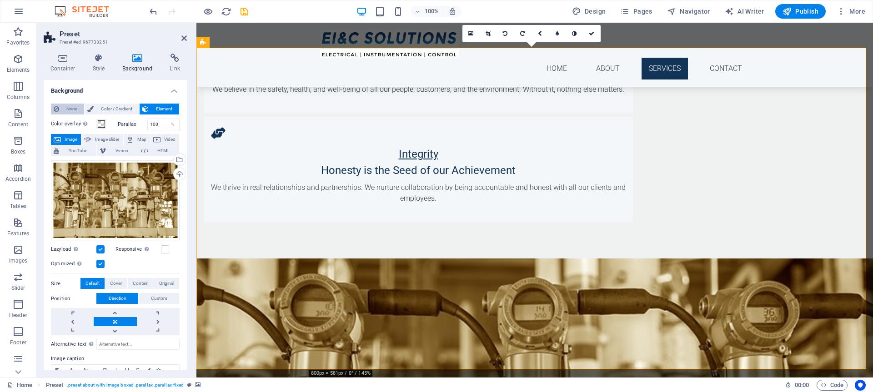
click at [75, 111] on span "None" at bounding box center [72, 109] width 20 height 11
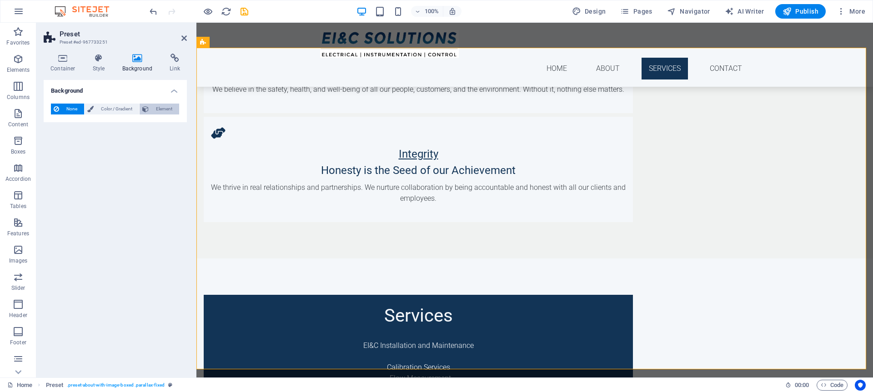
click at [166, 109] on span "Element" at bounding box center [163, 109] width 25 height 11
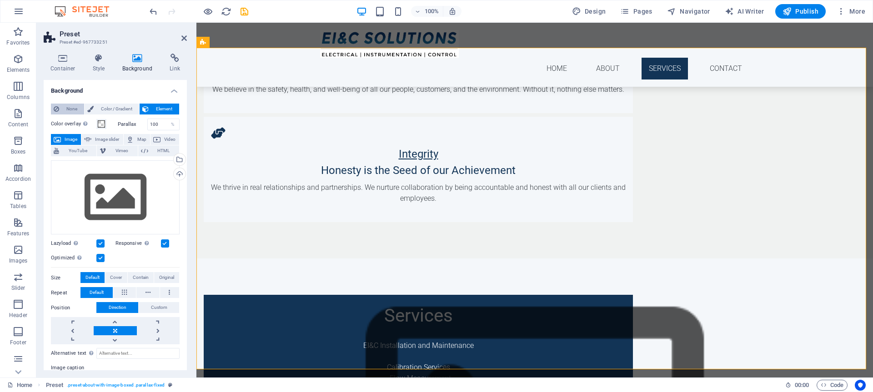
click at [74, 108] on span "None" at bounding box center [72, 109] width 20 height 11
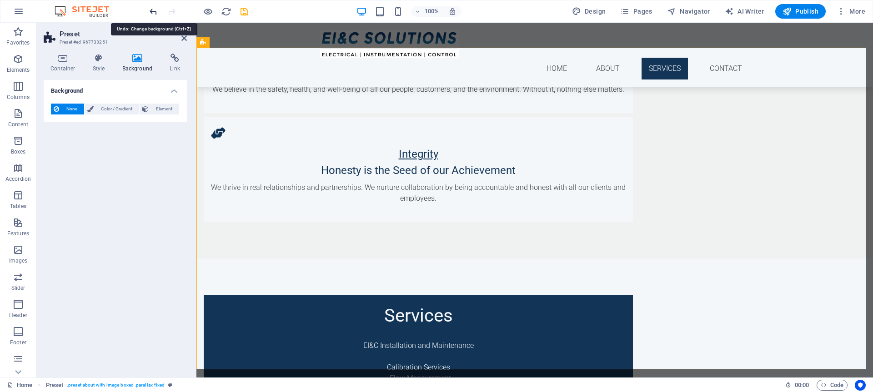
click at [150, 10] on icon "undo" at bounding box center [153, 11] width 10 height 10
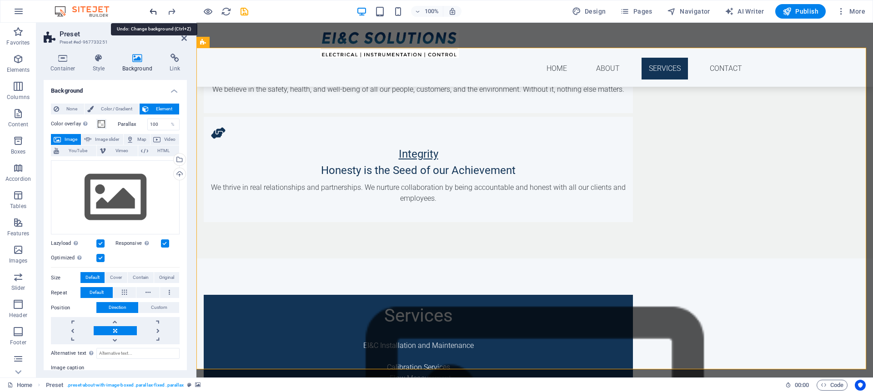
click at [150, 10] on icon "undo" at bounding box center [153, 11] width 10 height 10
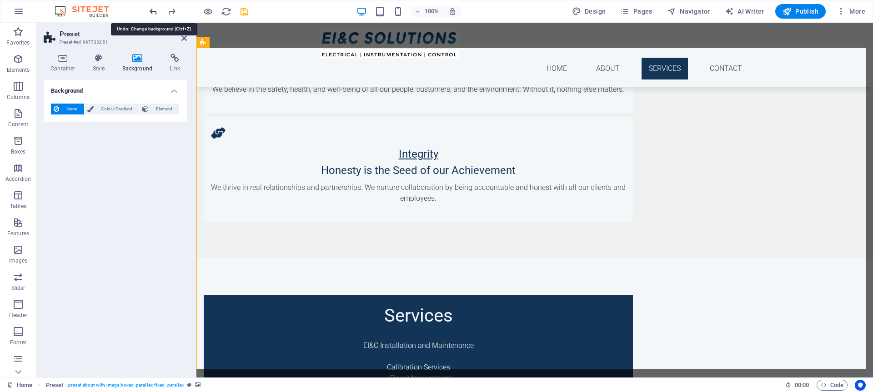
click at [150, 10] on icon "undo" at bounding box center [153, 11] width 10 height 10
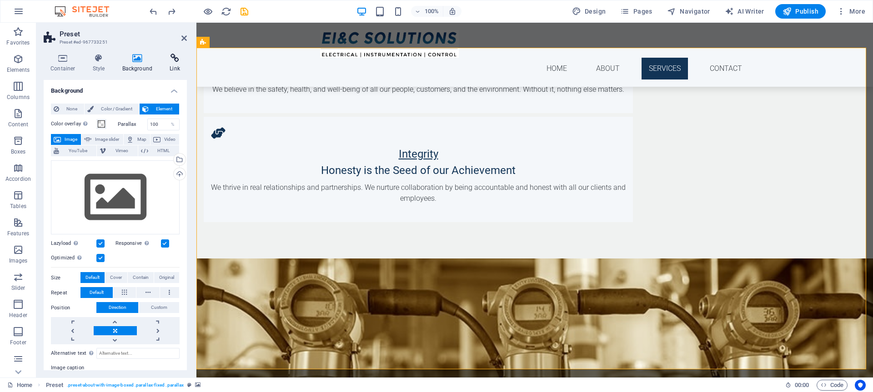
click at [178, 62] on icon at bounding box center [175, 58] width 24 height 9
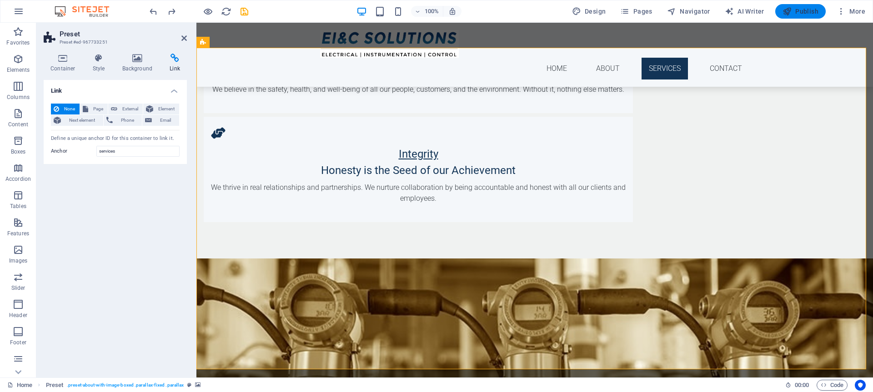
click at [794, 8] on span "Publish" at bounding box center [800, 11] width 36 height 9
checkbox input "false"
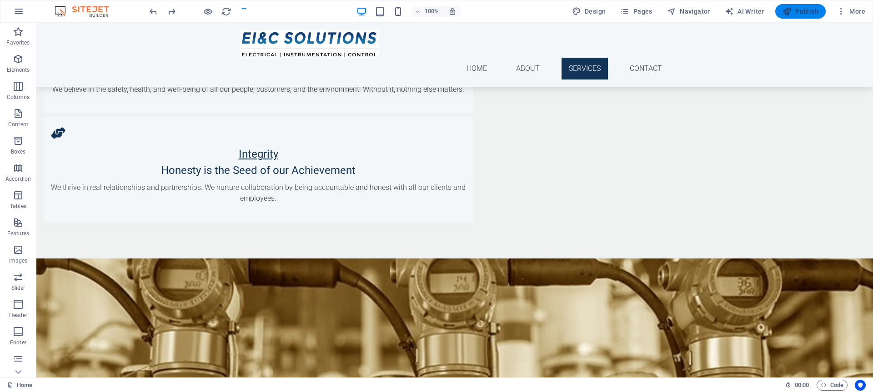
click at [797, 15] on span "Publish" at bounding box center [800, 11] width 36 height 9
